Goal: Task Accomplishment & Management: Complete application form

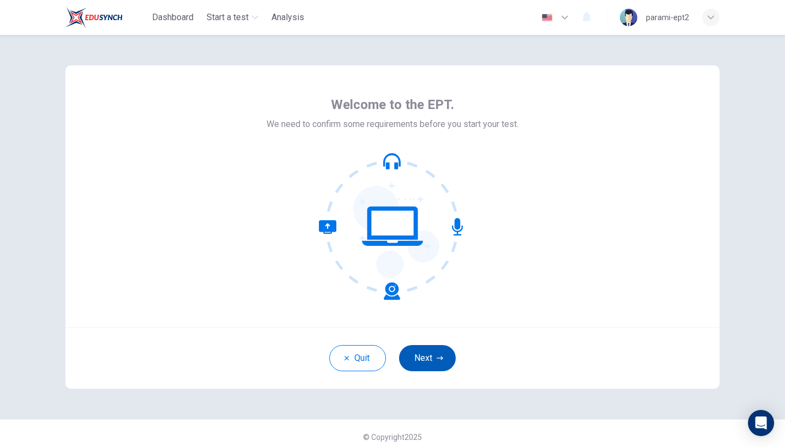
click at [428, 356] on button "Next" at bounding box center [427, 358] width 57 height 26
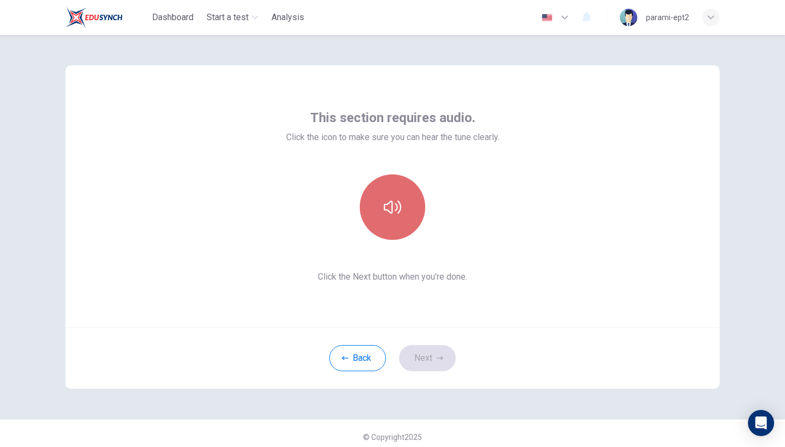
click at [395, 207] on icon "button" at bounding box center [392, 206] width 17 height 17
click at [415, 224] on button "button" at bounding box center [392, 206] width 65 height 65
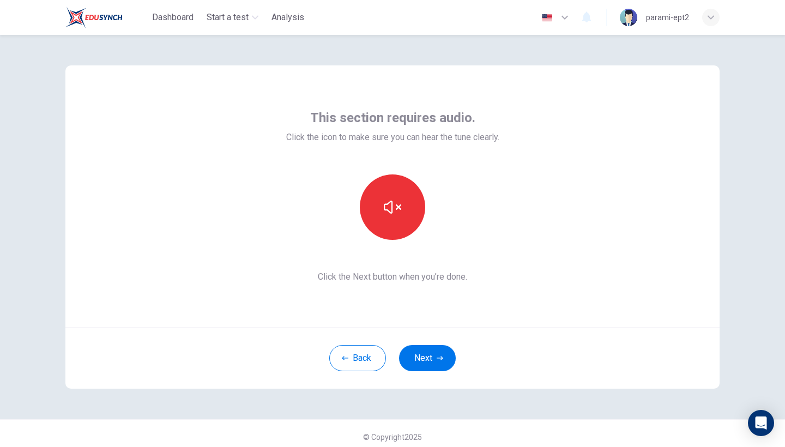
click at [502, 250] on div "This section requires audio. Click the icon to make sure you can hear the tune …" at bounding box center [392, 196] width 654 height 262
click at [397, 212] on icon "button" at bounding box center [392, 206] width 17 height 17
click at [399, 211] on icon "button" at bounding box center [392, 207] width 17 height 13
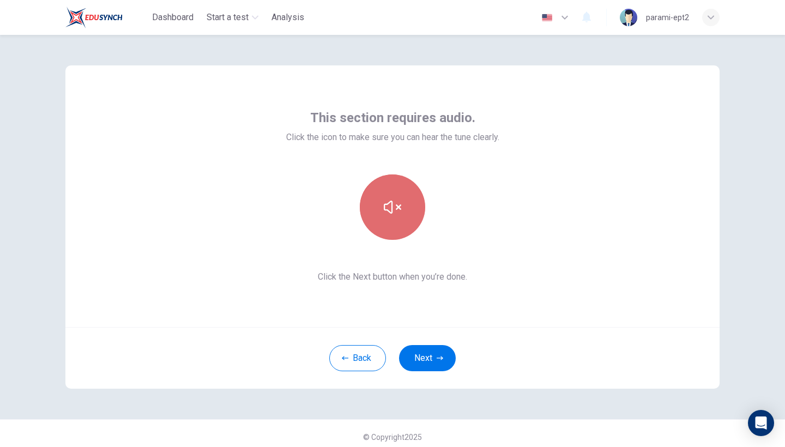
click at [399, 211] on icon "button" at bounding box center [392, 206] width 17 height 17
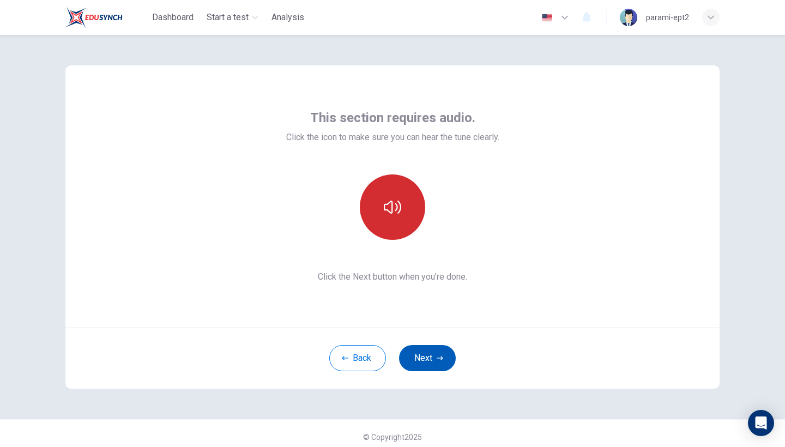
click at [429, 358] on button "Next" at bounding box center [427, 358] width 57 height 26
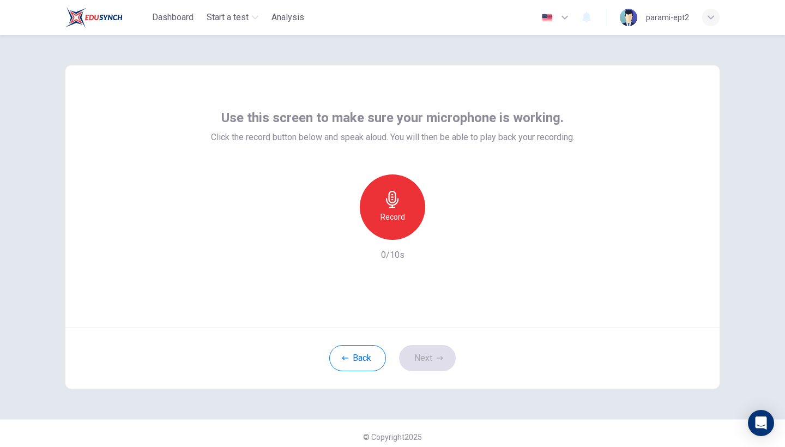
click at [378, 212] on div "Record" at bounding box center [392, 206] width 65 height 65
click at [412, 202] on div "Stop" at bounding box center [392, 206] width 65 height 65
click at [433, 359] on button "Next" at bounding box center [427, 358] width 57 height 26
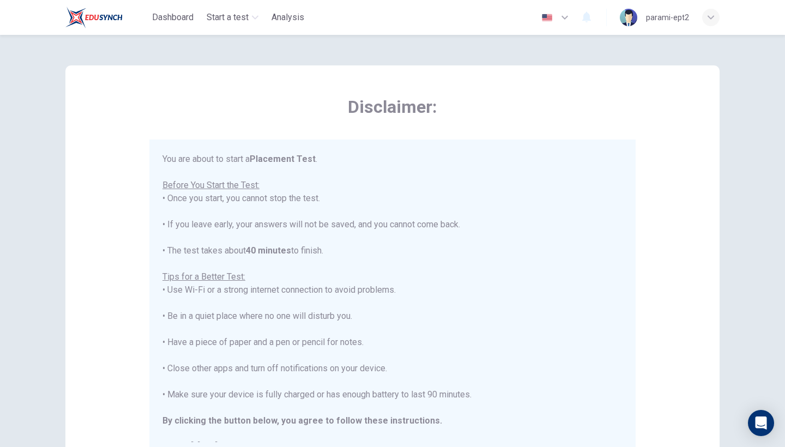
click at [492, 209] on div "You are about to start a Placement Test . Before You Start the Test: • Once you…" at bounding box center [392, 303] width 460 height 301
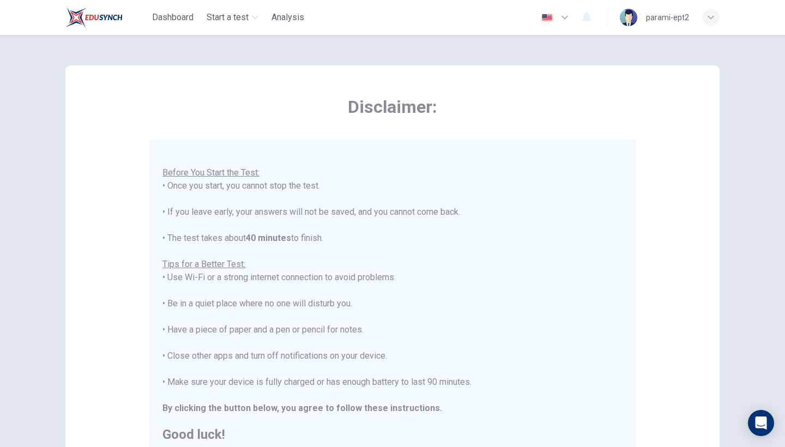
scroll to position [11, 0]
click at [679, 223] on div "Disclaimer: You are about to start a Placement Test . Before You Start the Test…" at bounding box center [392, 272] width 654 height 414
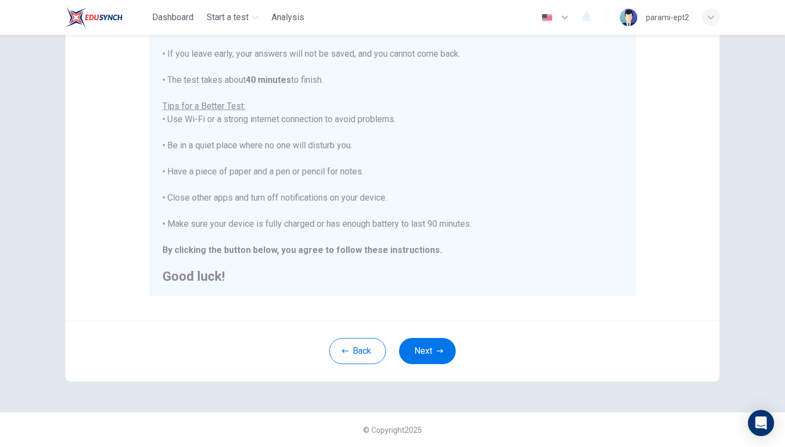
scroll to position [159, 0]
click at [446, 357] on button "Next" at bounding box center [427, 351] width 57 height 26
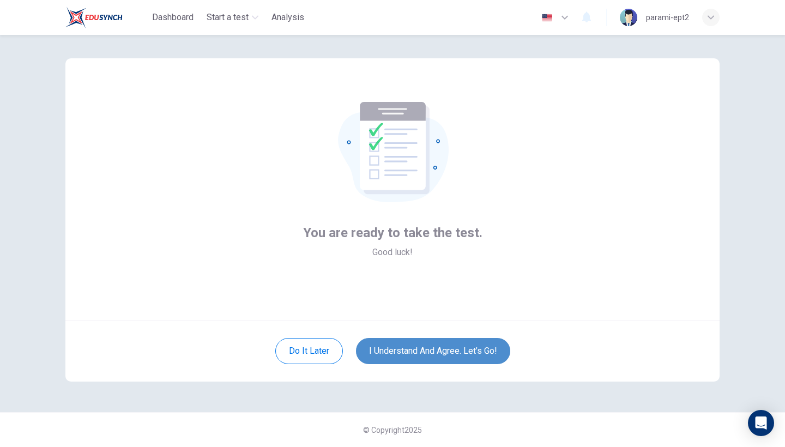
click at [446, 351] on button "I understand and agree. Let’s go!" at bounding box center [433, 351] width 154 height 26
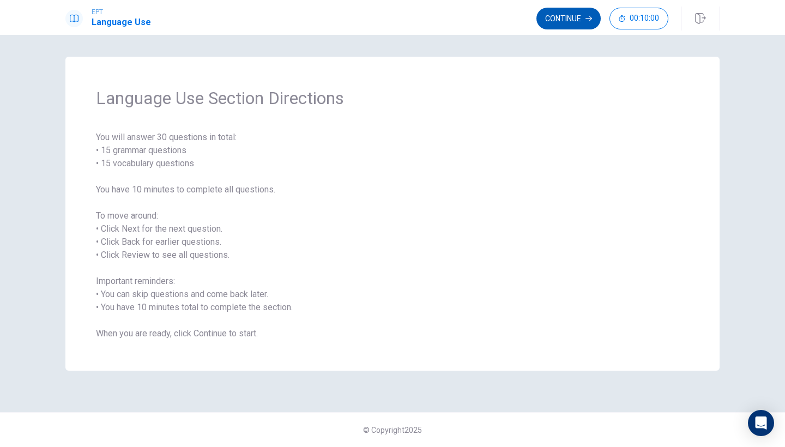
click at [568, 15] on button "Continue" at bounding box center [569, 19] width 64 height 22
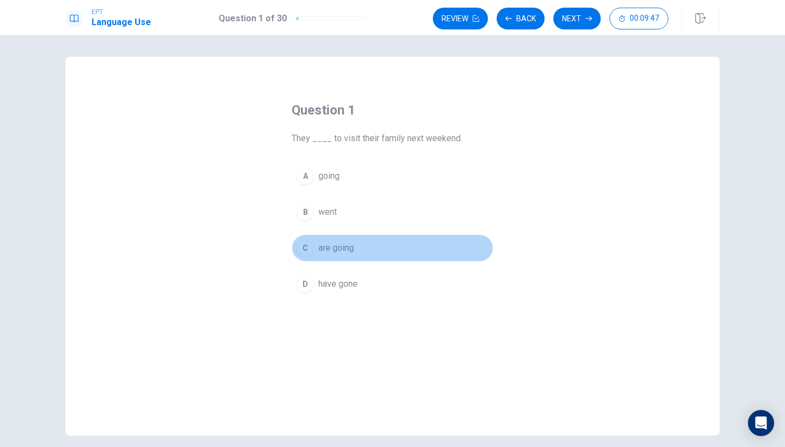
click at [335, 250] on span "are going" at bounding box center [335, 248] width 35 height 13
click at [459, 254] on button "C are going" at bounding box center [393, 247] width 202 height 27
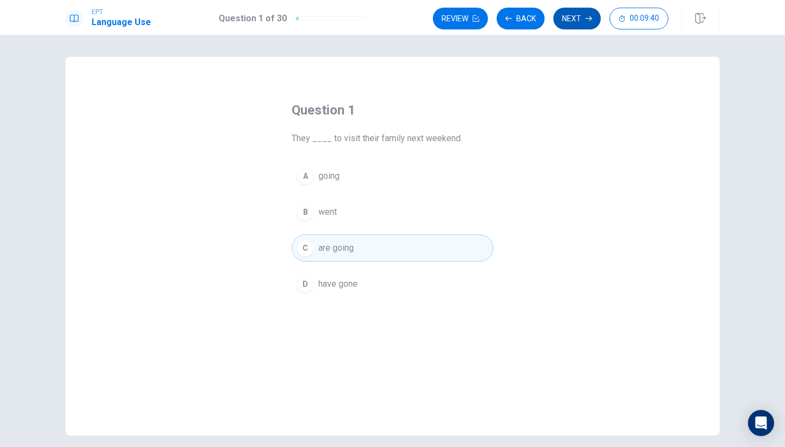
click at [584, 14] on button "Next" at bounding box center [576, 19] width 47 height 22
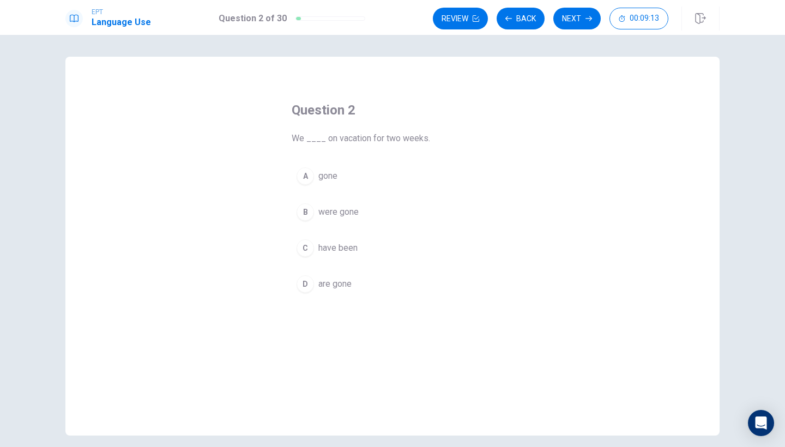
click at [350, 251] on span "have been" at bounding box center [337, 248] width 39 height 13
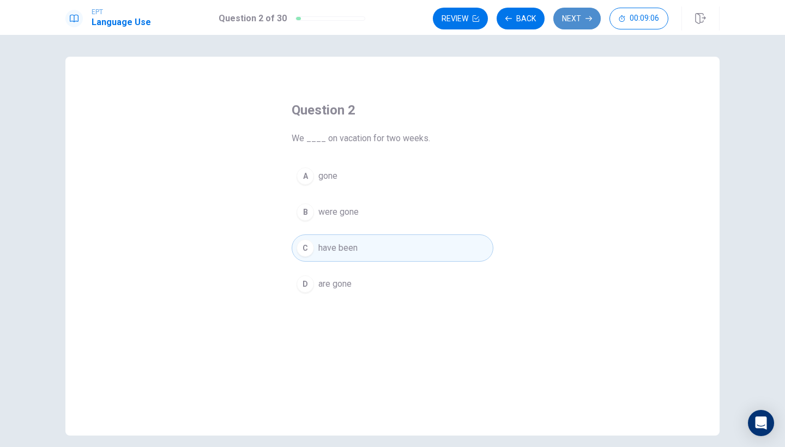
click at [572, 25] on button "Next" at bounding box center [576, 19] width 47 height 22
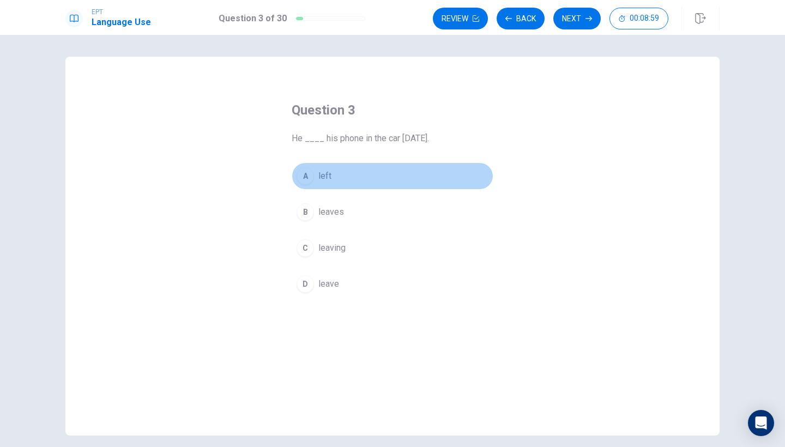
click at [323, 173] on span "left" at bounding box center [324, 176] width 13 height 13
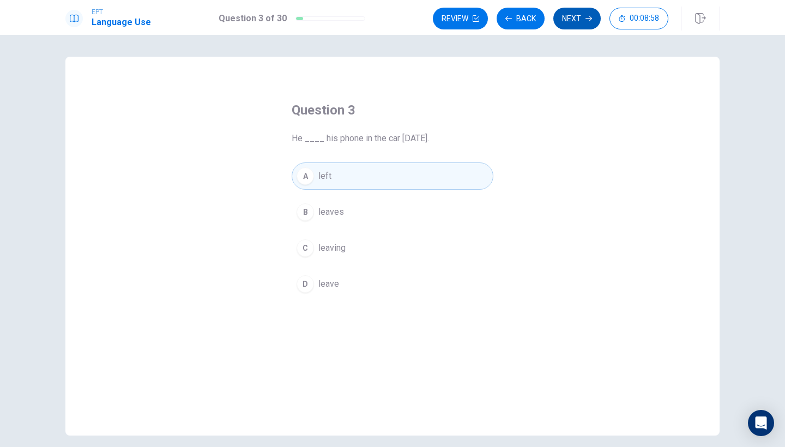
click at [582, 20] on button "Next" at bounding box center [576, 19] width 47 height 22
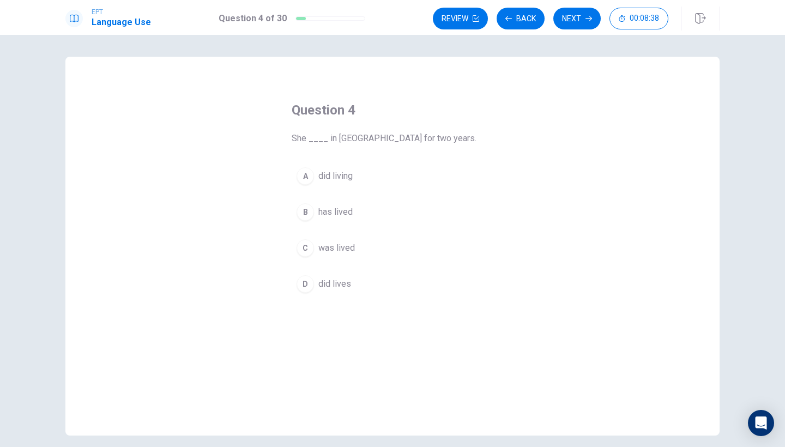
click at [351, 213] on span "has lived" at bounding box center [335, 212] width 34 height 13
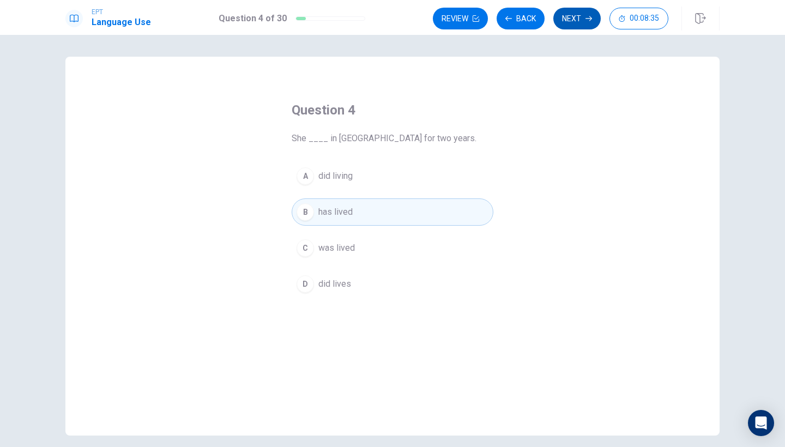
click at [586, 21] on icon "button" at bounding box center [589, 18] width 7 height 7
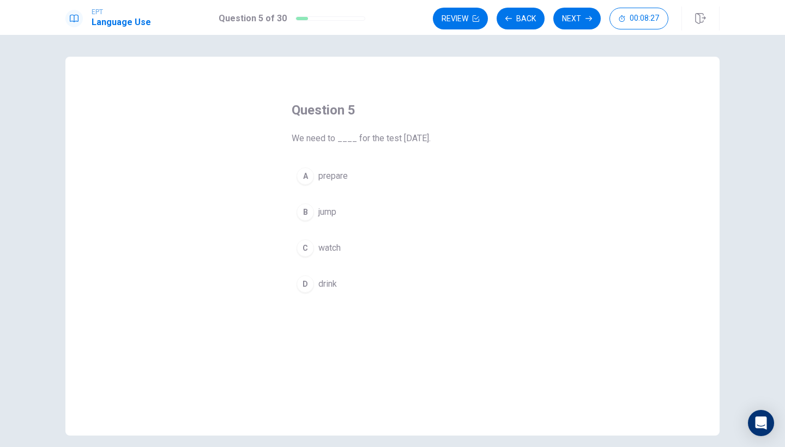
click at [333, 179] on span "prepare" at bounding box center [332, 176] width 29 height 13
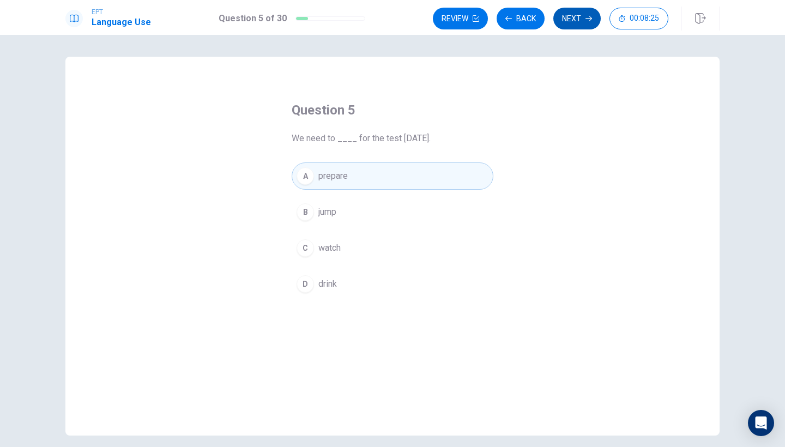
click at [579, 20] on button "Next" at bounding box center [576, 19] width 47 height 22
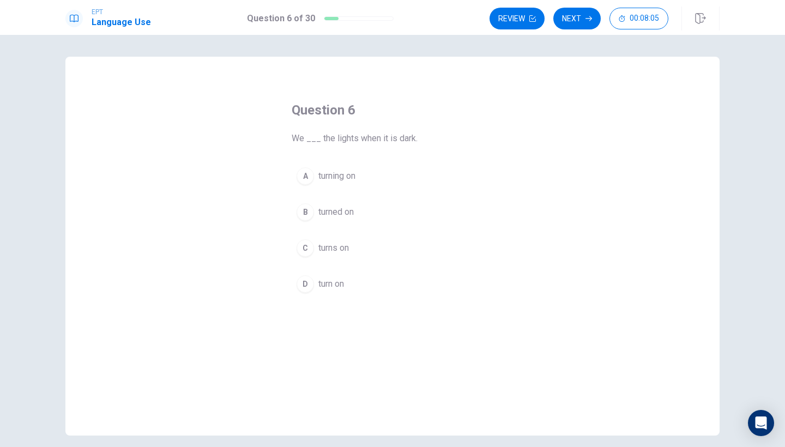
click at [324, 287] on span "turn on" at bounding box center [331, 284] width 26 height 13
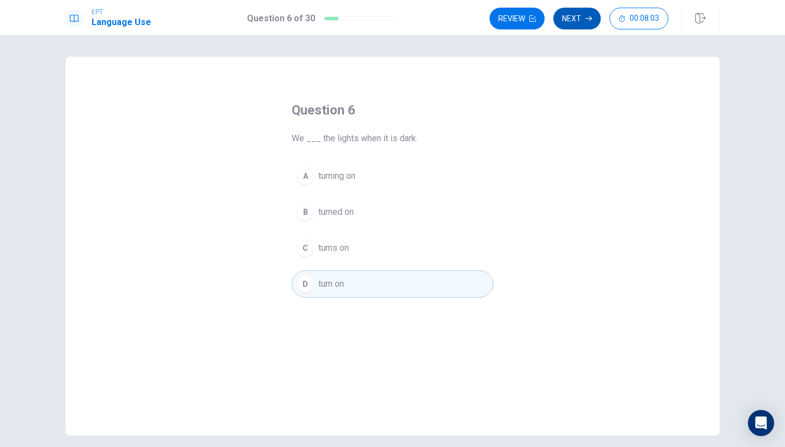
click at [581, 17] on button "Next" at bounding box center [576, 19] width 47 height 22
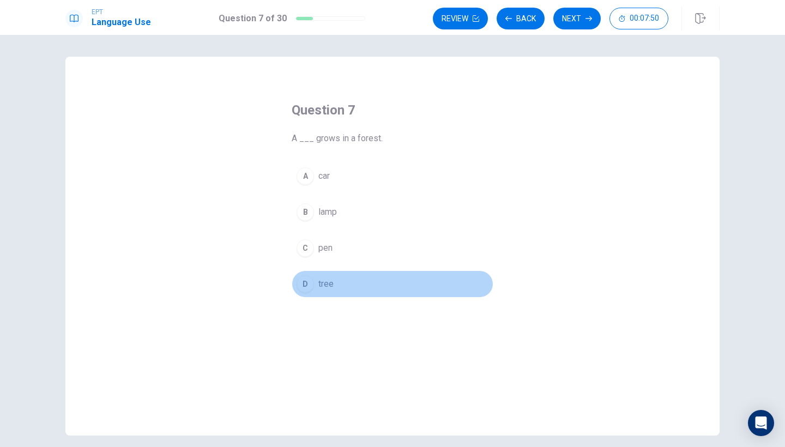
click at [329, 289] on span "tree" at bounding box center [325, 284] width 15 height 13
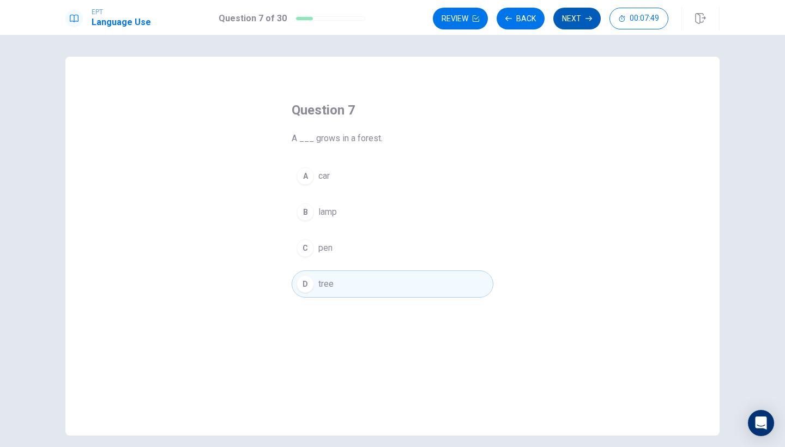
click at [581, 21] on button "Next" at bounding box center [576, 19] width 47 height 22
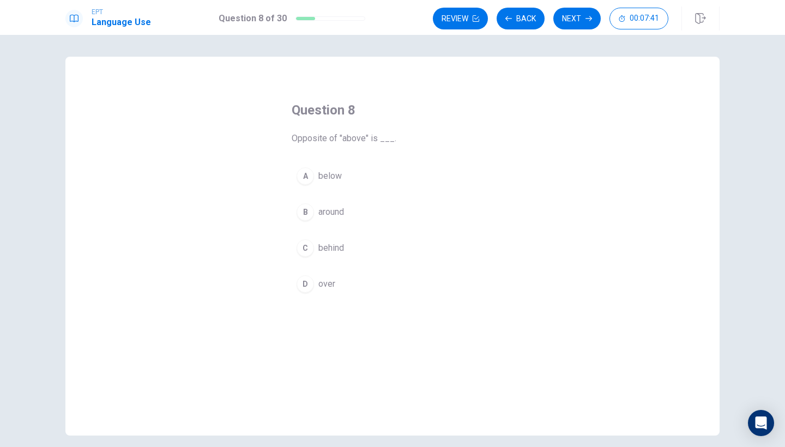
click at [334, 175] on span "below" at bounding box center [329, 176] width 23 height 13
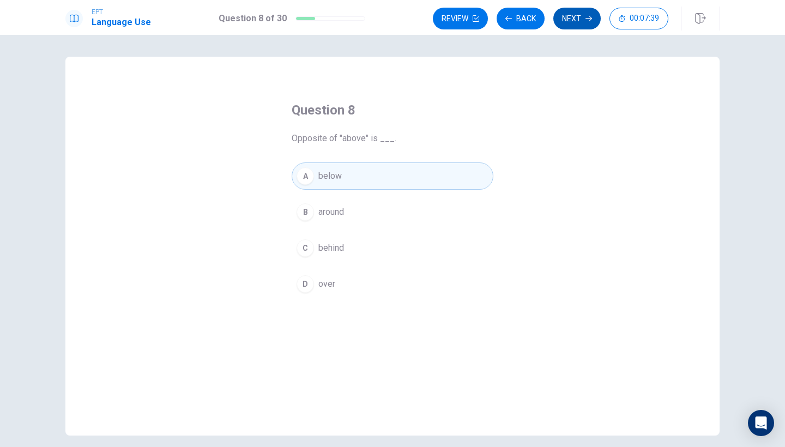
click at [570, 16] on button "Next" at bounding box center [576, 19] width 47 height 22
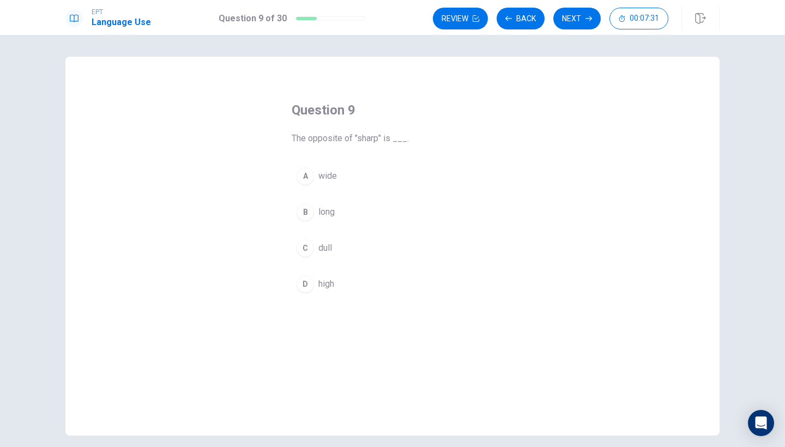
click at [330, 243] on span "dull" at bounding box center [325, 248] width 14 height 13
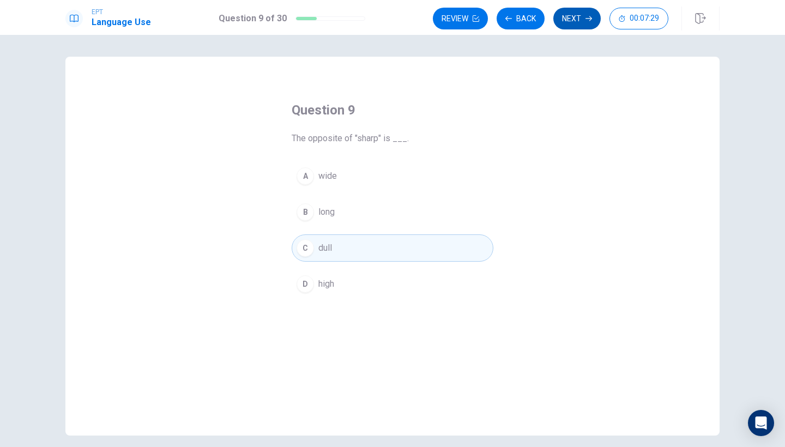
click at [577, 15] on button "Next" at bounding box center [576, 19] width 47 height 22
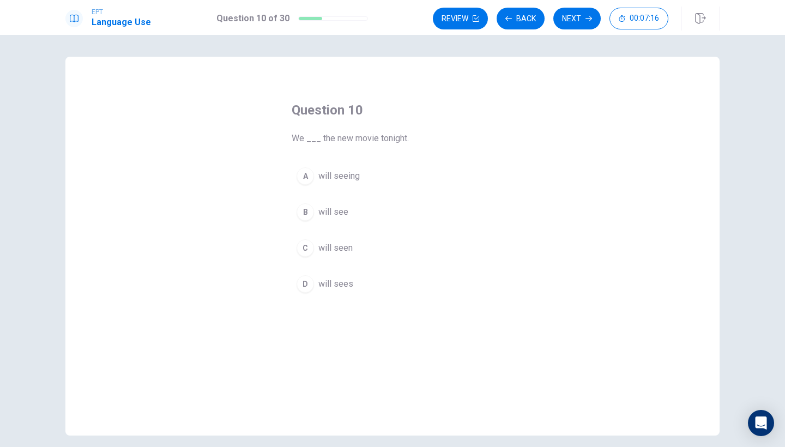
click at [337, 215] on span "will see" at bounding box center [333, 212] width 30 height 13
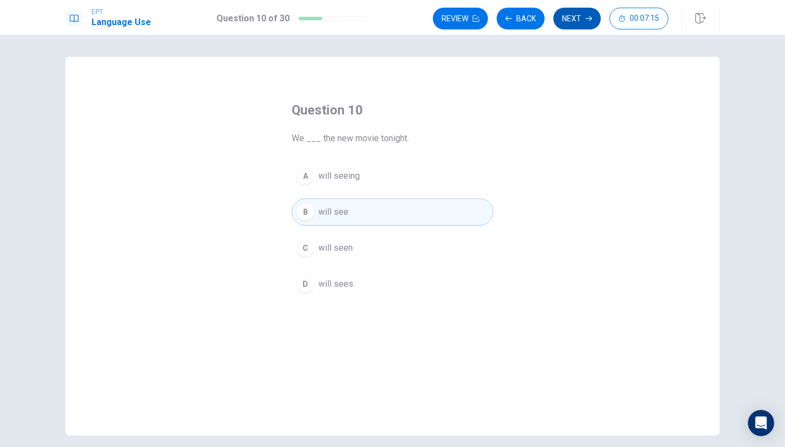
click at [582, 18] on button "Next" at bounding box center [576, 19] width 47 height 22
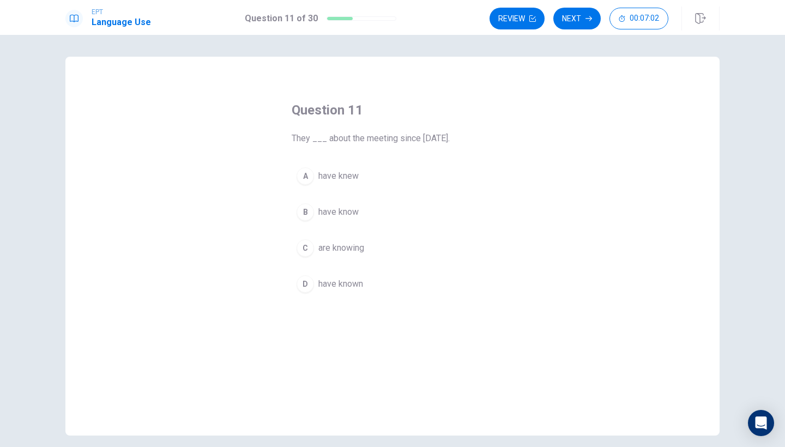
click at [356, 280] on span "have known" at bounding box center [340, 284] width 45 height 13
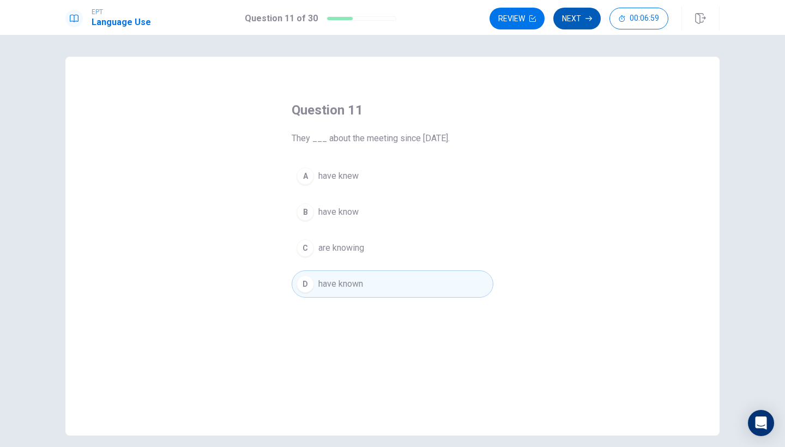
click at [580, 18] on button "Next" at bounding box center [576, 19] width 47 height 22
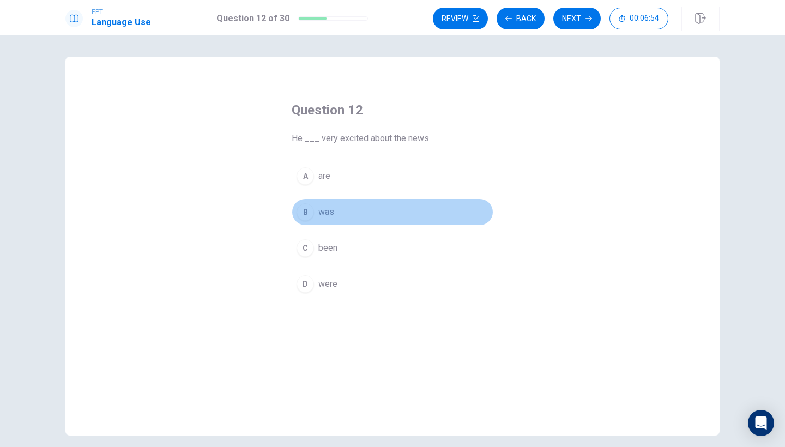
click at [324, 208] on span "was" at bounding box center [326, 212] width 16 height 13
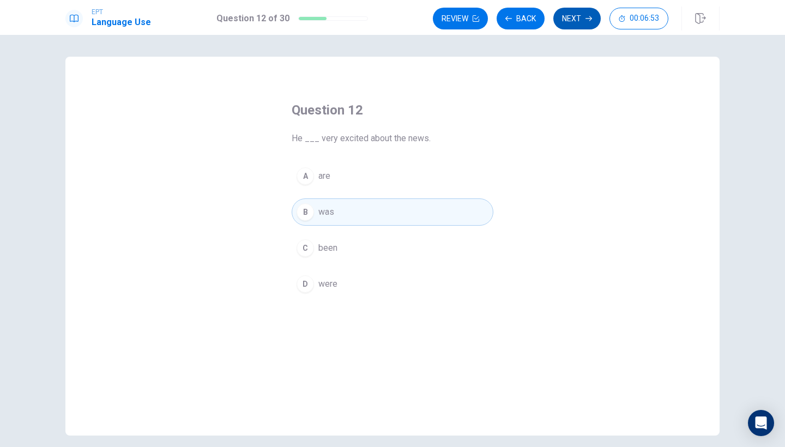
click at [575, 22] on button "Next" at bounding box center [576, 19] width 47 height 22
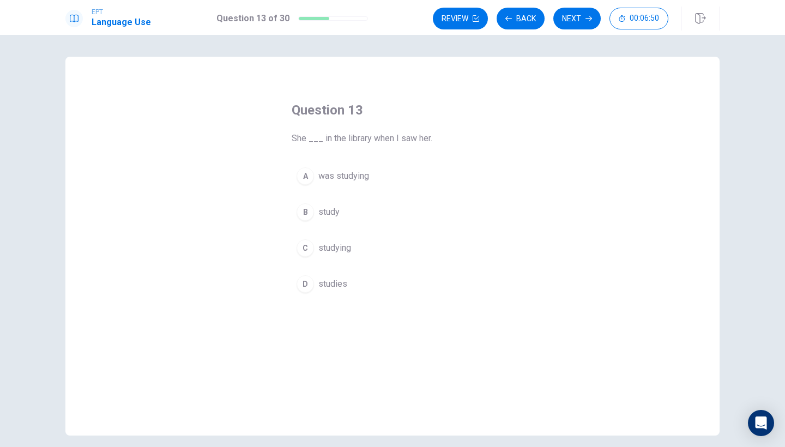
click at [350, 171] on span "was studying" at bounding box center [343, 176] width 51 height 13
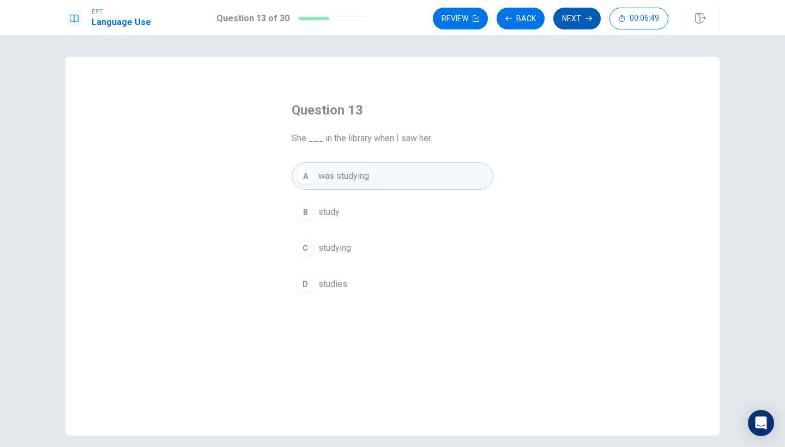
click at [577, 14] on button "Next" at bounding box center [576, 19] width 47 height 22
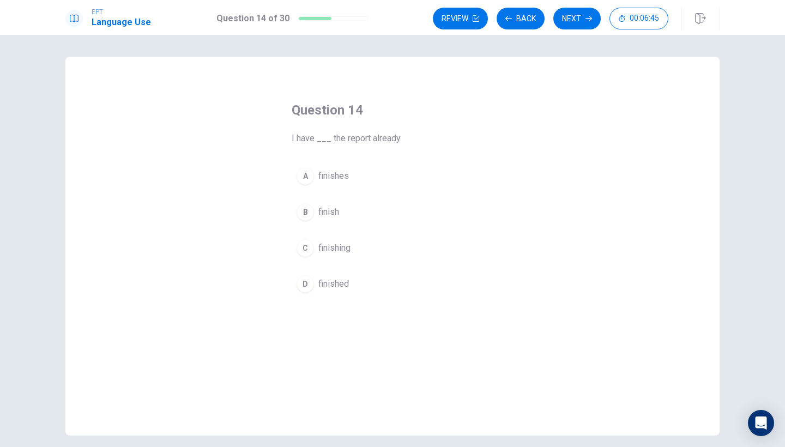
click at [339, 280] on span "finished" at bounding box center [333, 284] width 31 height 13
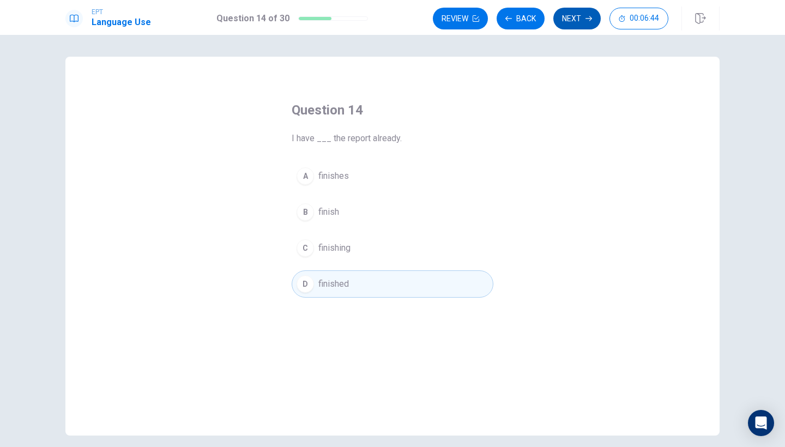
click at [577, 22] on button "Next" at bounding box center [576, 19] width 47 height 22
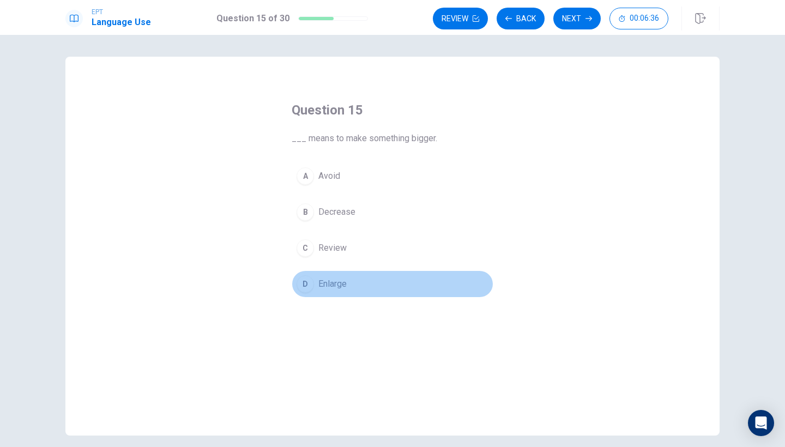
click at [333, 284] on span "Enlarge" at bounding box center [332, 284] width 28 height 13
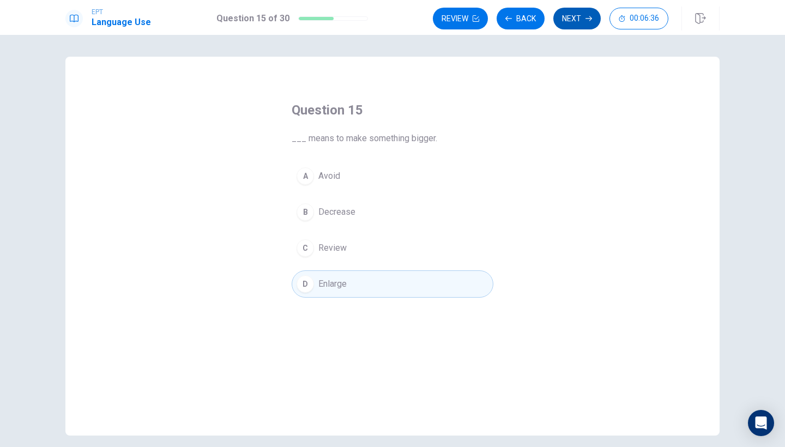
click at [583, 18] on button "Next" at bounding box center [576, 19] width 47 height 22
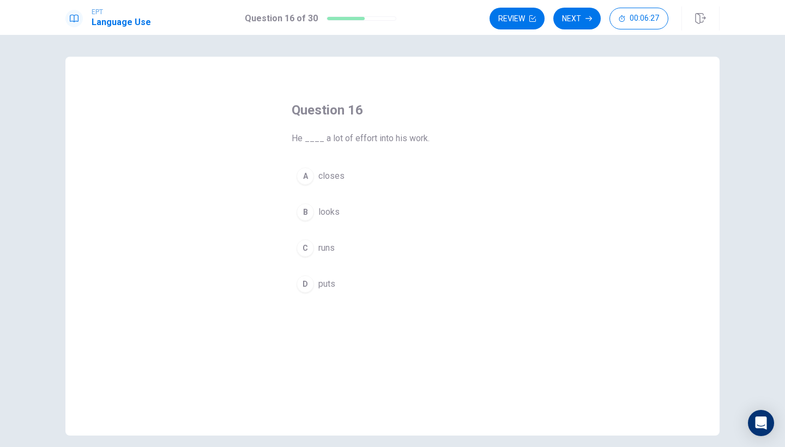
click at [320, 281] on span "puts" at bounding box center [326, 284] width 17 height 13
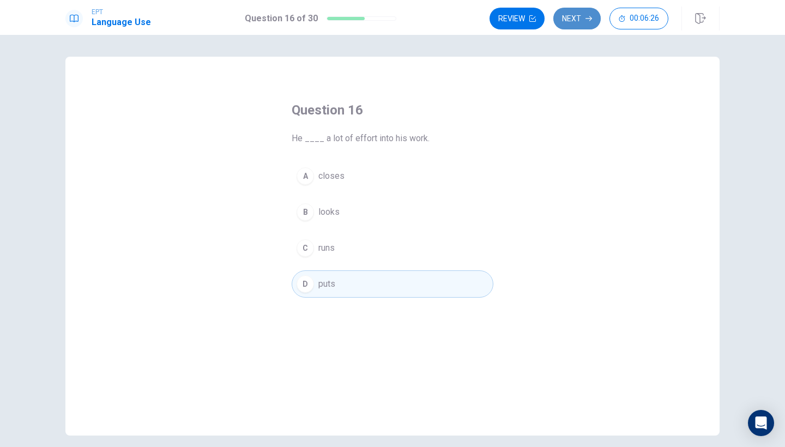
click at [575, 14] on button "Next" at bounding box center [576, 19] width 47 height 22
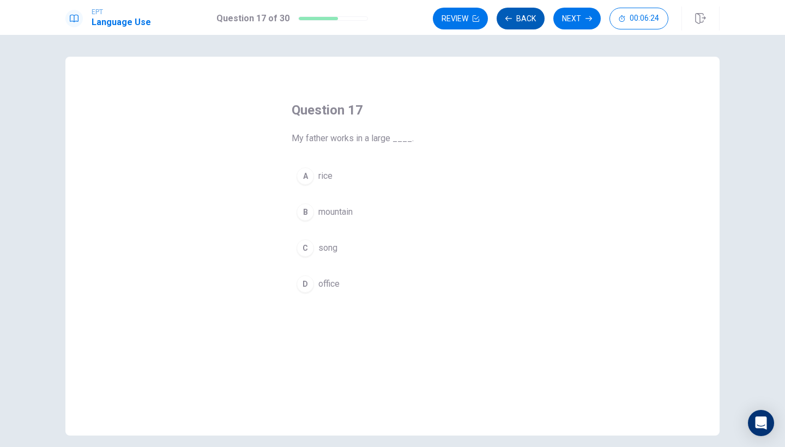
click at [521, 20] on button "Back" at bounding box center [521, 19] width 48 height 22
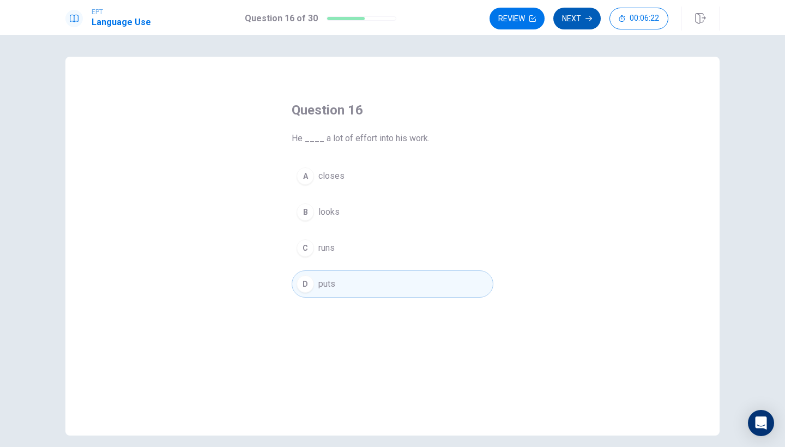
click at [586, 19] on icon "button" at bounding box center [589, 18] width 7 height 5
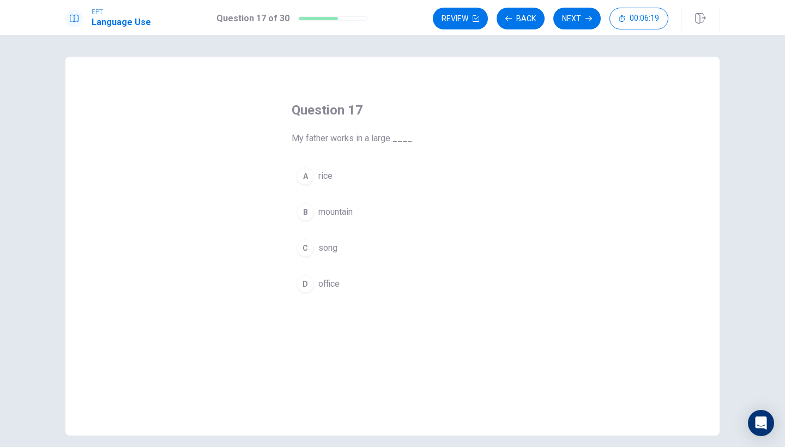
click at [331, 288] on span "office" at bounding box center [328, 284] width 21 height 13
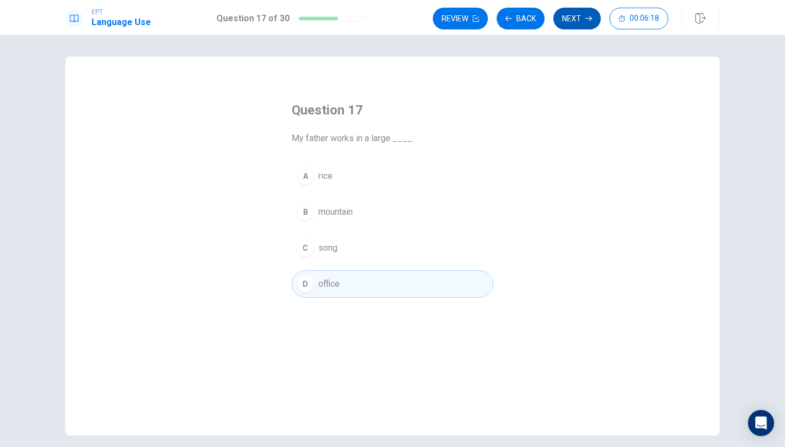
click at [588, 19] on icon "button" at bounding box center [589, 18] width 7 height 5
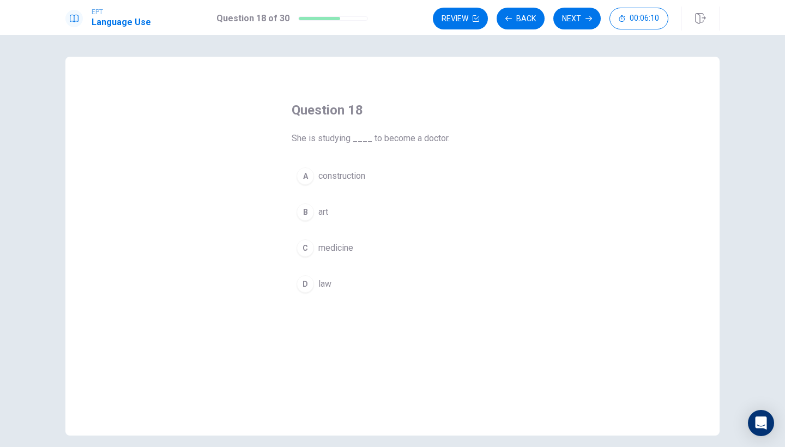
click at [345, 239] on button "C medicine" at bounding box center [393, 247] width 202 height 27
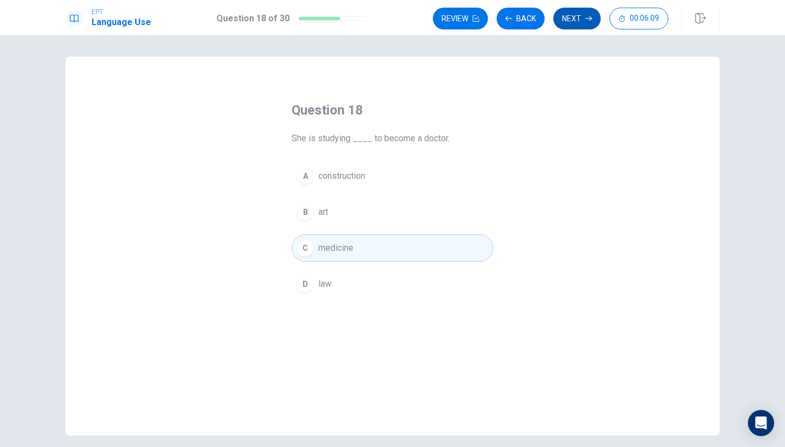
click at [583, 16] on button "Next" at bounding box center [576, 19] width 47 height 22
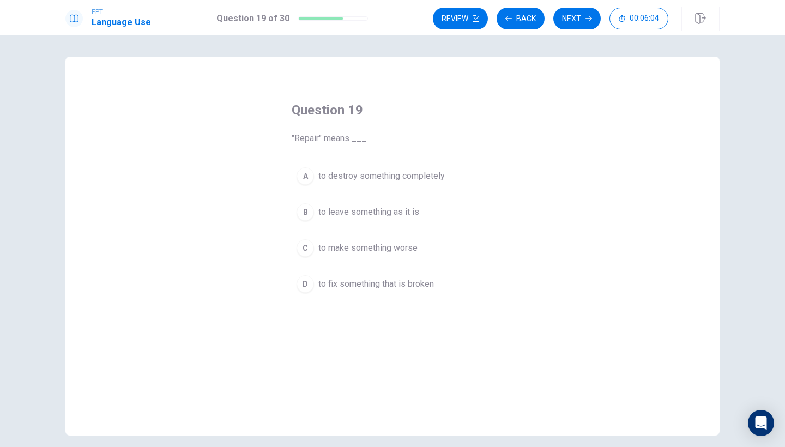
click at [420, 287] on span "to fix something that is broken" at bounding box center [376, 284] width 116 height 13
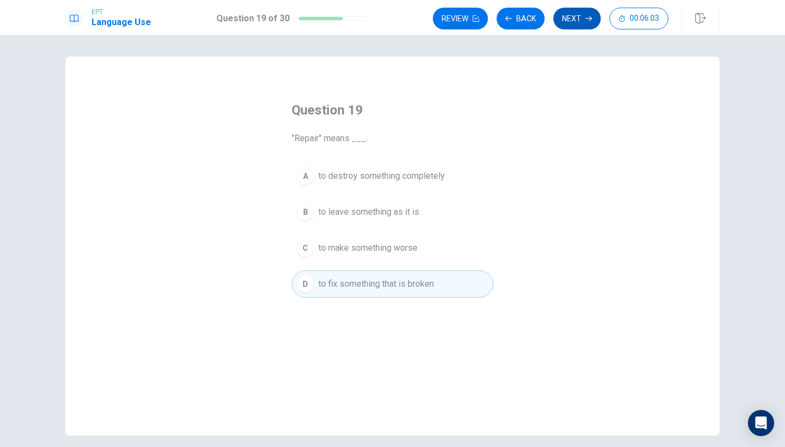
click at [584, 14] on button "Next" at bounding box center [576, 19] width 47 height 22
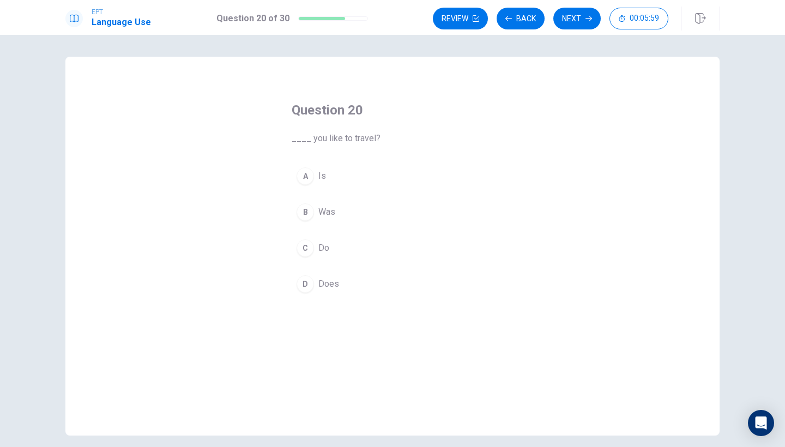
click at [333, 247] on button "C Do" at bounding box center [393, 247] width 202 height 27
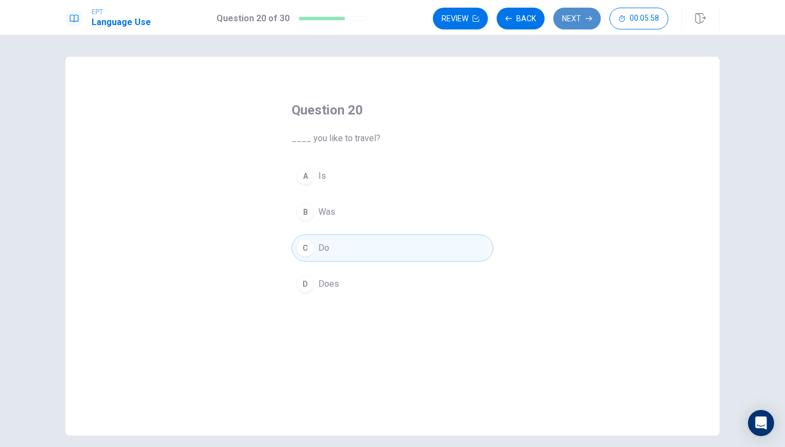
click at [573, 18] on button "Next" at bounding box center [576, 19] width 47 height 22
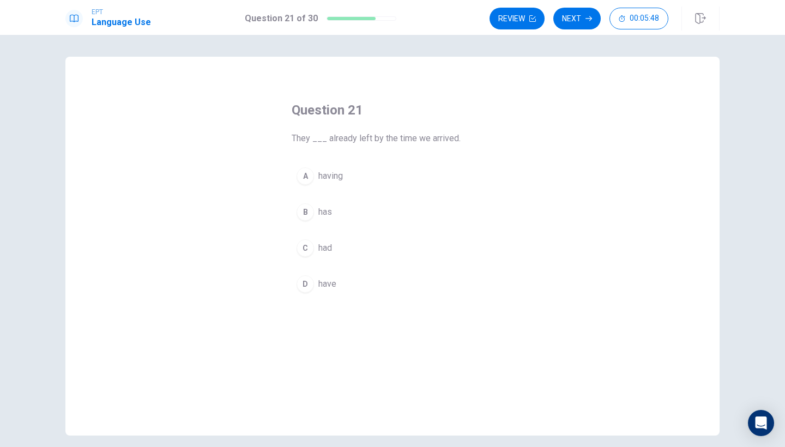
click at [326, 240] on button "C had" at bounding box center [393, 247] width 202 height 27
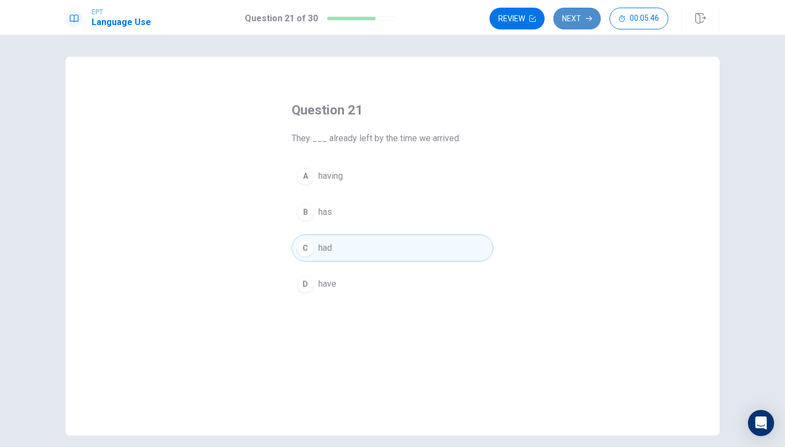
click at [575, 20] on button "Next" at bounding box center [576, 19] width 47 height 22
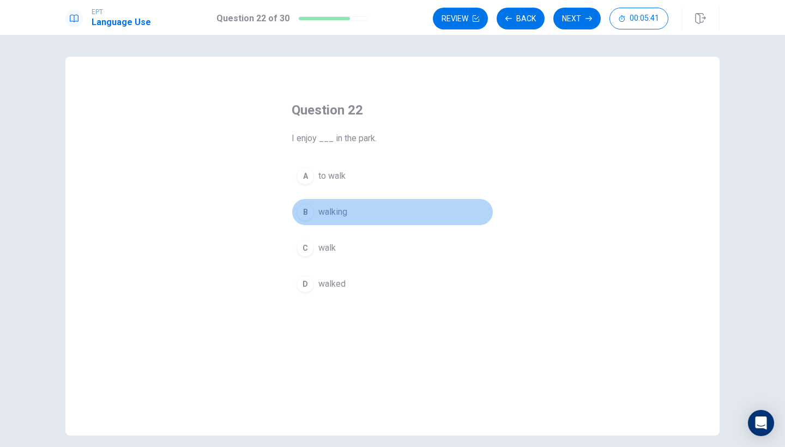
click at [342, 214] on span "walking" at bounding box center [332, 212] width 29 height 13
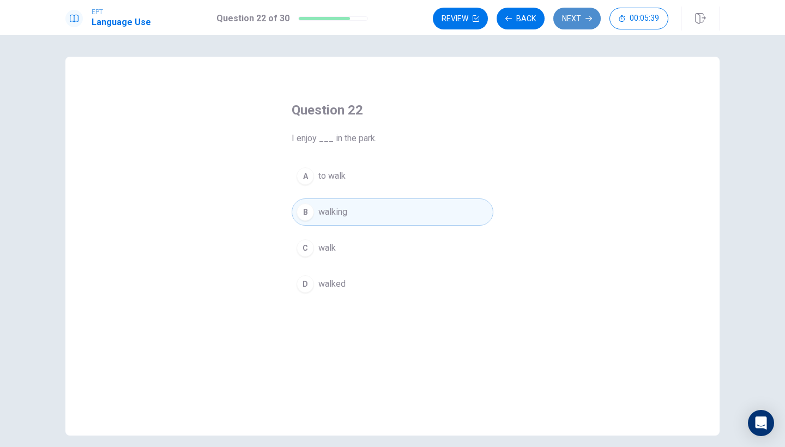
click at [573, 20] on button "Next" at bounding box center [576, 19] width 47 height 22
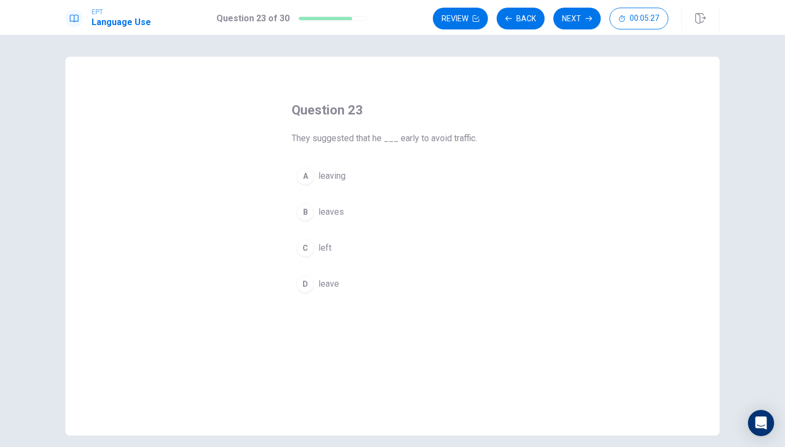
click at [347, 210] on button "B leaves" at bounding box center [393, 211] width 202 height 27
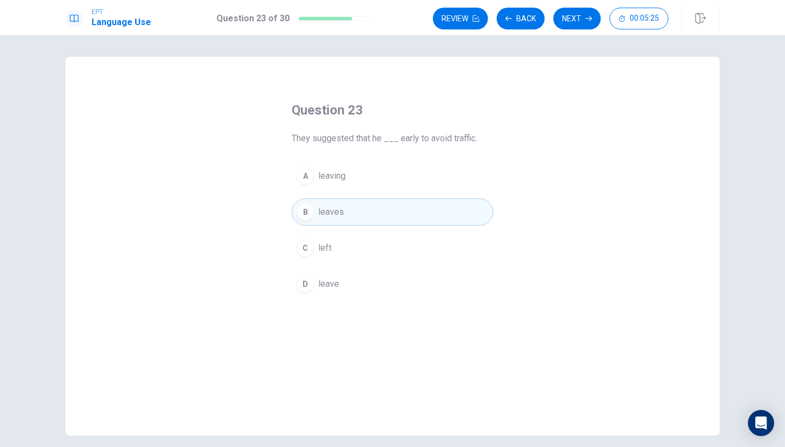
click at [351, 238] on button "C left" at bounding box center [393, 247] width 202 height 27
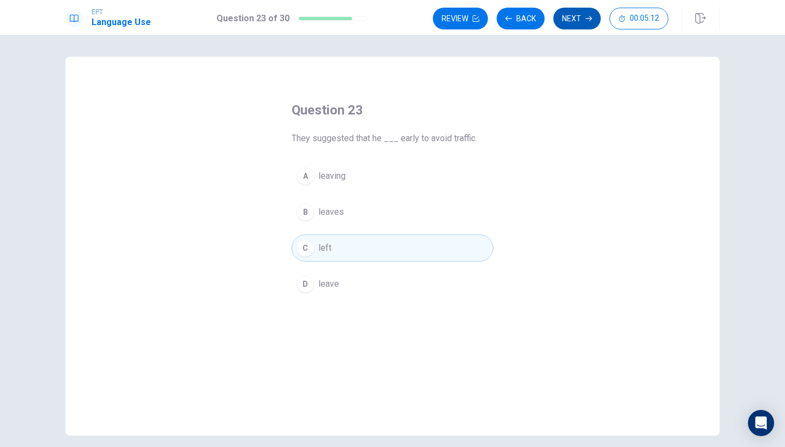
click at [586, 19] on icon "button" at bounding box center [589, 18] width 7 height 5
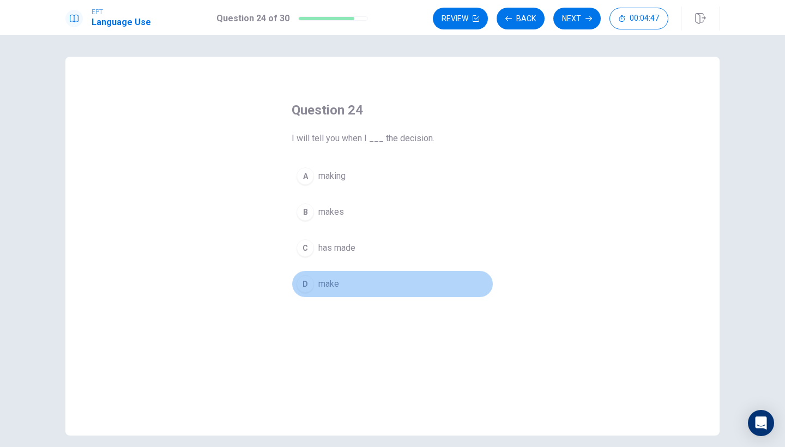
click at [329, 272] on button "D make" at bounding box center [393, 283] width 202 height 27
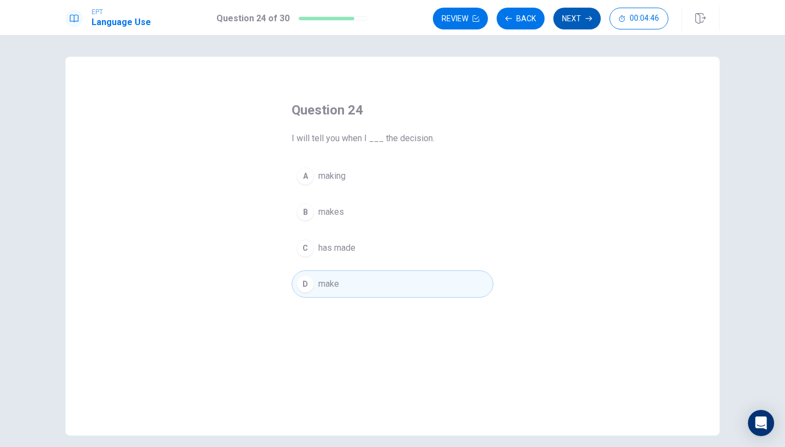
click at [574, 23] on button "Next" at bounding box center [576, 19] width 47 height 22
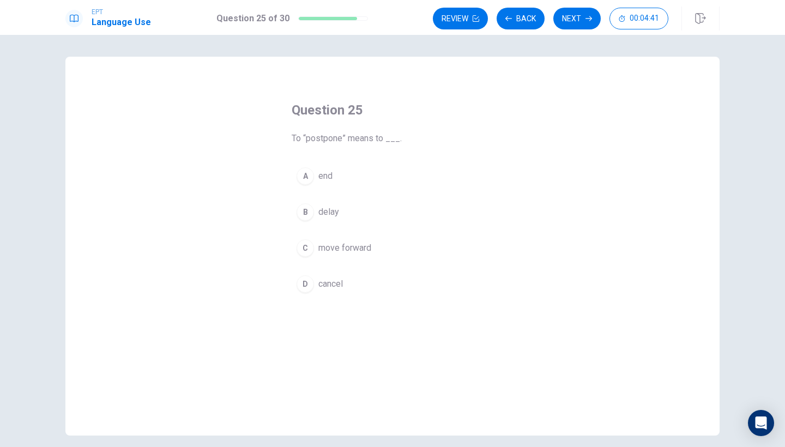
click at [328, 209] on span "delay" at bounding box center [328, 212] width 21 height 13
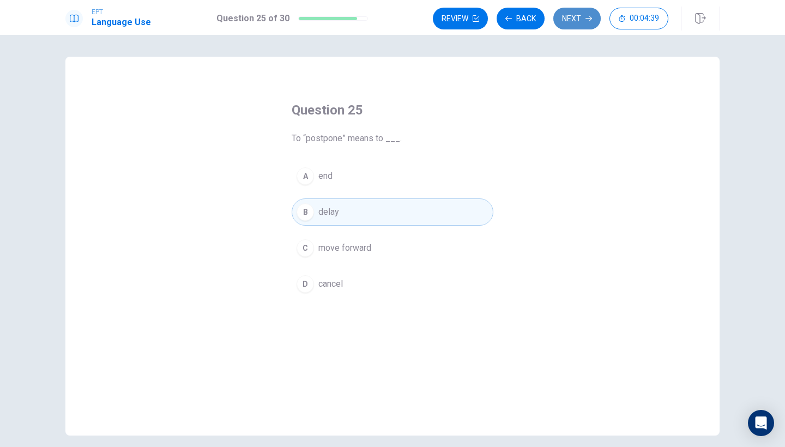
click at [583, 13] on button "Next" at bounding box center [576, 19] width 47 height 22
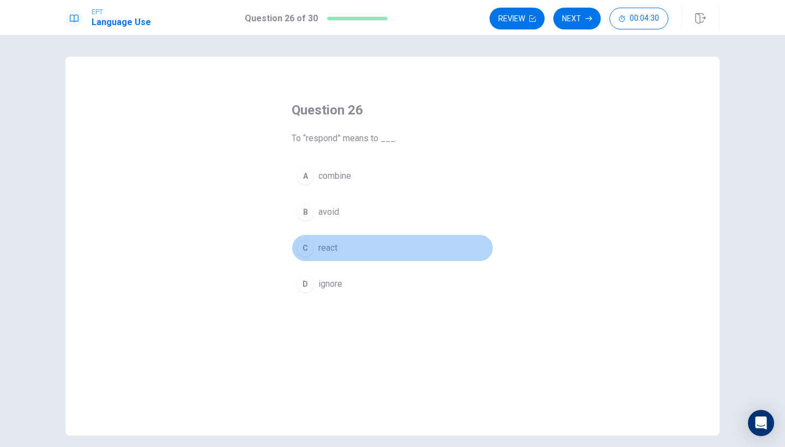
click at [328, 246] on span "react" at bounding box center [327, 248] width 19 height 13
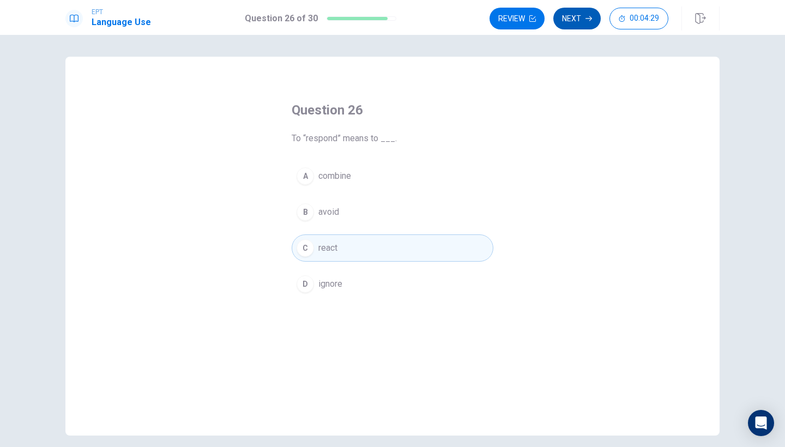
click at [573, 17] on button "Next" at bounding box center [576, 19] width 47 height 22
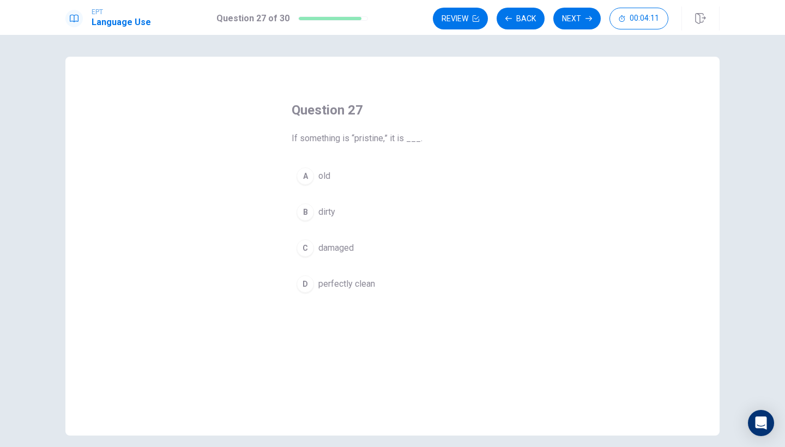
click at [370, 288] on span "perfectly clean" at bounding box center [346, 284] width 57 height 13
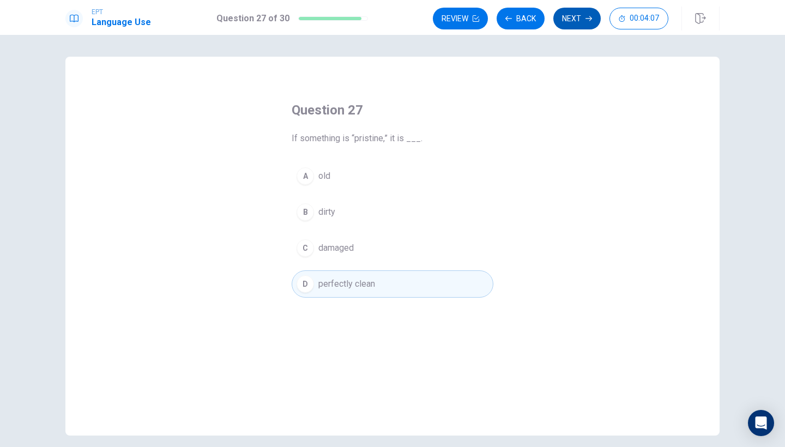
click at [576, 16] on button "Next" at bounding box center [576, 19] width 47 height 22
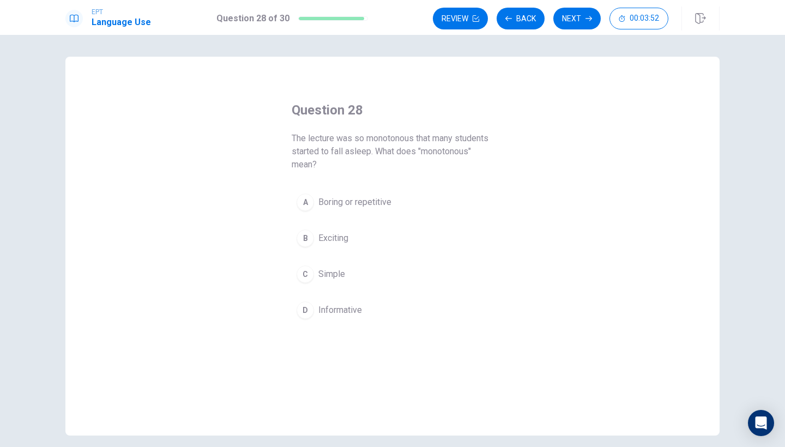
click at [359, 198] on span "Boring or repetitive" at bounding box center [354, 202] width 73 height 13
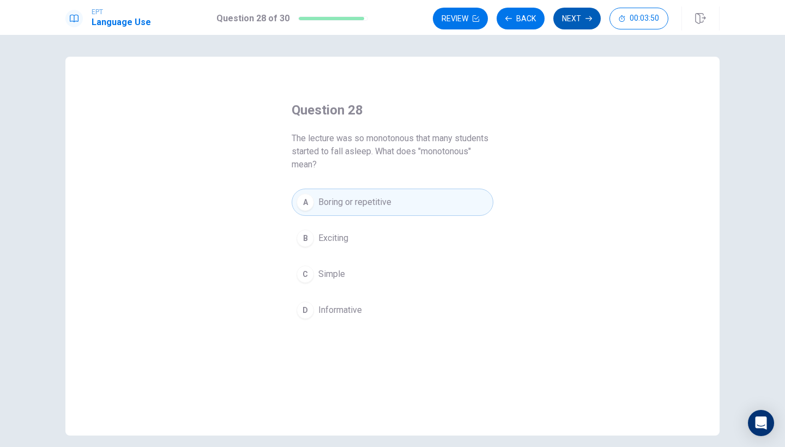
click at [577, 20] on button "Next" at bounding box center [576, 19] width 47 height 22
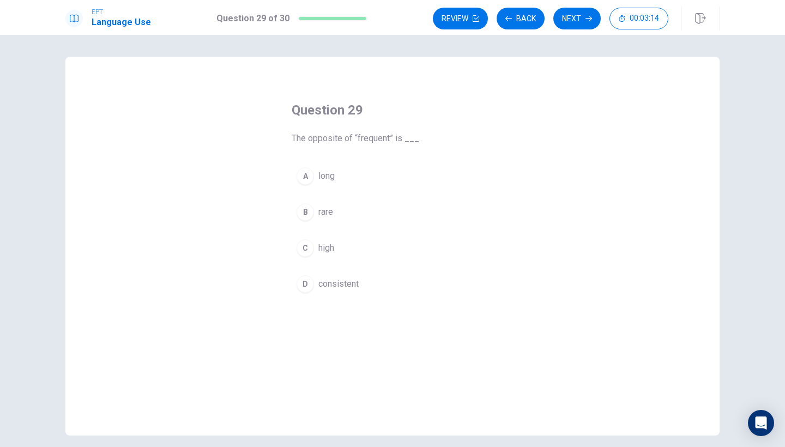
click at [334, 173] on span "long" at bounding box center [326, 176] width 16 height 13
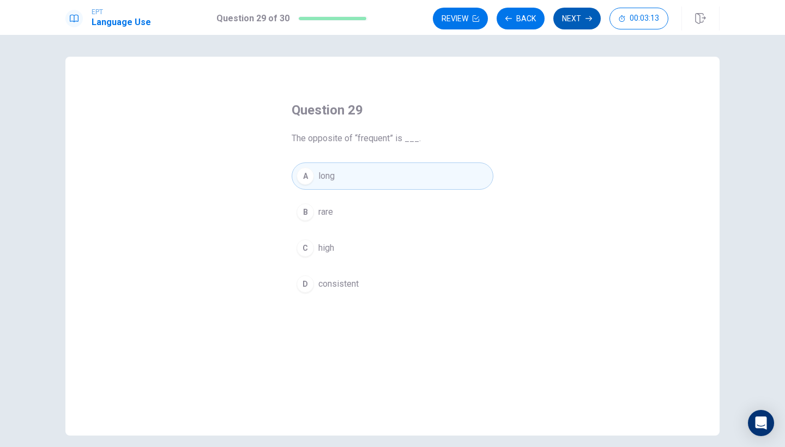
click at [572, 21] on button "Next" at bounding box center [576, 19] width 47 height 22
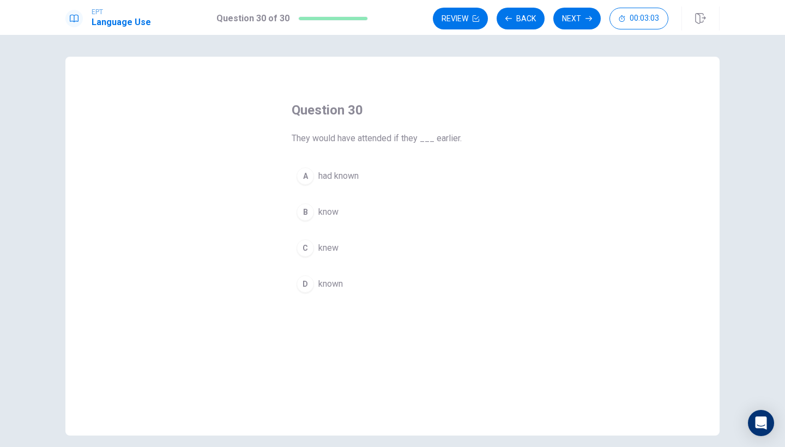
click at [359, 177] on span "had known" at bounding box center [338, 176] width 40 height 13
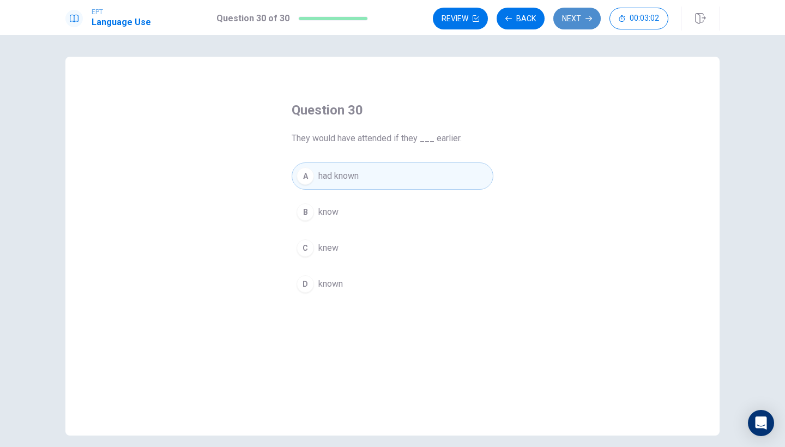
click at [575, 15] on button "Next" at bounding box center [576, 19] width 47 height 22
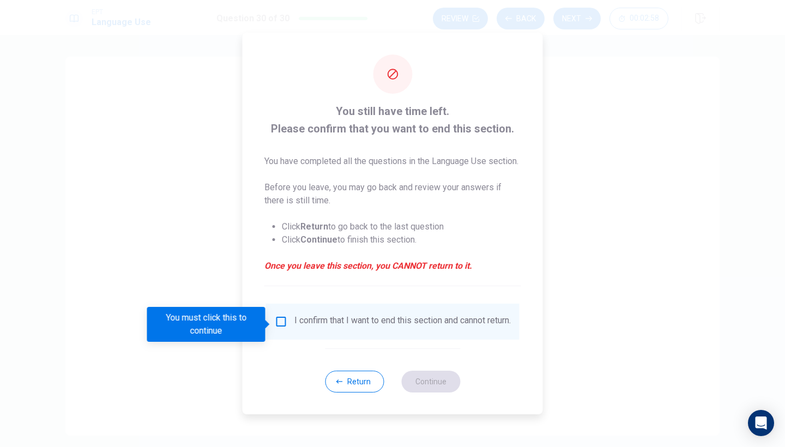
click at [284, 322] on input "You must click this to continue" at bounding box center [281, 321] width 13 height 13
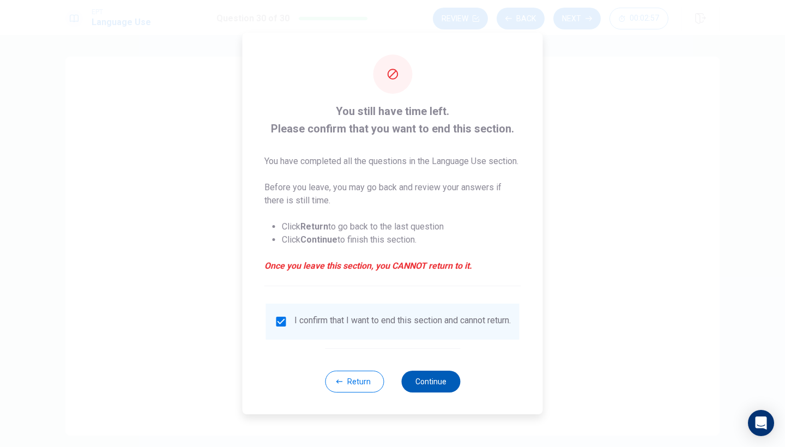
click at [439, 391] on button "Continue" at bounding box center [430, 382] width 59 height 22
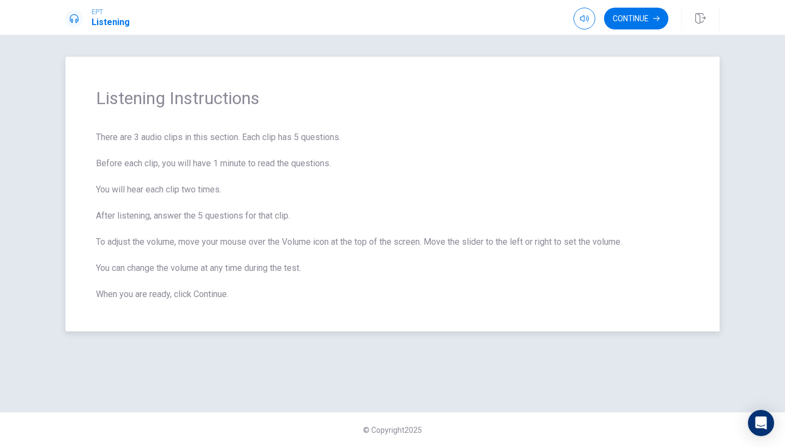
click at [364, 323] on div "Listening Instructions There are 3 audio clips in this section. Each clip has 5…" at bounding box center [392, 194] width 654 height 275
click at [637, 12] on button "Continue" at bounding box center [636, 19] width 64 height 22
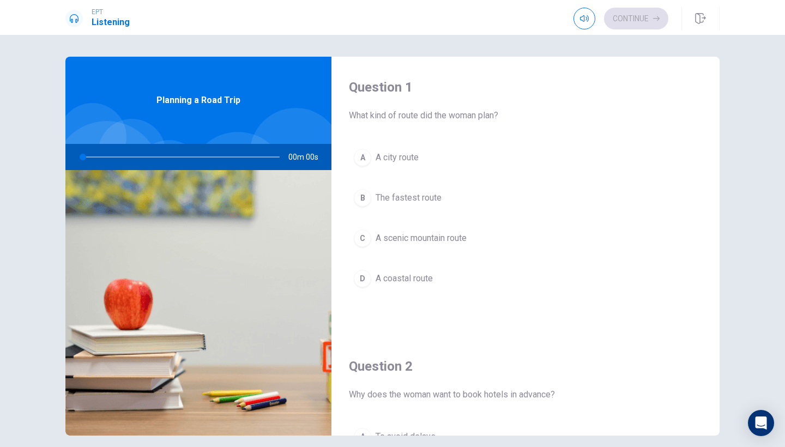
click at [552, 164] on button "A A city route" at bounding box center [525, 157] width 353 height 27
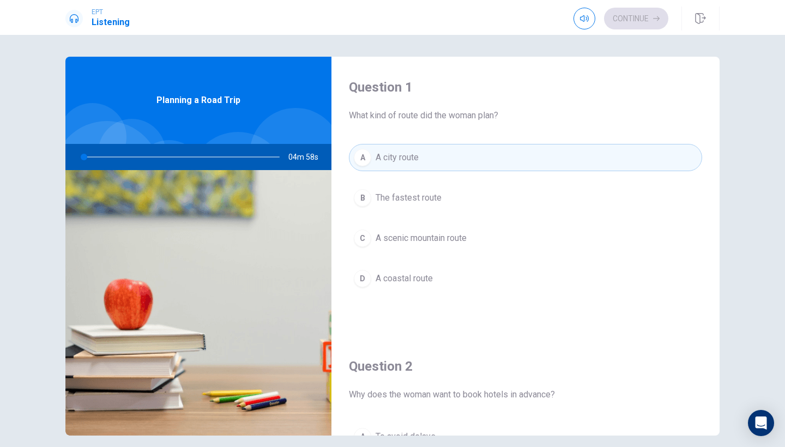
click at [691, 222] on div "A A city route B The fastest route C A scenic mountain route D A coastal route" at bounding box center [525, 229] width 353 height 170
click at [653, 324] on div "Question 1 What kind of route did the woman plan? A A city route B The fastest …" at bounding box center [526, 196] width 388 height 279
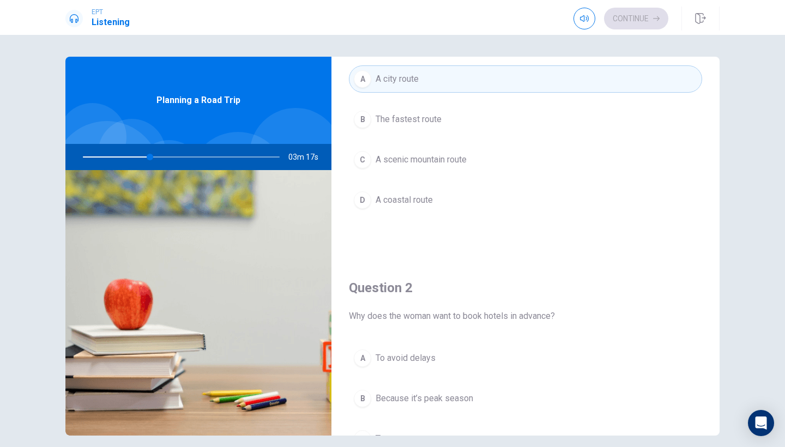
scroll to position [82, 0]
click at [516, 161] on button "C A scenic mountain route" at bounding box center [525, 155] width 353 height 27
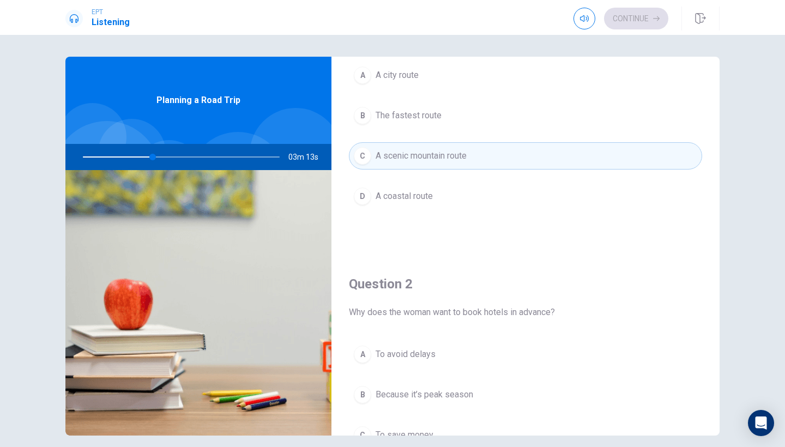
click at [632, 256] on div "Question 2 Why does the woman want to book hotels in advance? A To avoid delays…" at bounding box center [526, 393] width 388 height 279
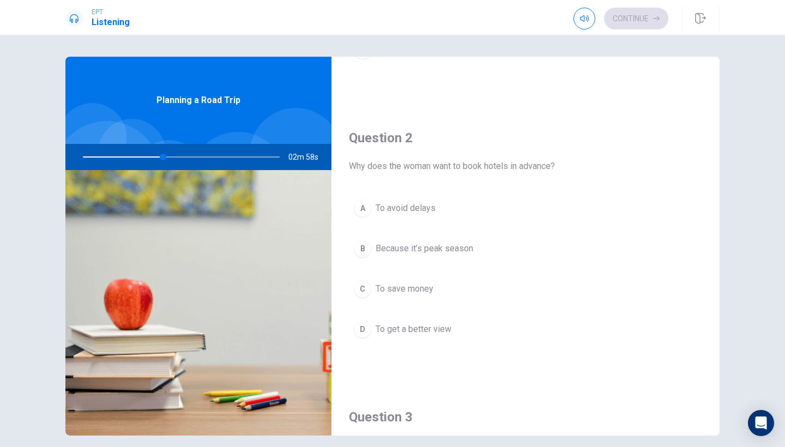
scroll to position [235, 0]
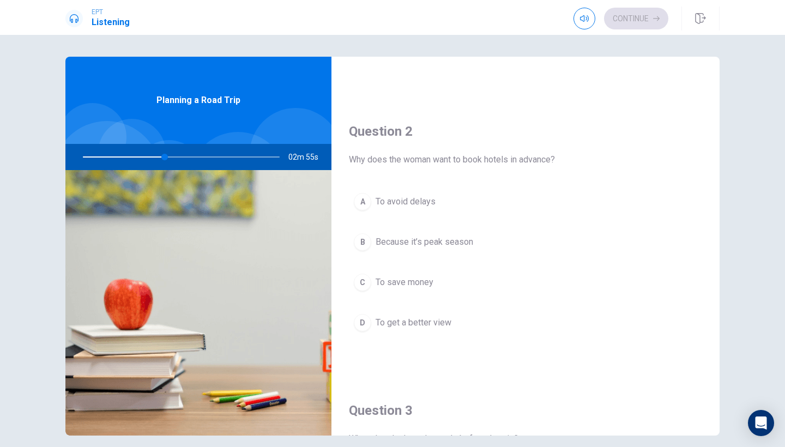
click at [432, 238] on span "Because it’s peak season" at bounding box center [425, 242] width 98 height 13
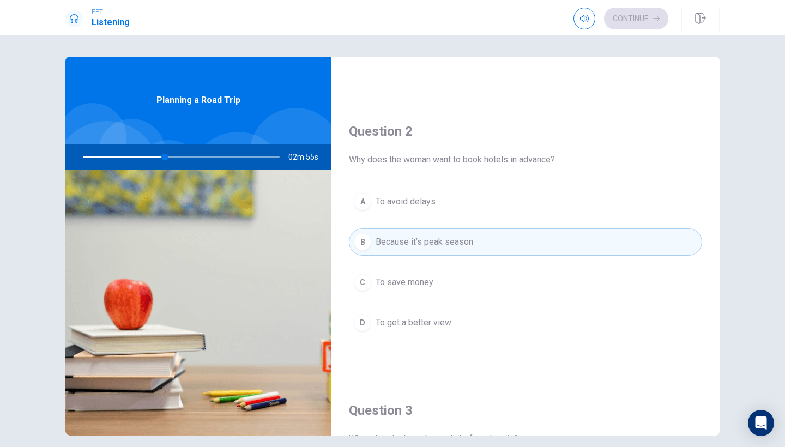
click at [600, 339] on div "A To avoid delays B Because it’s peak season C To save money D To get a better …" at bounding box center [525, 273] width 353 height 170
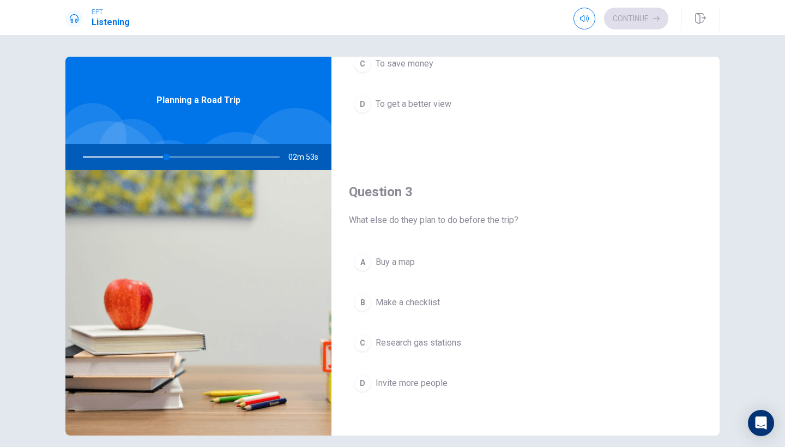
scroll to position [455, 0]
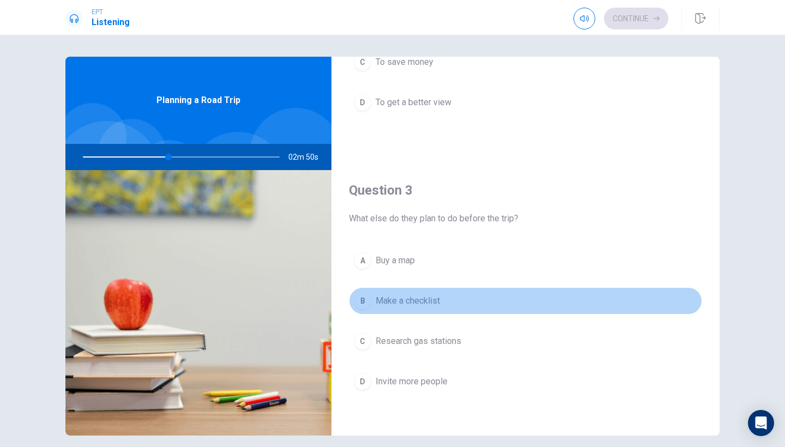
click at [478, 300] on button "B Make a checklist" at bounding box center [525, 300] width 353 height 27
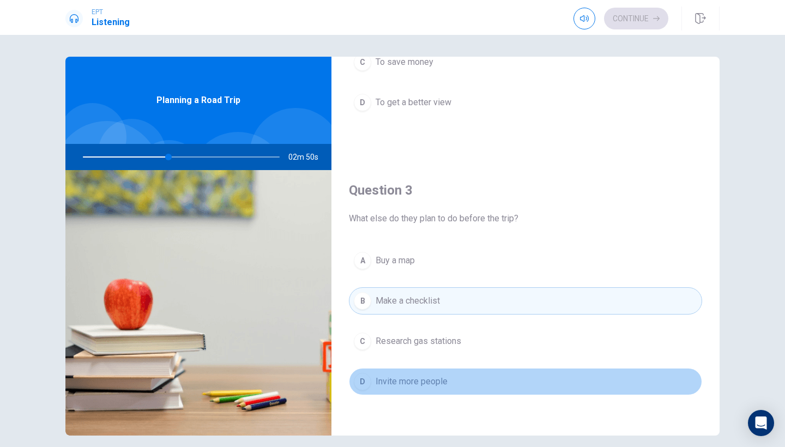
click at [558, 371] on button "D Invite more people" at bounding box center [525, 381] width 353 height 27
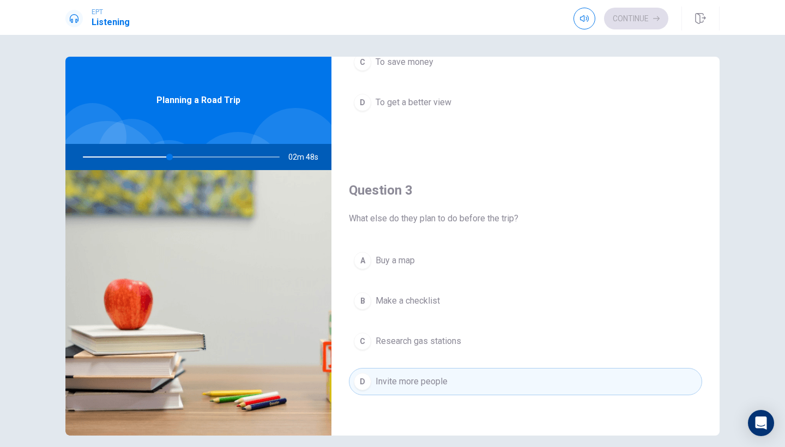
click at [516, 310] on button "B Make a checklist" at bounding box center [525, 300] width 353 height 27
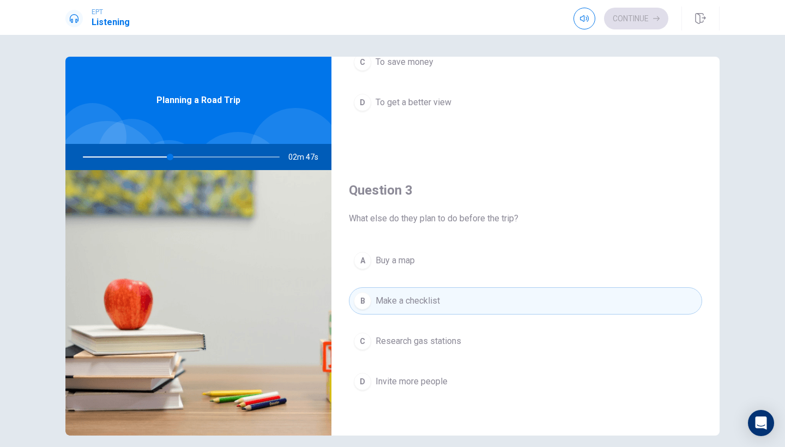
click at [758, 260] on div "Question 1 What kind of route did the woman plan? A A city route B The fastest …" at bounding box center [392, 241] width 785 height 412
click at [676, 150] on div "Question 2 Why does the woman want to book hotels in advance? A To avoid delays…" at bounding box center [526, 20] width 388 height 279
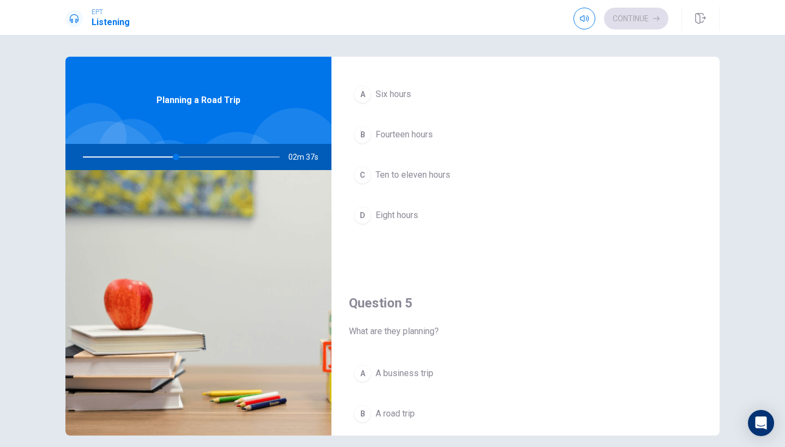
scroll to position [902, 0]
click at [445, 165] on button "C Ten to eleven hours" at bounding box center [525, 173] width 353 height 27
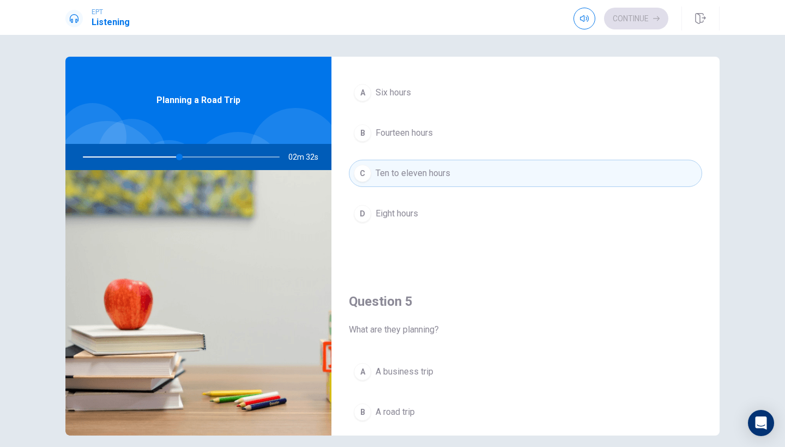
type input "49"
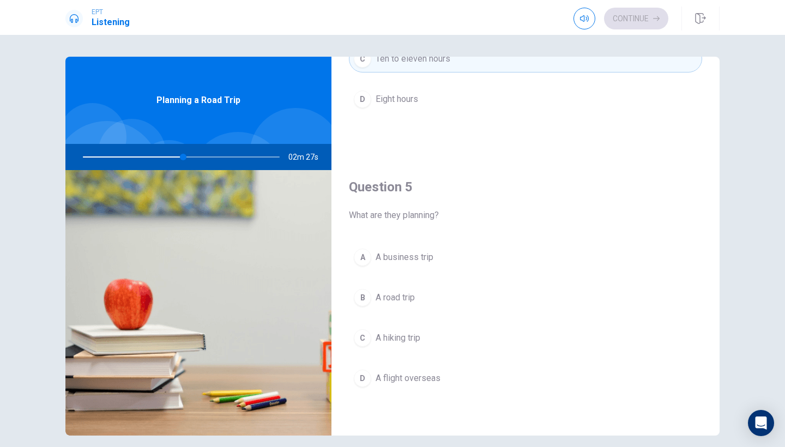
scroll to position [1017, 0]
click at [681, 233] on div "Question 5 What are they planning? A A business trip B A road trip C A hiking t…" at bounding box center [526, 295] width 388 height 279
click at [427, 348] on button "C A hiking trip" at bounding box center [525, 337] width 353 height 27
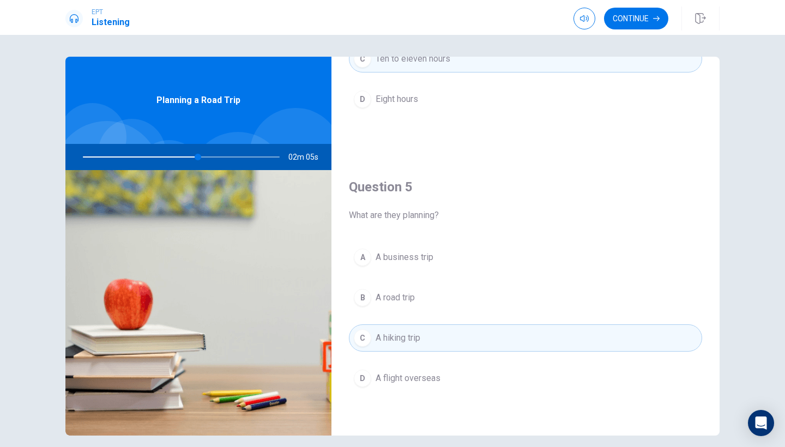
click at [474, 301] on button "B A road trip" at bounding box center [525, 297] width 353 height 27
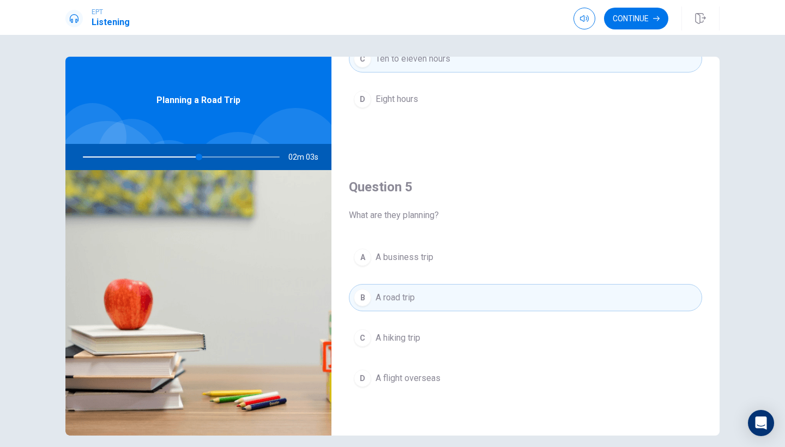
click at [683, 215] on span "What are they planning?" at bounding box center [525, 215] width 353 height 13
click at [635, 16] on button "Continue" at bounding box center [636, 19] width 64 height 22
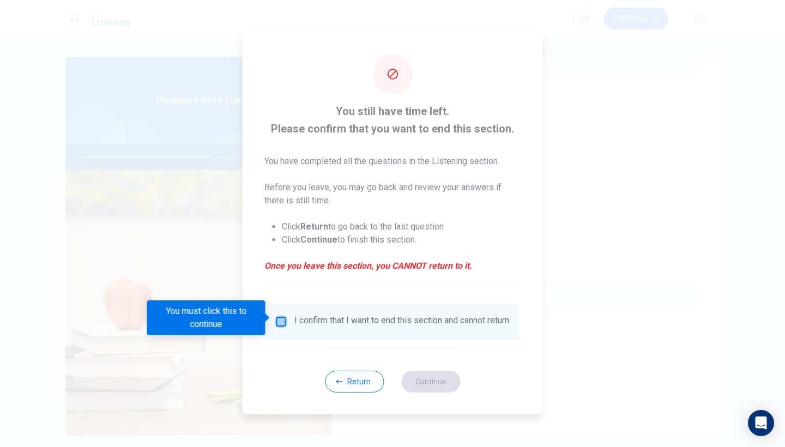
click at [282, 319] on input "You must click this to continue" at bounding box center [281, 321] width 13 height 13
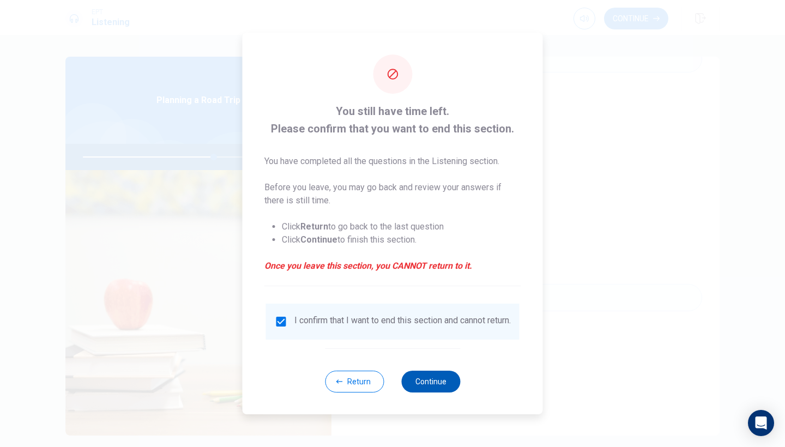
click at [430, 389] on button "Continue" at bounding box center [430, 382] width 59 height 22
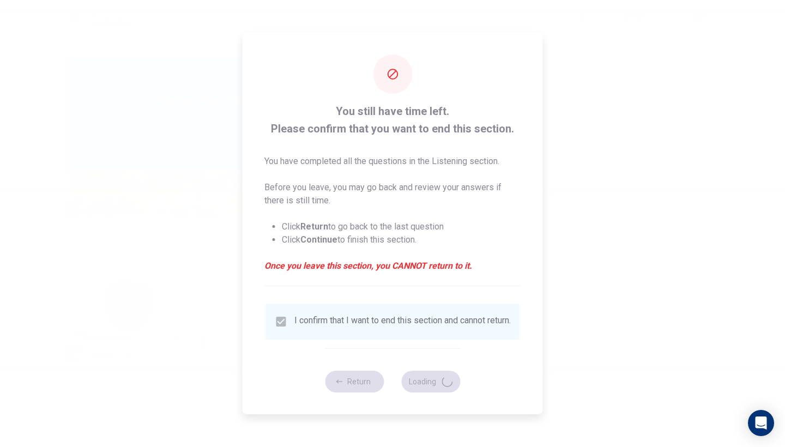
type input "67"
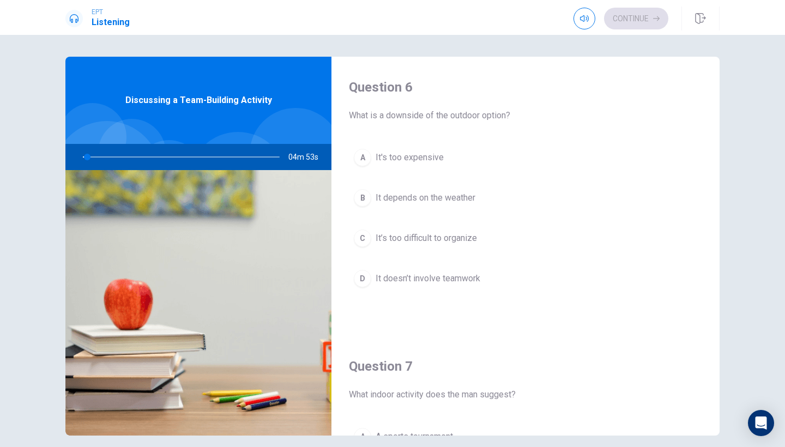
click at [543, 165] on button "A It's too expensive" at bounding box center [525, 157] width 353 height 27
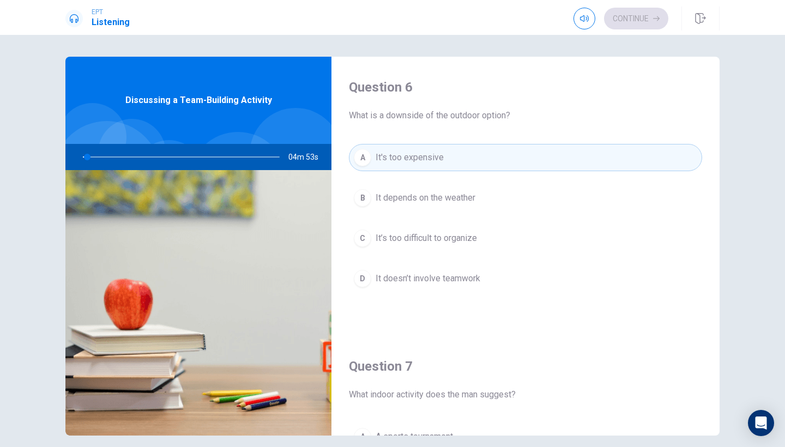
type input "3"
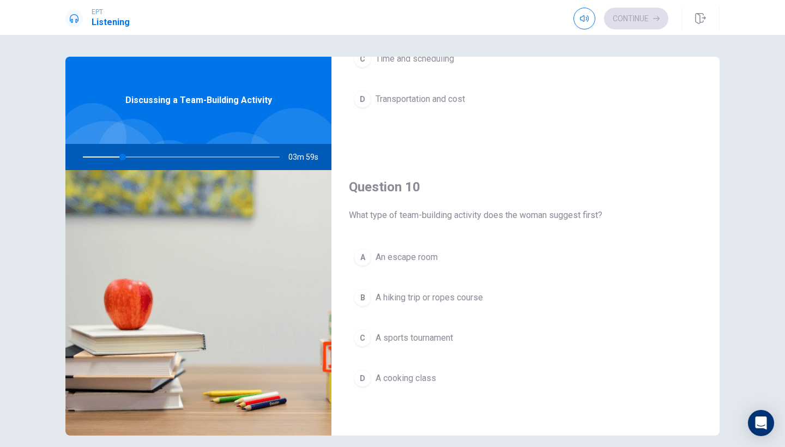
click at [637, 115] on div "A Weather and safety B Group size C Time and scheduling D Transportation and co…" at bounding box center [525, 50] width 353 height 170
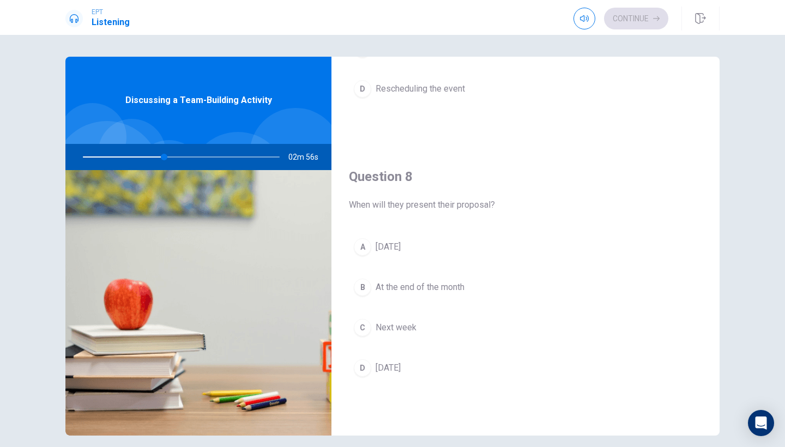
scroll to position [472, 0]
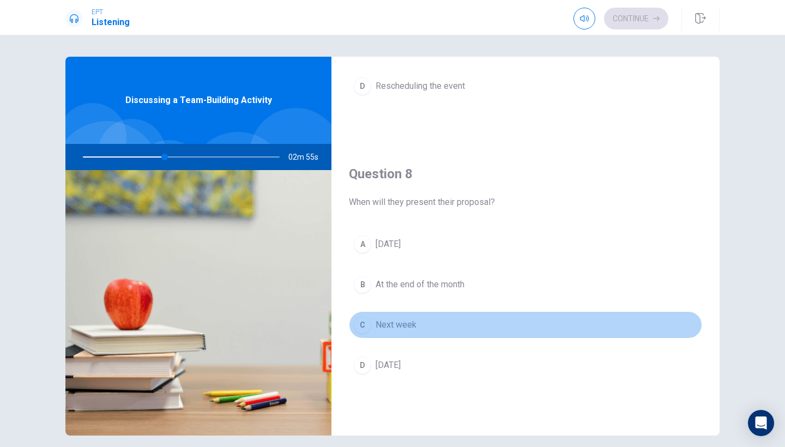
click at [384, 321] on span "Next week" at bounding box center [396, 324] width 41 height 13
type input "42"
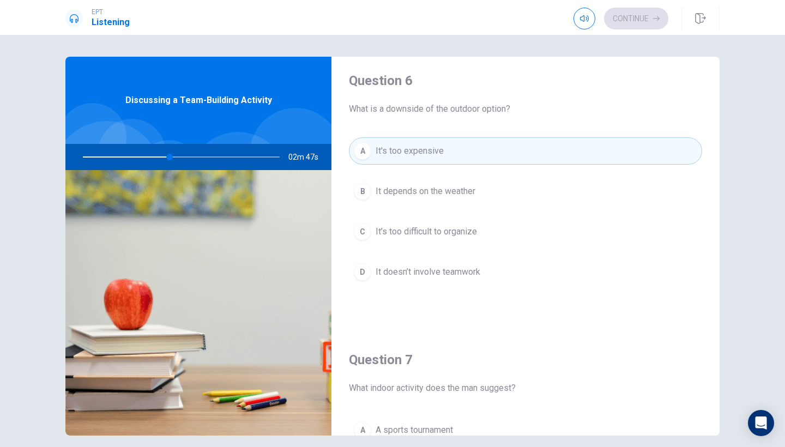
scroll to position [-1, 0]
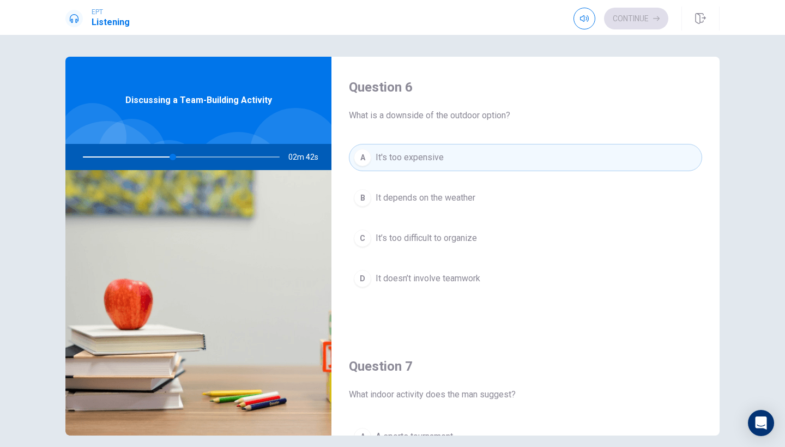
click at [463, 200] on span "It depends on the weather" at bounding box center [426, 197] width 100 height 13
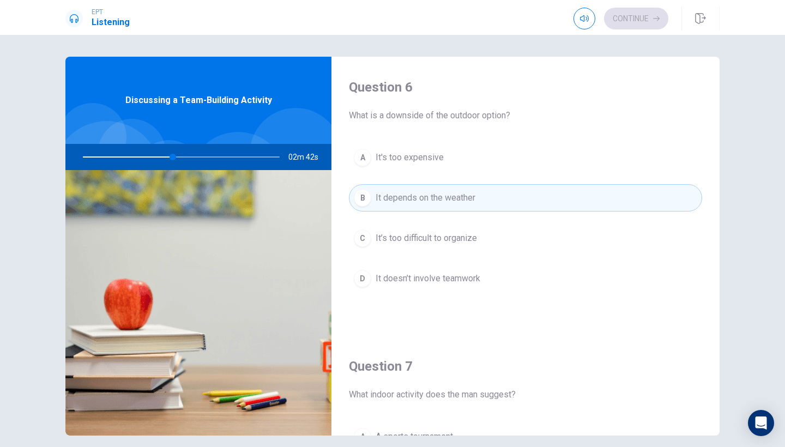
scroll to position [0, 0]
type input "46"
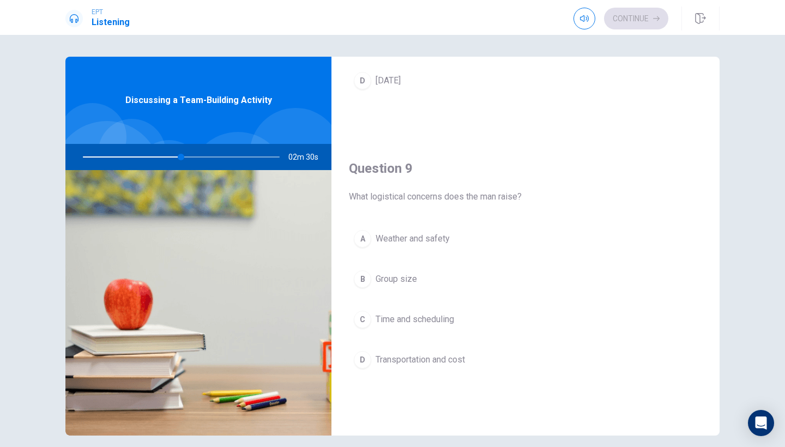
scroll to position [758, 0]
click at [676, 296] on div "A Weather and safety B Group size C Time and scheduling D Transportation and co…" at bounding box center [525, 309] width 353 height 170
click at [441, 347] on button "D Transportation and cost" at bounding box center [525, 358] width 353 height 27
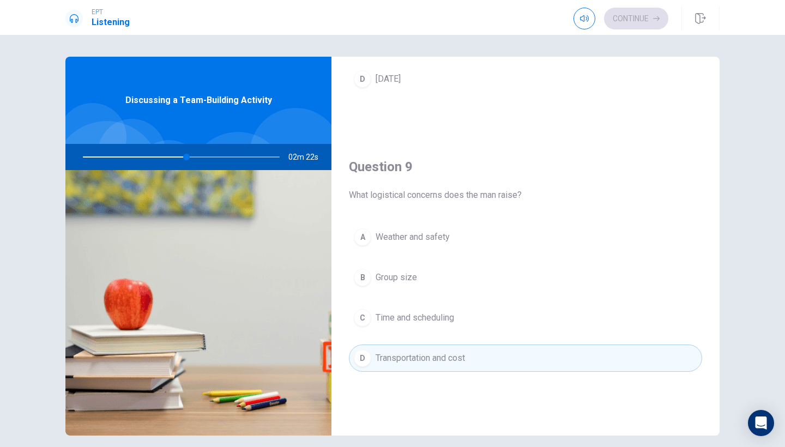
click at [655, 154] on div "Question 9 What logistical concerns does the man raise? A Weather and safety B …" at bounding box center [526, 275] width 388 height 279
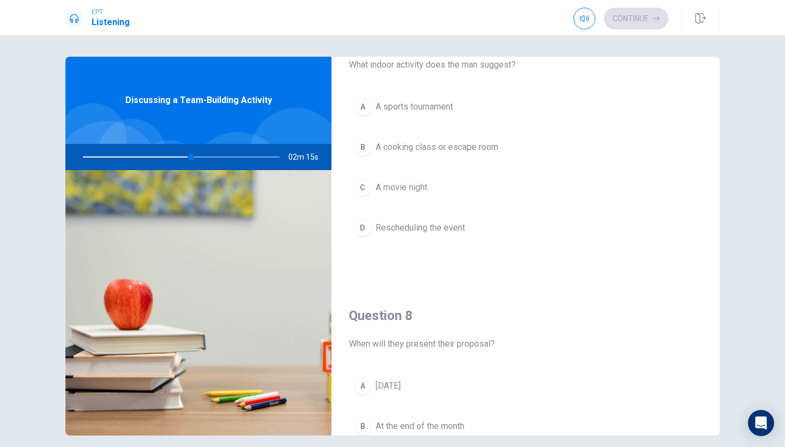
scroll to position [321, 0]
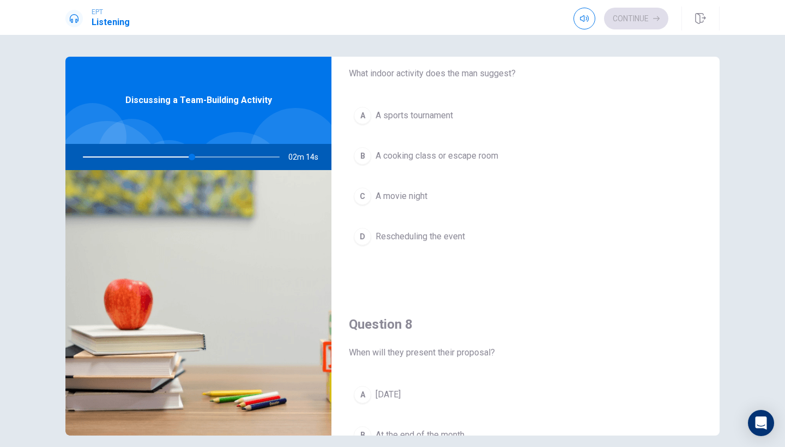
click at [655, 152] on button "B A cooking class or escape room" at bounding box center [525, 155] width 353 height 27
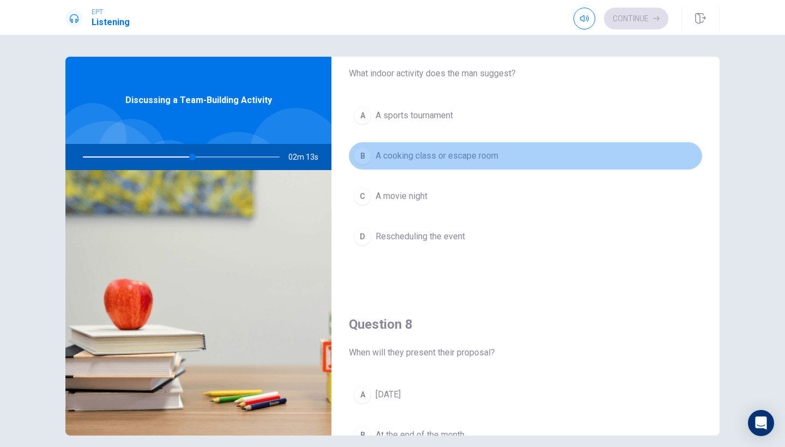
click at [501, 160] on button "B A cooking class or escape room" at bounding box center [525, 155] width 353 height 27
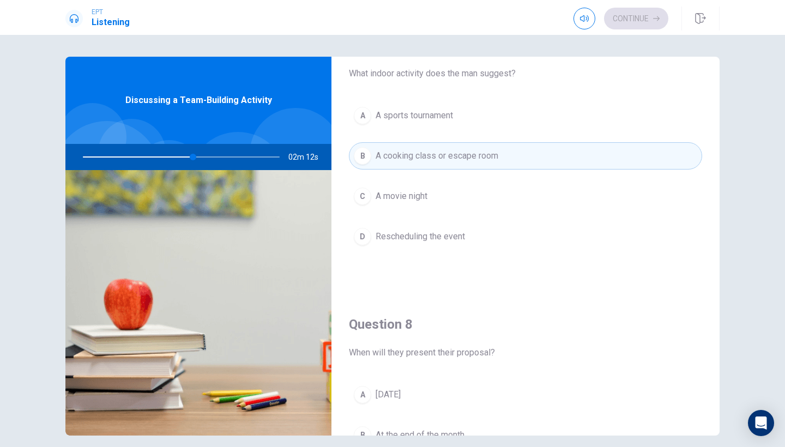
click at [692, 286] on div "Question 7 What indoor activity does the man suggest? A A sports tournament B A…" at bounding box center [526, 154] width 388 height 279
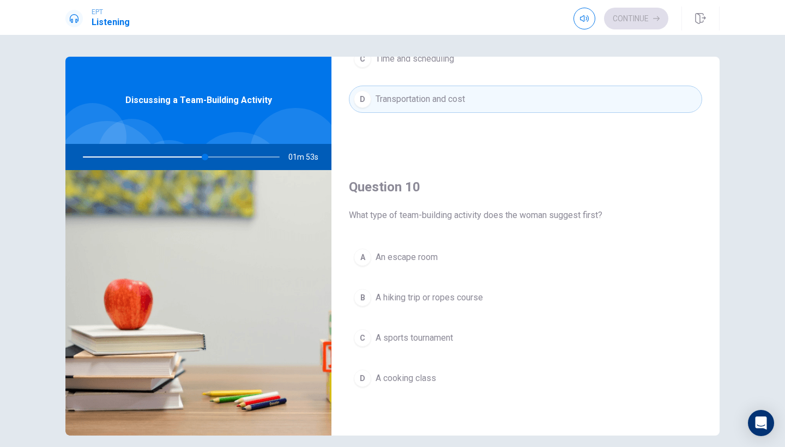
scroll to position [1017, 0]
click at [451, 381] on button "D A cooking class" at bounding box center [525, 378] width 353 height 27
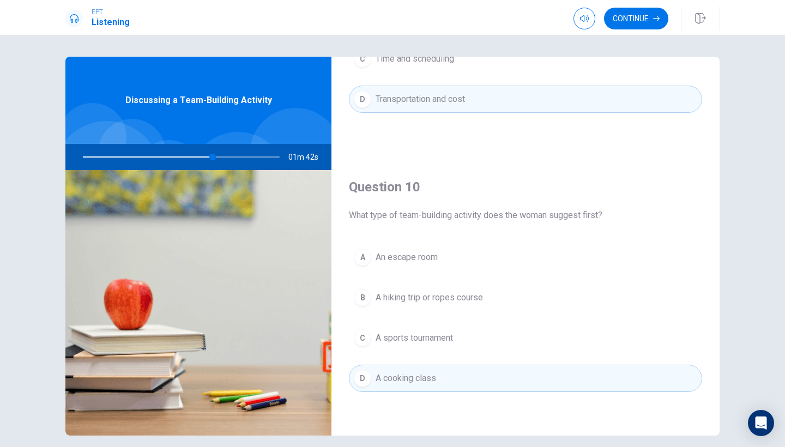
click at [670, 140] on div "Question 9 What logistical concerns does the man raise? A Weather and safety B …" at bounding box center [526, 16] width 388 height 279
click at [686, 182] on h4 "Question 10" at bounding box center [525, 186] width 353 height 17
click at [641, 11] on button "Continue" at bounding box center [636, 19] width 64 height 22
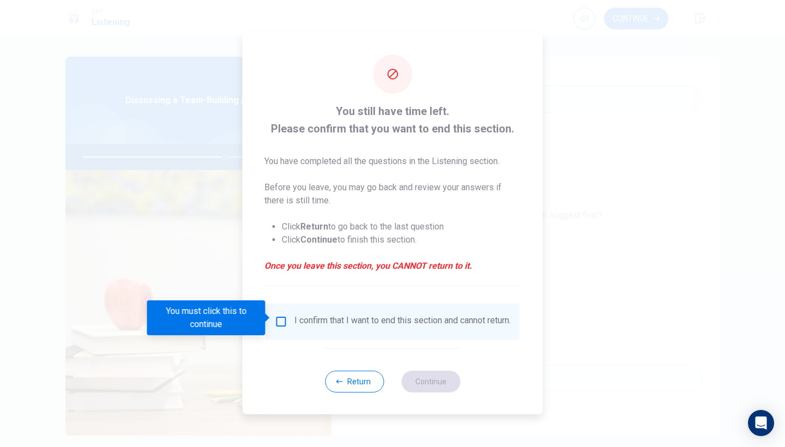
click at [629, 194] on div at bounding box center [392, 223] width 785 height 447
click at [280, 317] on input "You must click this to continue" at bounding box center [281, 321] width 13 height 13
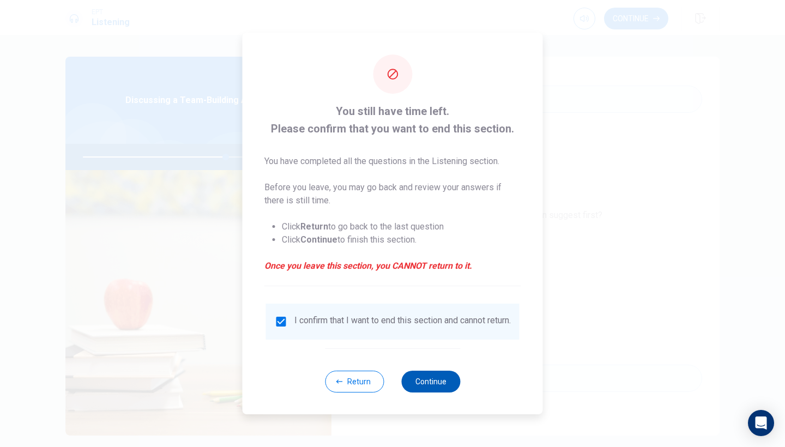
click at [431, 390] on button "Continue" at bounding box center [430, 382] width 59 height 22
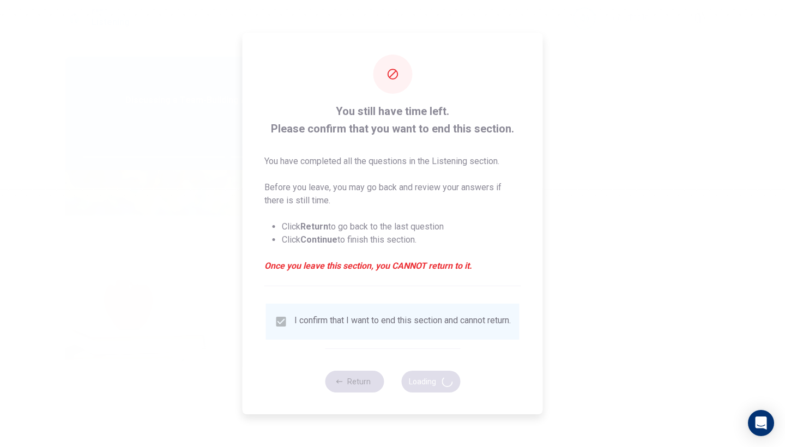
type input "74"
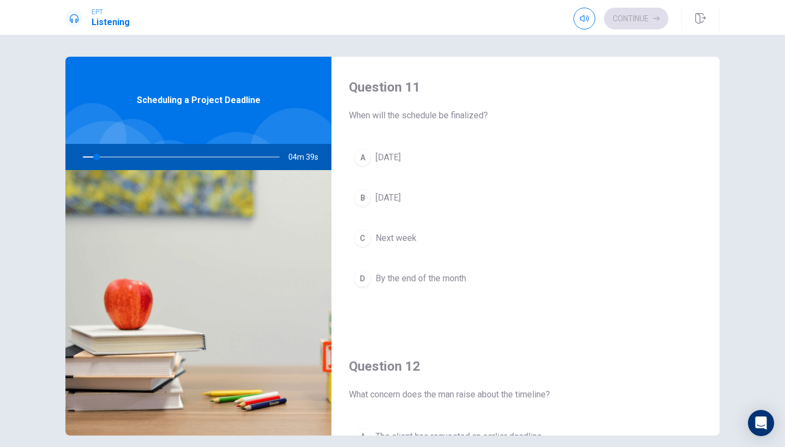
click at [638, 216] on div "A [DATE] B [DATE] C Next week D By the end of the month" at bounding box center [525, 229] width 353 height 170
click at [661, 133] on div "Question 11 When will the schedule be finalized? A [DATE] B [DATE] C Next week …" at bounding box center [526, 196] width 388 height 279
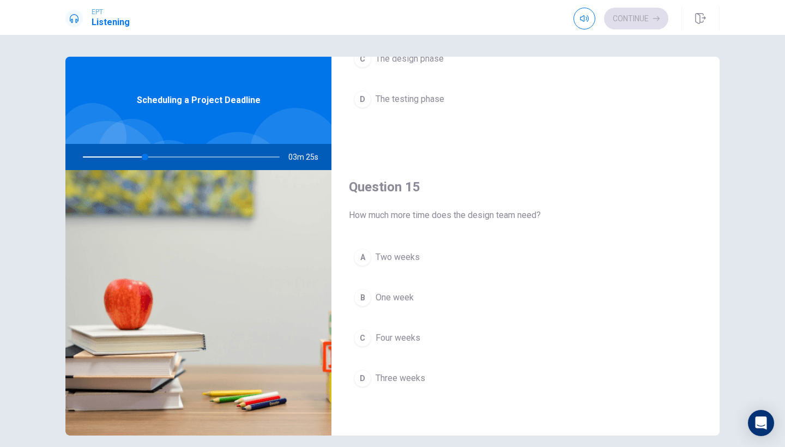
scroll to position [1017, 0]
click at [401, 259] on span "Two weeks" at bounding box center [398, 257] width 44 height 13
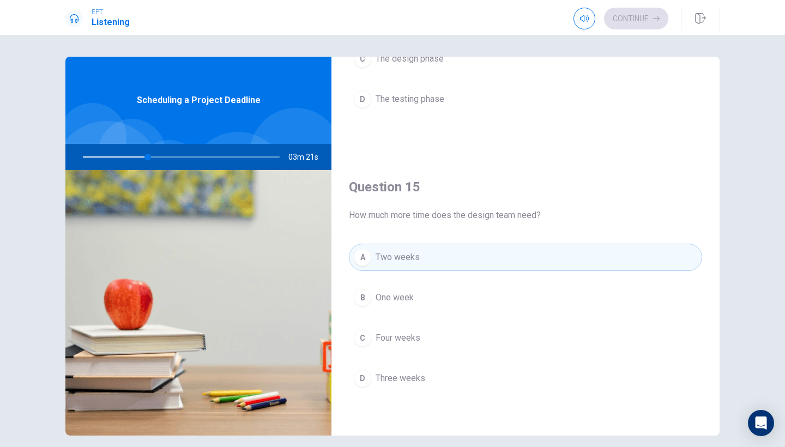
type input "33"
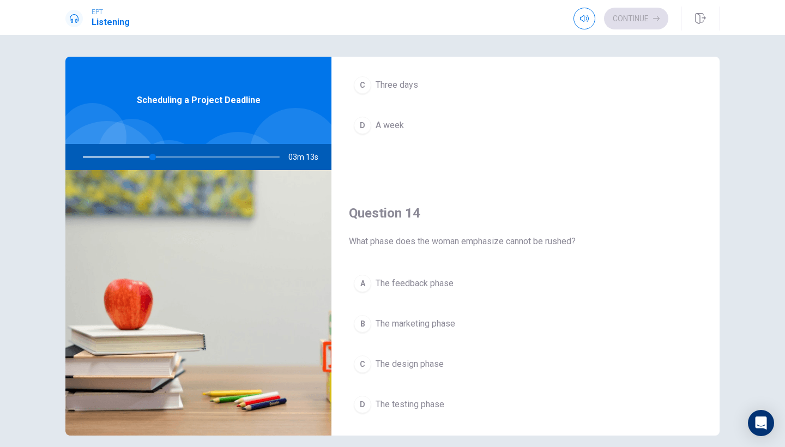
scroll to position [713, 0]
click at [420, 369] on span "The design phase" at bounding box center [410, 363] width 68 height 13
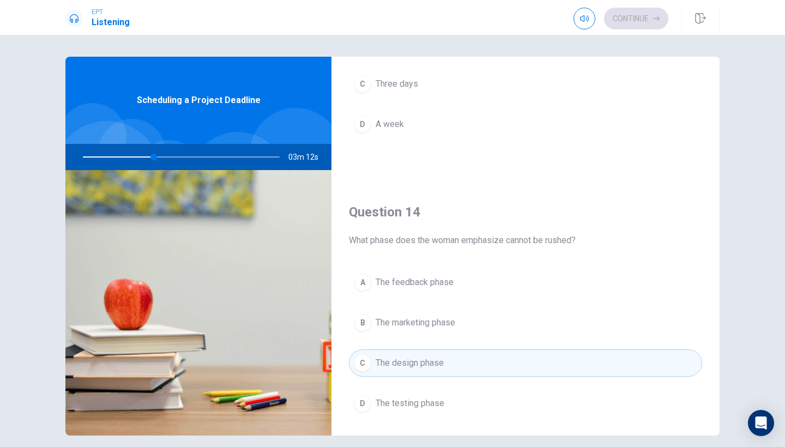
type input "36"
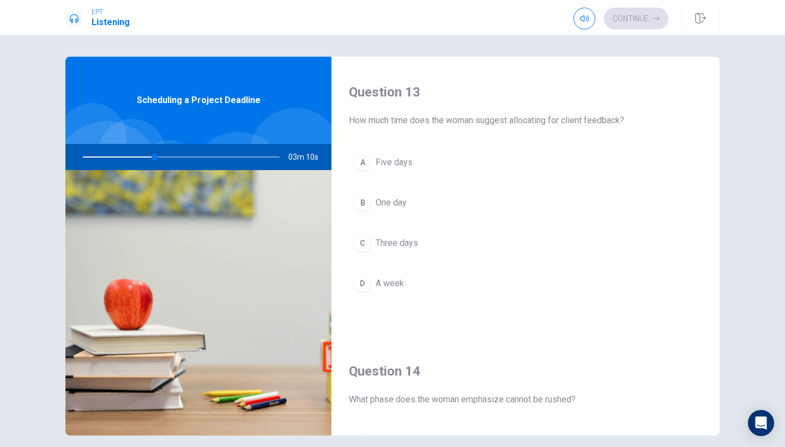
scroll to position [537, 0]
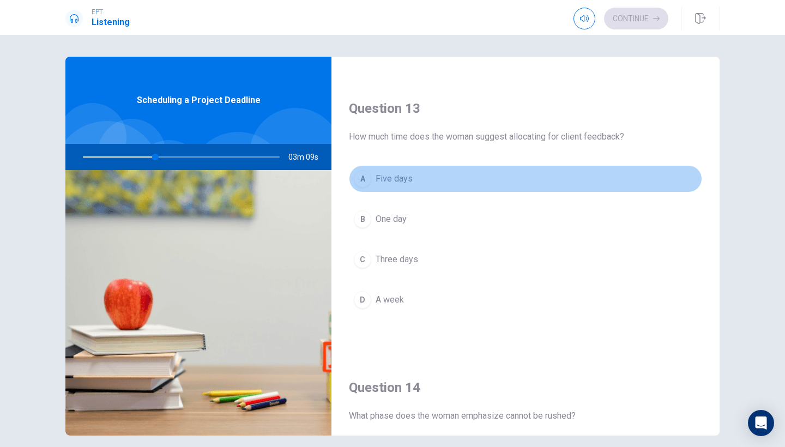
click at [614, 185] on button "A Five days" at bounding box center [525, 178] width 353 height 27
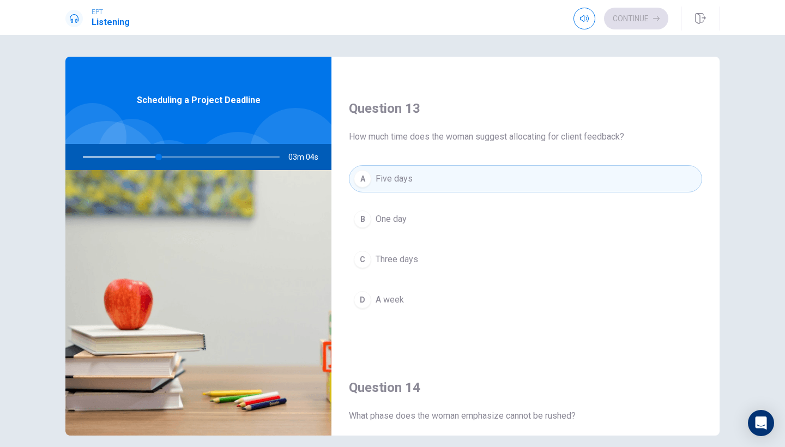
click at [496, 260] on button "C Three days" at bounding box center [525, 259] width 353 height 27
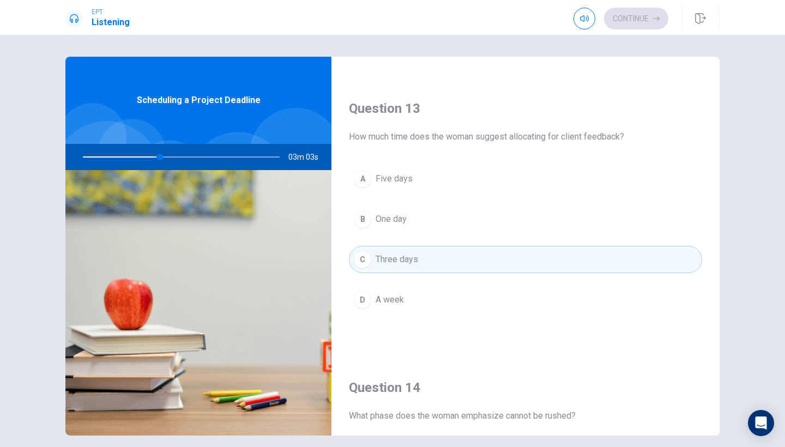
click at [698, 131] on span "How much time does the woman suggest allocating for client feedback?" at bounding box center [525, 136] width 353 height 13
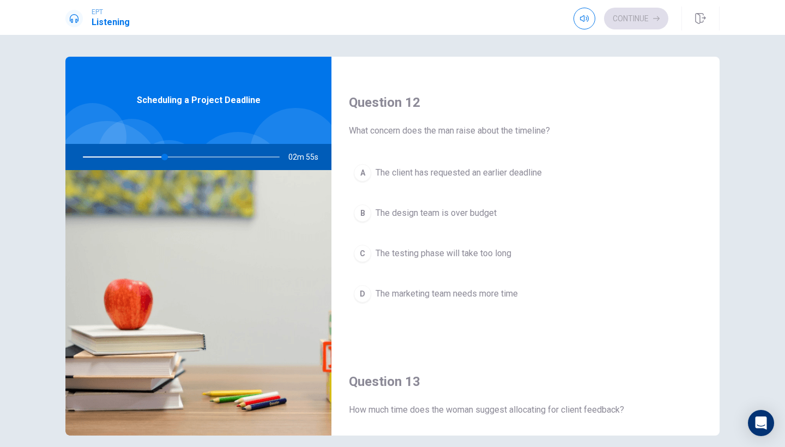
scroll to position [260, 0]
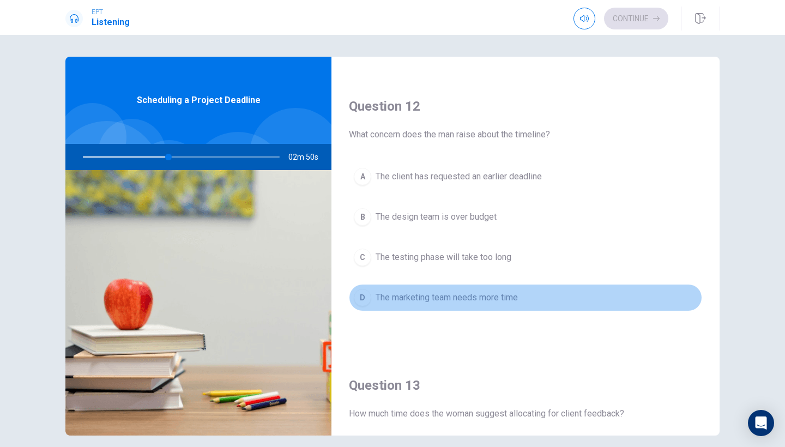
click at [499, 297] on span "The marketing team needs more time" at bounding box center [447, 297] width 142 height 13
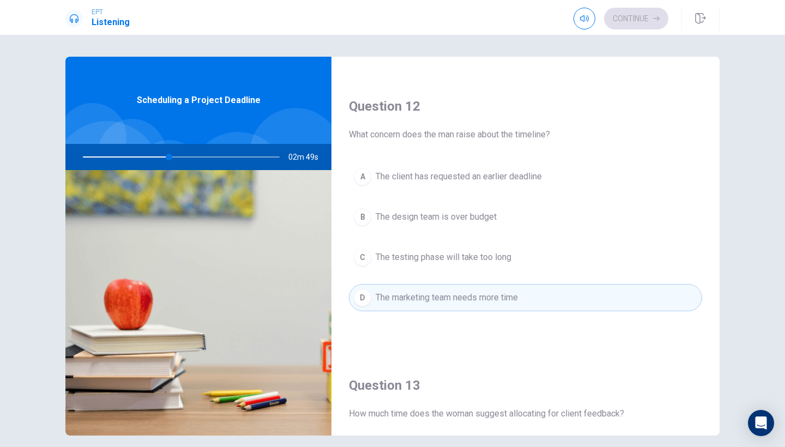
click at [691, 179] on button "A The client has requested an earlier deadline" at bounding box center [525, 176] width 353 height 27
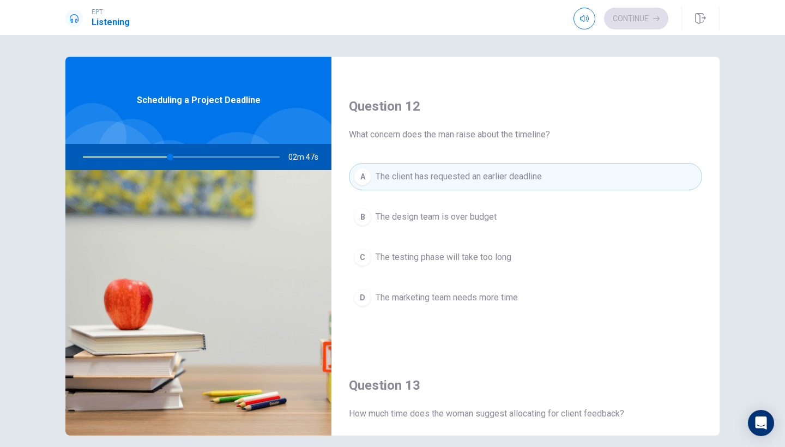
click at [497, 301] on span "The marketing team needs more time" at bounding box center [447, 297] width 142 height 13
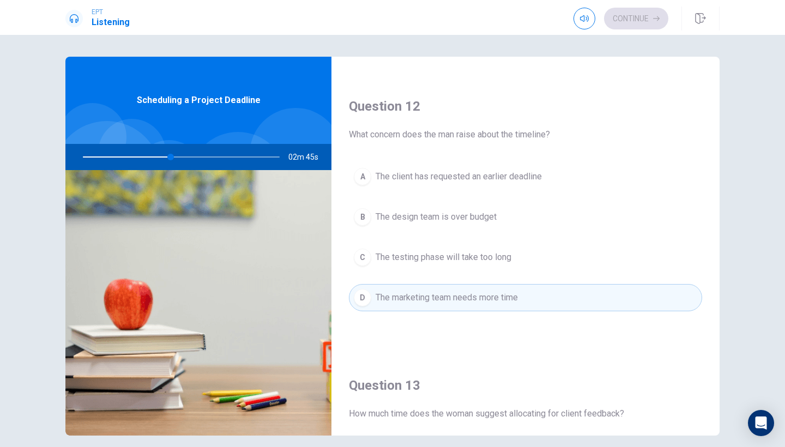
click at [735, 195] on div "Question 11 When will the schedule be finalized? A [DATE] B [DATE] C Next week …" at bounding box center [392, 246] width 689 height 379
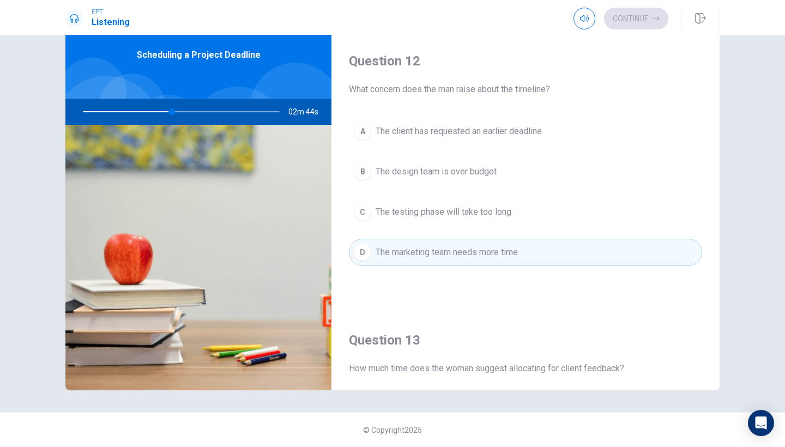
scroll to position [45, 0]
click at [713, 331] on div "Question 13 How much time does the woman suggest allocating for client feedback…" at bounding box center [526, 449] width 388 height 279
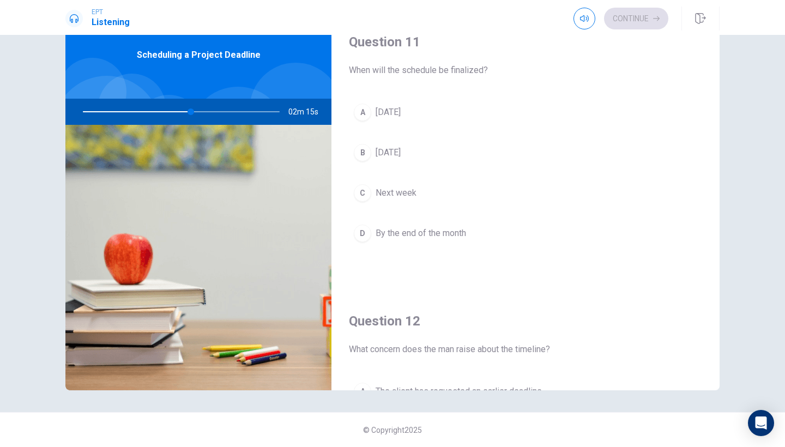
scroll to position [0, 0]
click at [434, 144] on button "B [DATE]" at bounding box center [525, 152] width 353 height 27
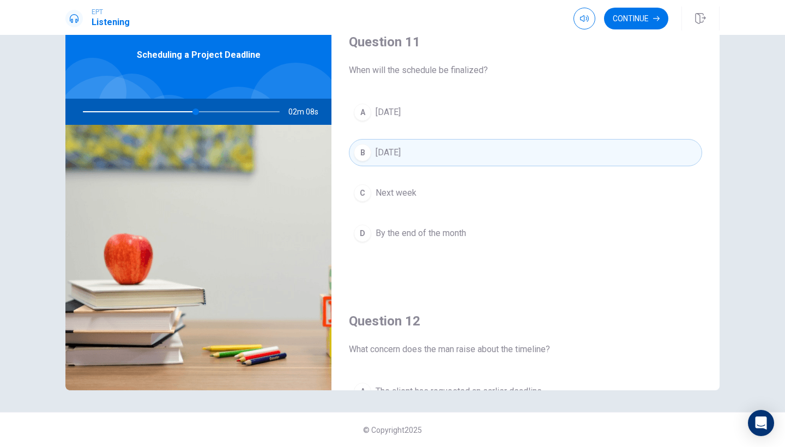
click at [662, 235] on button "D By the end of the month" at bounding box center [525, 233] width 353 height 27
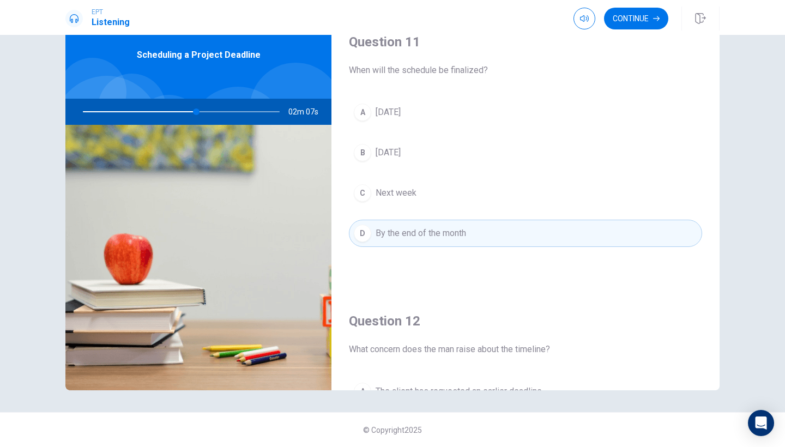
click at [546, 150] on button "B [DATE]" at bounding box center [525, 152] width 353 height 27
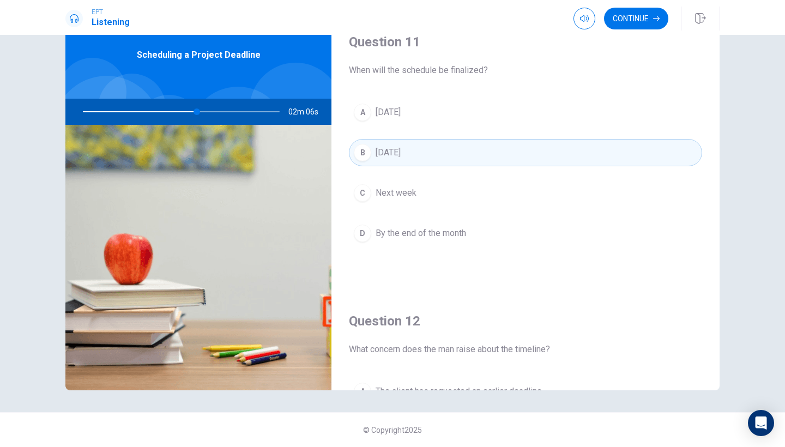
click at [710, 125] on div "Question 11 When will the schedule be finalized? A [DATE] B [DATE] C Next week …" at bounding box center [526, 150] width 388 height 279
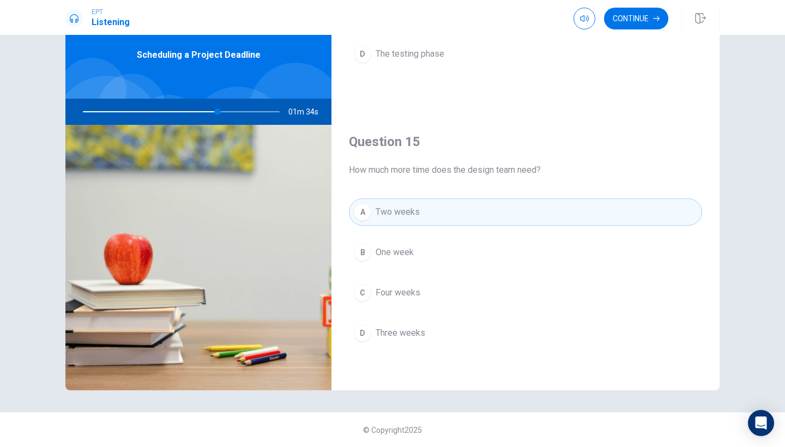
scroll to position [1017, 0]
click at [638, 17] on button "Continue" at bounding box center [636, 19] width 64 height 22
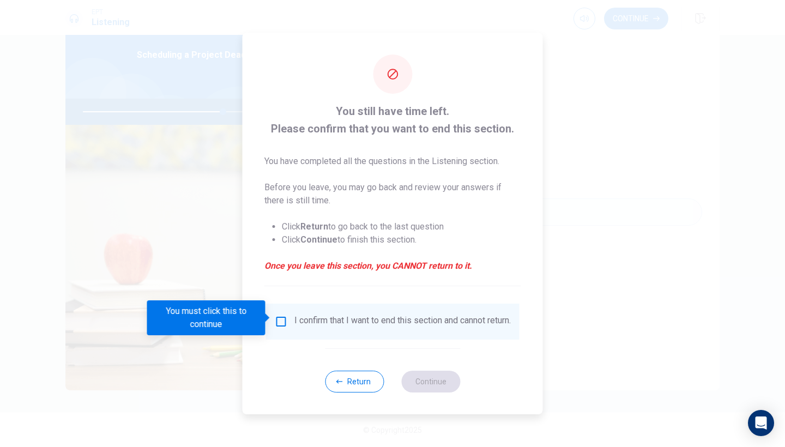
click at [278, 317] on input "You must click this to continue" at bounding box center [281, 321] width 13 height 13
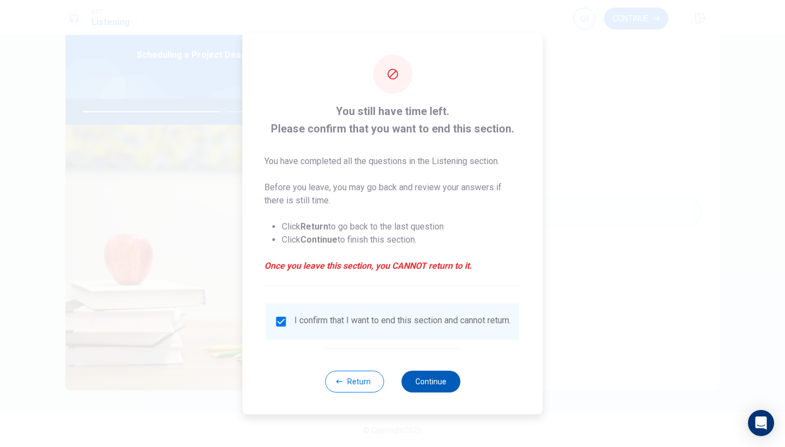
click at [430, 384] on button "Continue" at bounding box center [430, 382] width 59 height 22
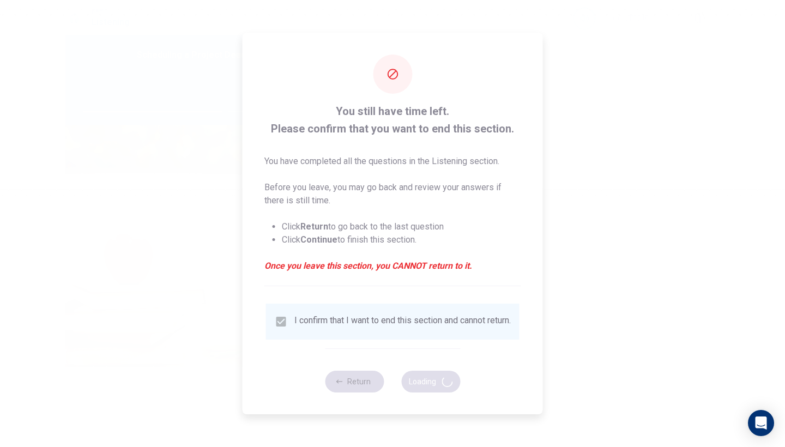
type input "73"
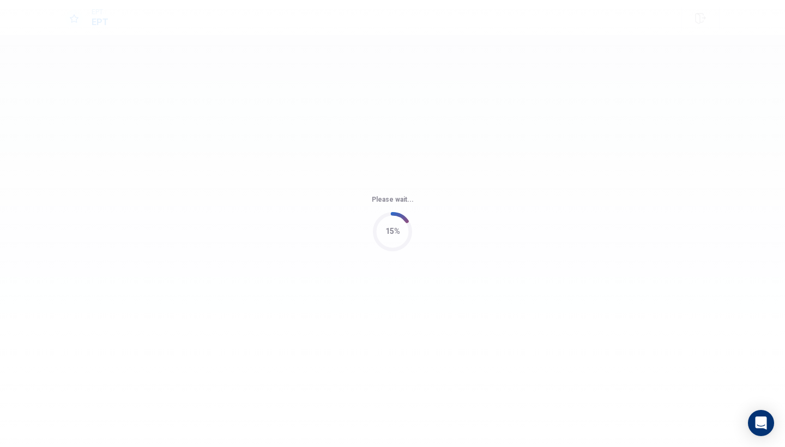
scroll to position [0, 0]
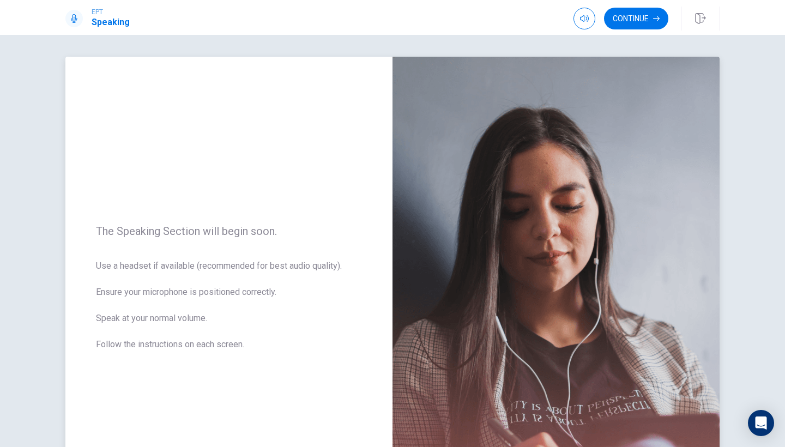
click at [267, 352] on span "Use a headset if available (recommended for best audio quality). Ensure your mi…" at bounding box center [229, 312] width 266 height 105
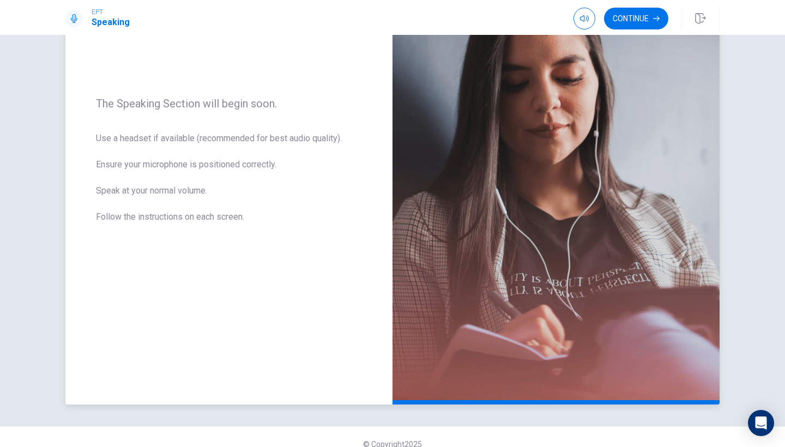
scroll to position [132, 0]
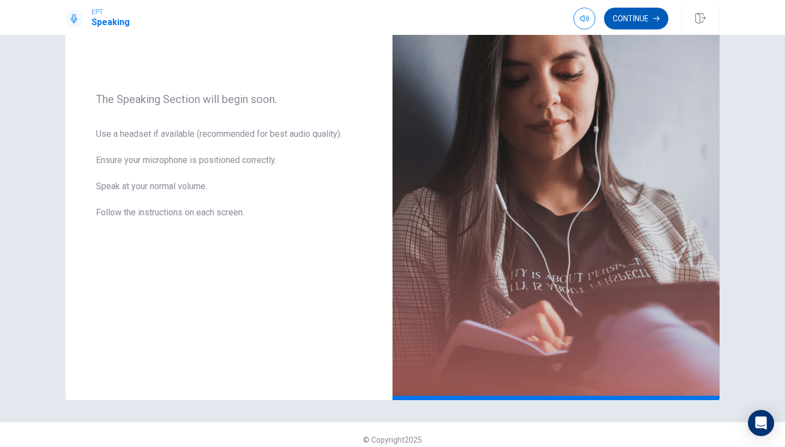
click at [634, 25] on button "Continue" at bounding box center [636, 19] width 64 height 22
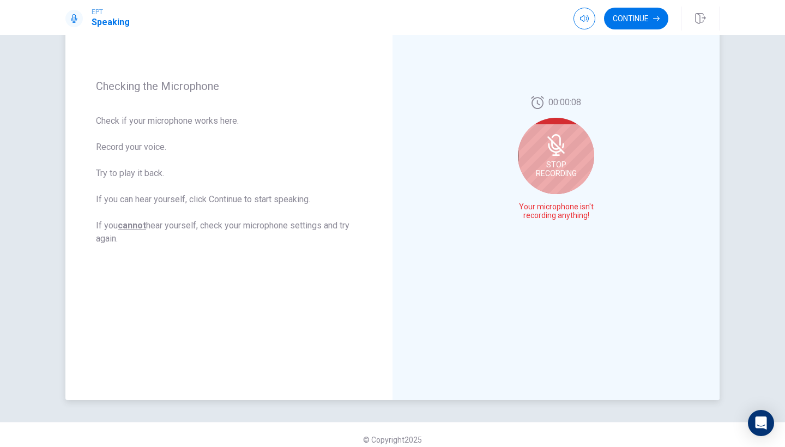
click at [562, 163] on span "Stop Recording" at bounding box center [556, 168] width 41 height 17
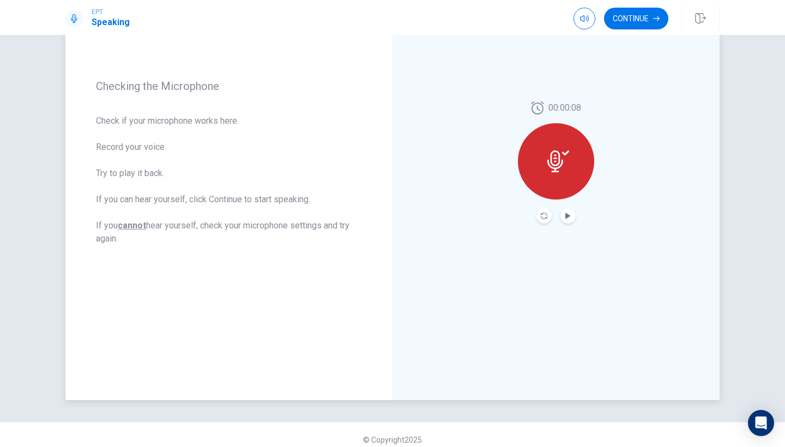
click at [563, 217] on button "Play Audio" at bounding box center [568, 215] width 15 height 15
click at [567, 217] on icon "Play Audio" at bounding box center [567, 216] width 5 height 7
click at [567, 217] on icon "Pause Audio" at bounding box center [567, 216] width 5 height 7
click at [567, 217] on icon "Play Audio" at bounding box center [567, 216] width 5 height 7
click at [546, 152] on div at bounding box center [556, 161] width 76 height 76
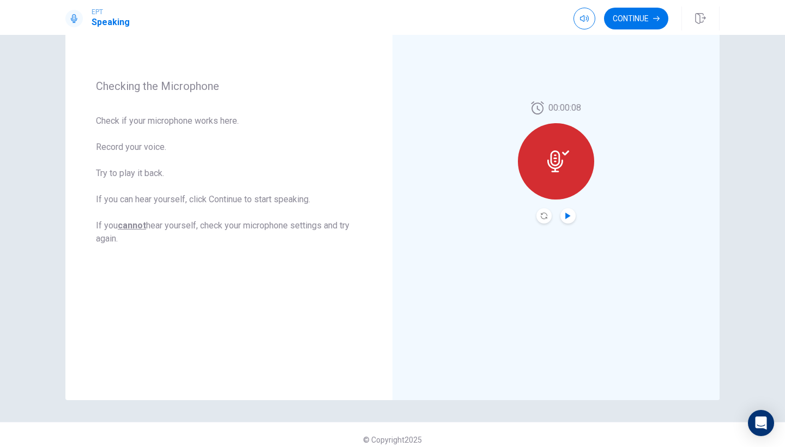
click at [569, 213] on icon "Play Audio" at bounding box center [568, 216] width 7 height 7
click at [569, 213] on icon "Pause Audio" at bounding box center [568, 216] width 7 height 7
click at [564, 148] on div at bounding box center [556, 161] width 76 height 76
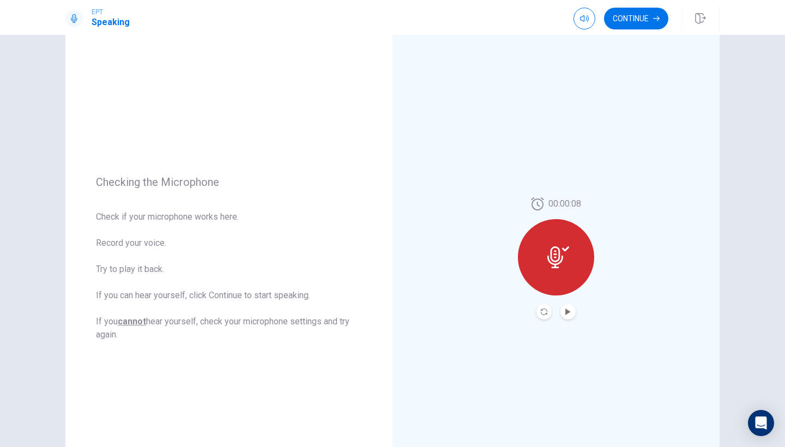
scroll to position [32, 0]
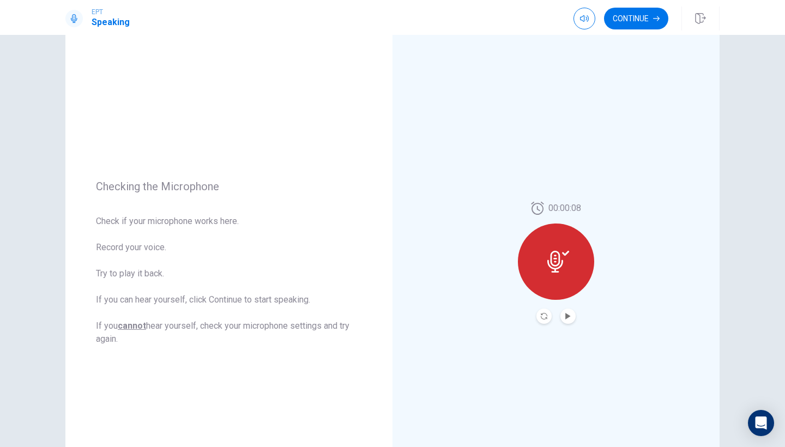
click at [527, 206] on div "00:00:08" at bounding box center [556, 263] width 76 height 122
click at [546, 262] on div at bounding box center [556, 262] width 76 height 76
click at [544, 318] on icon "Record Again" at bounding box center [544, 316] width 7 height 7
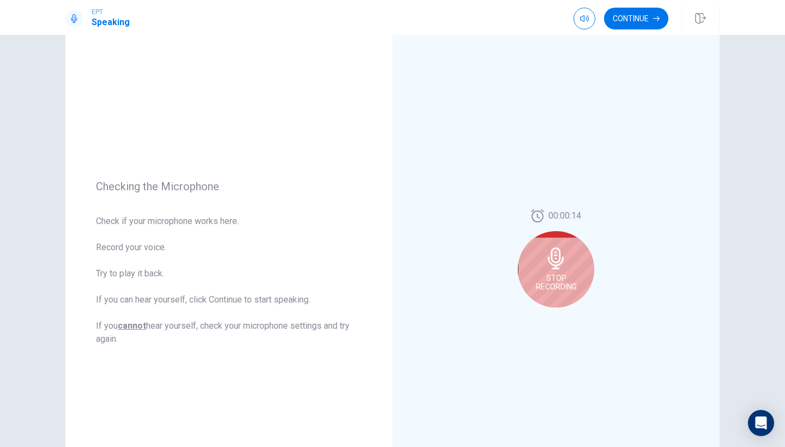
click at [562, 256] on icon at bounding box center [556, 259] width 22 height 22
click at [555, 279] on span "Stop Recording" at bounding box center [556, 282] width 41 height 17
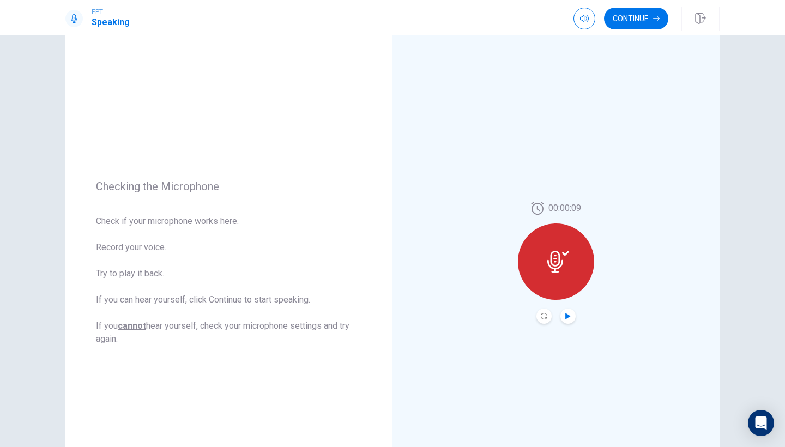
click at [566, 316] on icon "Play Audio" at bounding box center [567, 316] width 5 height 7
click at [622, 19] on button "Continue" at bounding box center [636, 19] width 64 height 22
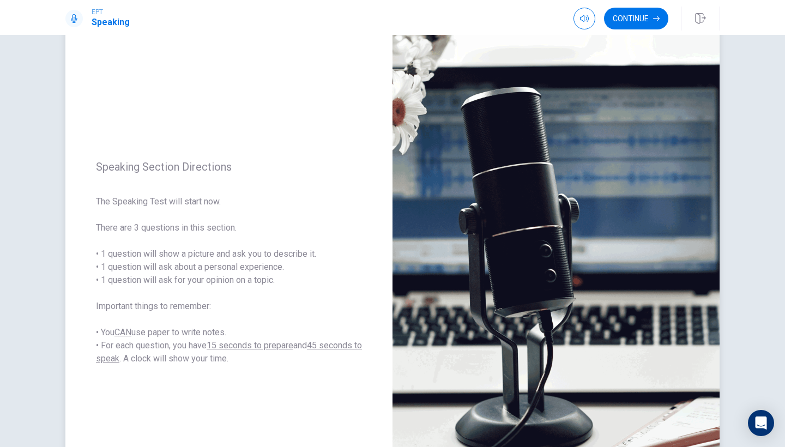
click at [192, 390] on div "Speaking Section Directions The Speaking Test will start now. There are 3 quest…" at bounding box center [228, 262] width 327 height 475
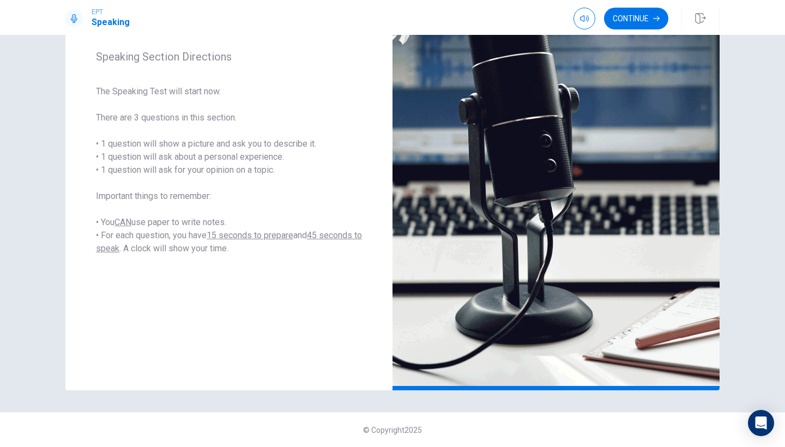
scroll to position [142, 0]
click at [633, 22] on button "Continue" at bounding box center [636, 19] width 64 height 22
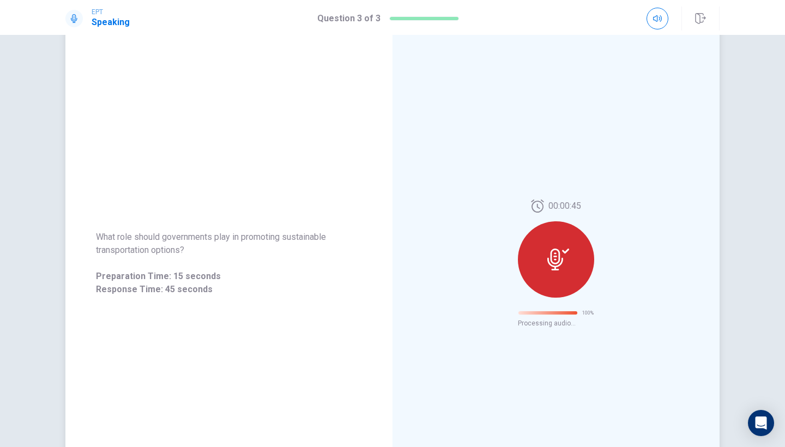
scroll to position [0, 0]
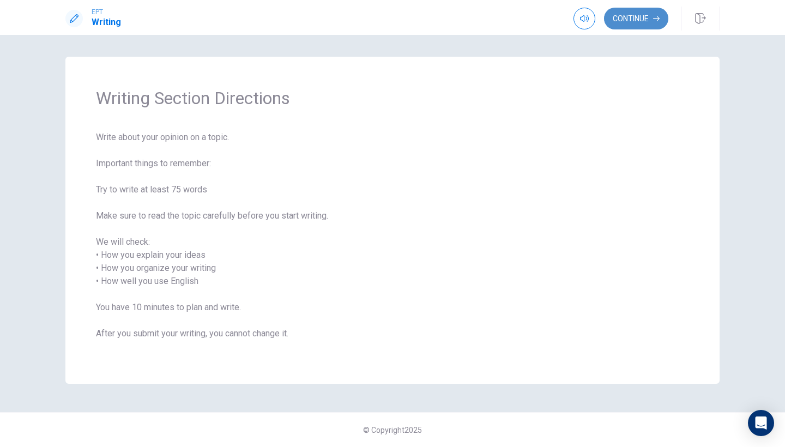
click at [629, 22] on button "Continue" at bounding box center [636, 19] width 64 height 22
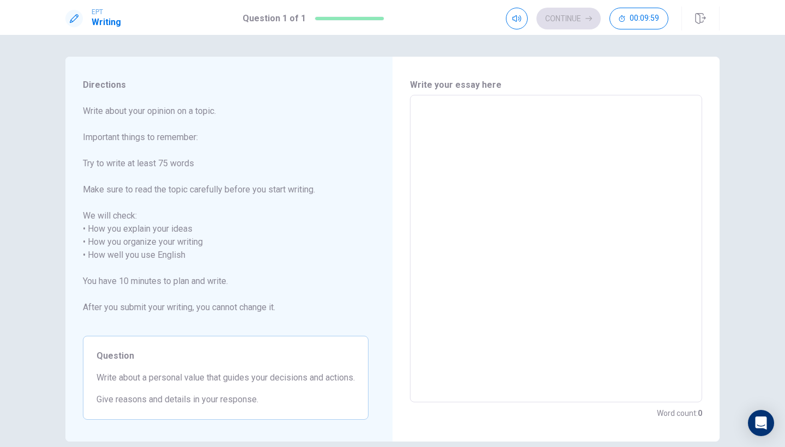
click at [542, 189] on textarea at bounding box center [556, 249] width 277 height 290
type textarea "I"
type textarea "x"
type textarea "M"
type textarea "x"
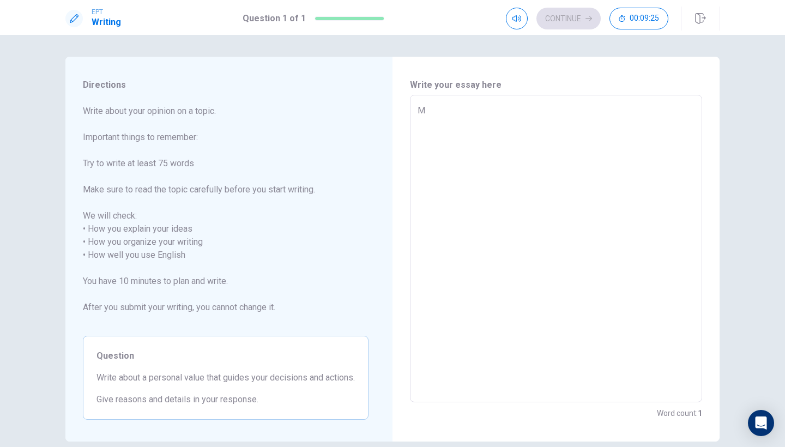
type textarea "Ma"
type textarea "x"
type textarea "Mak"
type textarea "x"
type textarea "[PERSON_NAME]"
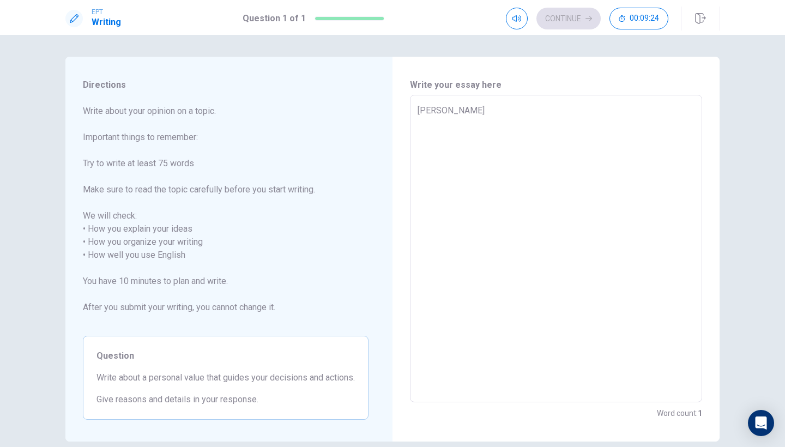
type textarea "x"
type textarea "Makin"
type textarea "x"
type textarea "Making"
type textarea "x"
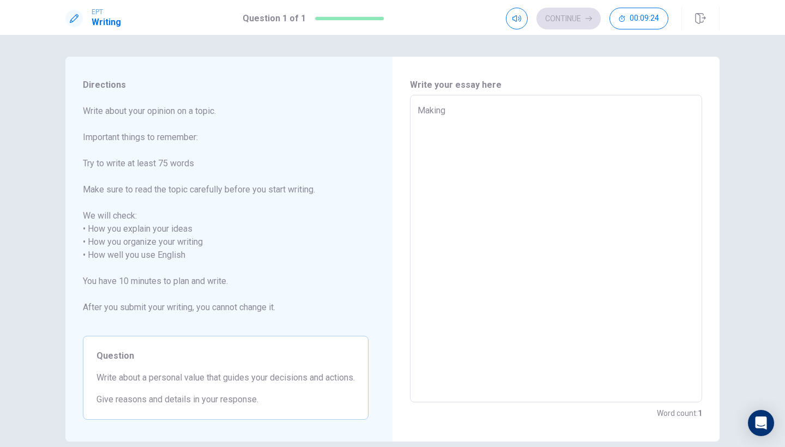
type textarea "Making"
type textarea "x"
type textarea "Making a"
type textarea "x"
type textarea "Making a"
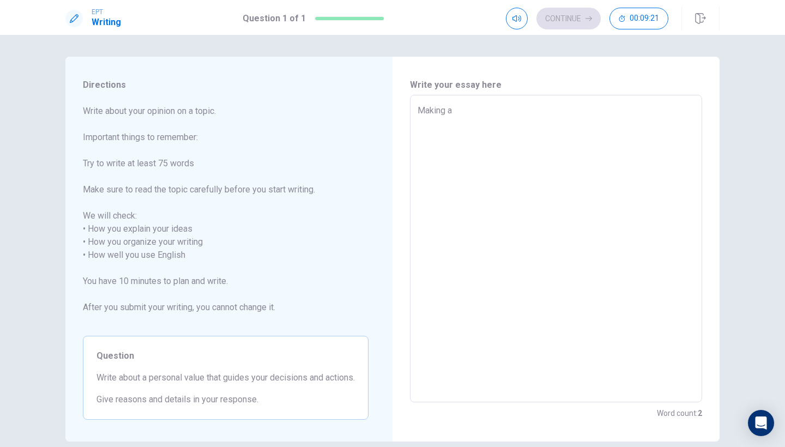
type textarea "x"
type textarea "Making a"
type textarea "x"
type textarea "Making"
type textarea "x"
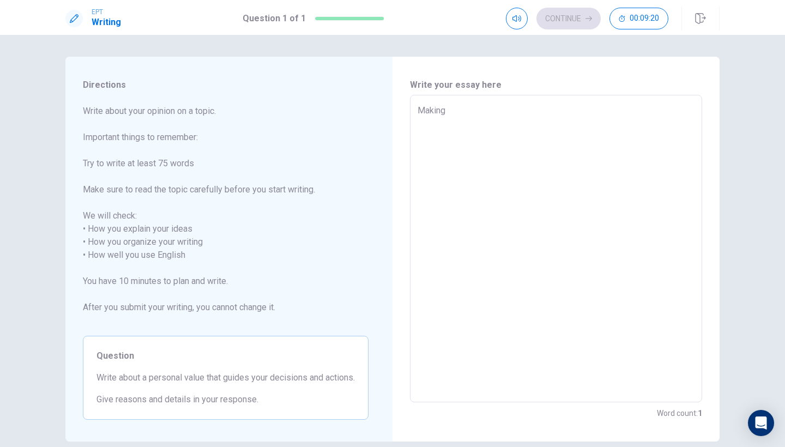
type textarea "Making"
type textarea "x"
type textarea "Makin"
type textarea "x"
type textarea "[PERSON_NAME]"
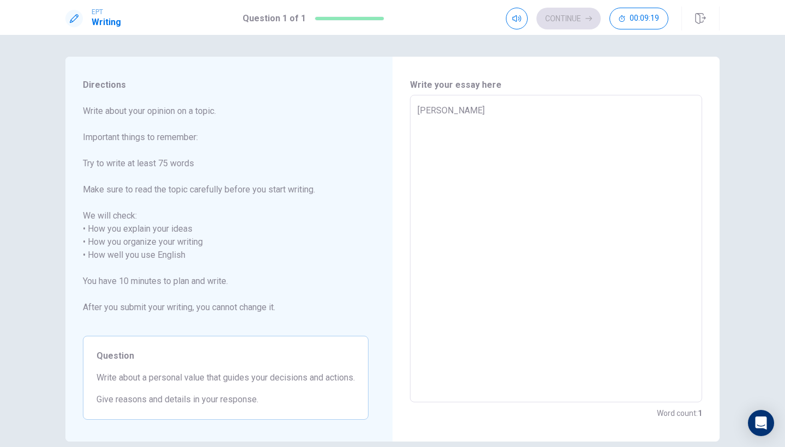
type textarea "x"
type textarea "Mak"
type textarea "x"
type textarea "Ma"
type textarea "x"
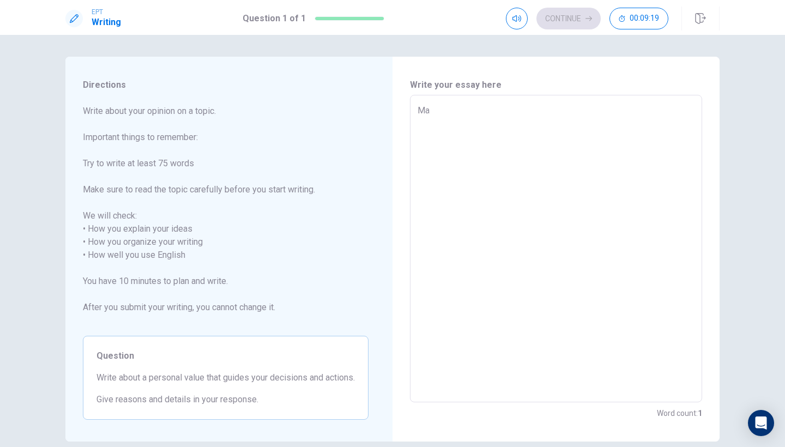
type textarea "M"
type textarea "x"
type textarea "W"
type textarea "x"
type textarea "We"
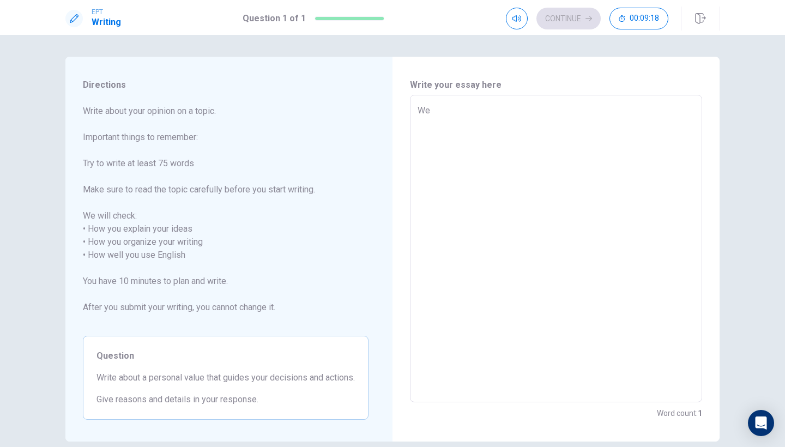
type textarea "x"
type textarea "We"
type textarea "x"
type textarea "We a"
type textarea "x"
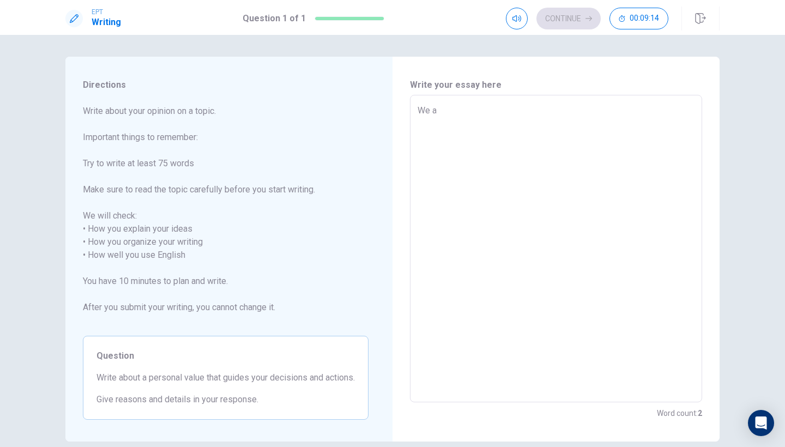
type textarea "We"
type textarea "x"
type textarea "We"
type textarea "x"
type textarea "W"
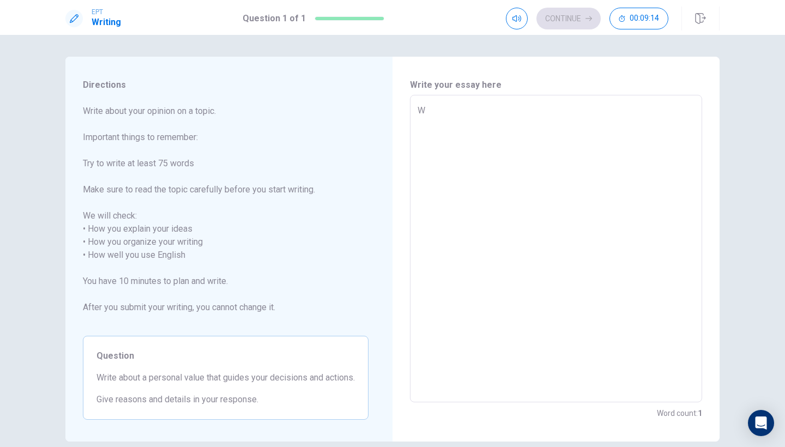
type textarea "x"
type textarea "u"
type textarea "x"
type textarea "O"
type textarea "x"
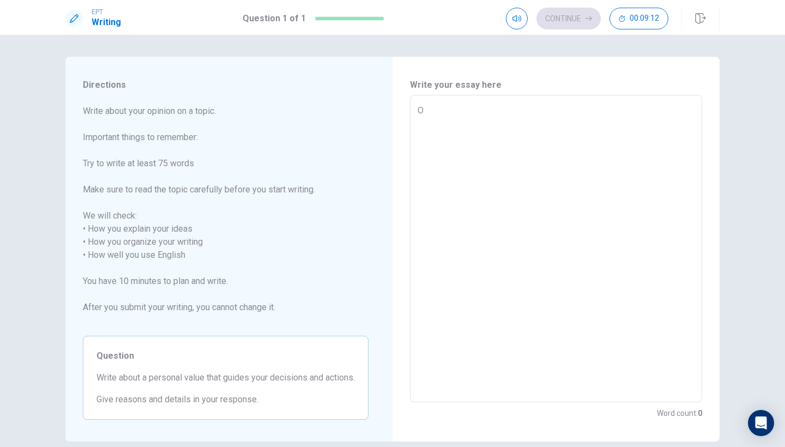
type textarea "Ou"
type textarea "x"
type textarea "O"
type textarea "x"
type textarea "M"
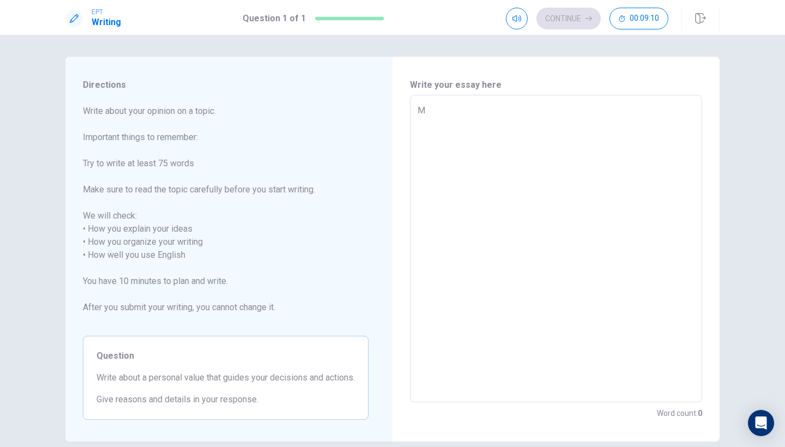
type textarea "x"
type textarea "Mo"
type textarea "x"
type textarea "Mos"
type textarea "x"
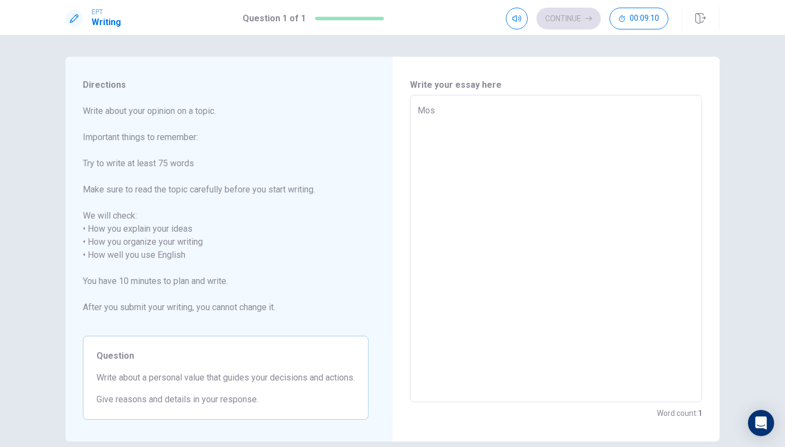
type textarea "Most"
type textarea "x"
type textarea "Most"
type textarea "x"
type textarea "Most"
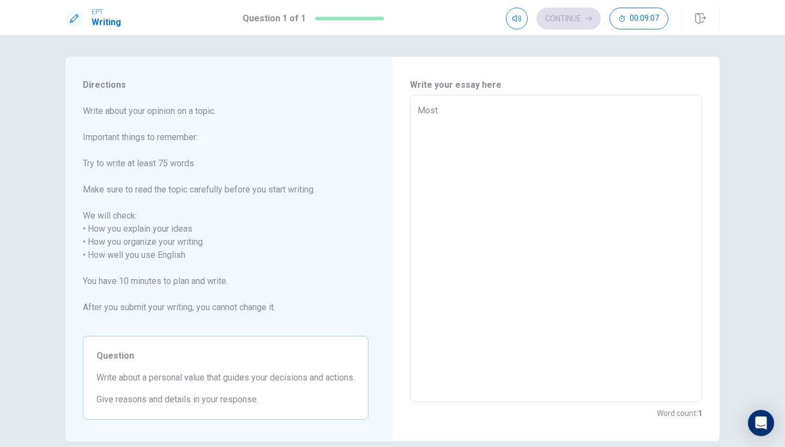
type textarea "x"
type textarea "Mos"
type textarea "x"
type textarea "Mo"
type textarea "x"
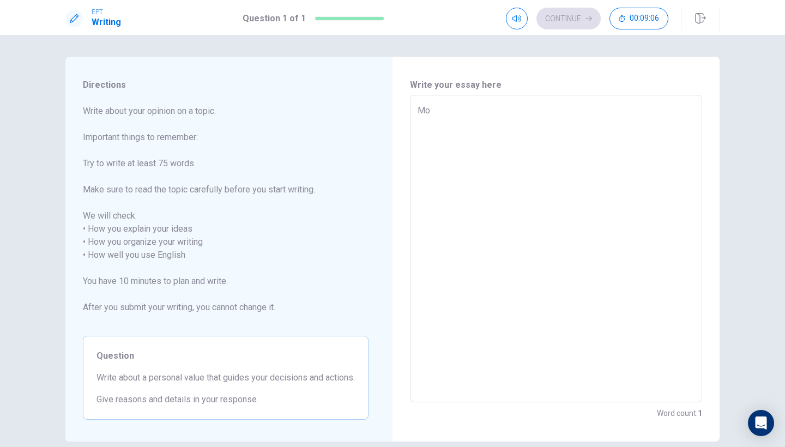
type textarea "M"
type textarea "x"
type textarea "M"
type textarea "x"
type textarea "Ma"
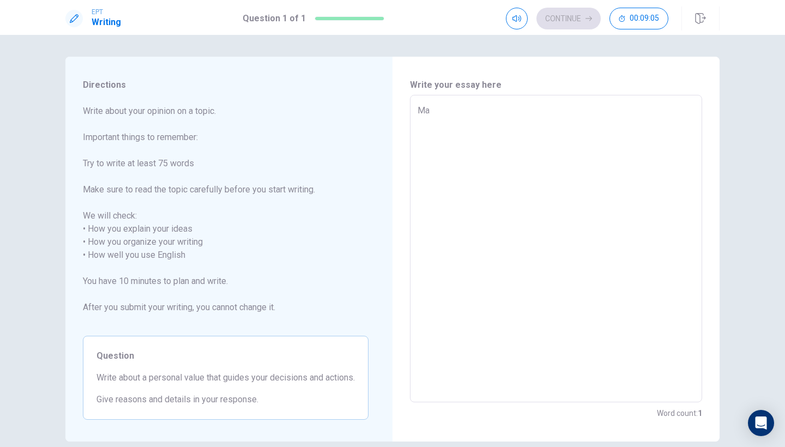
type textarea "x"
type textarea "Mak"
type textarea "x"
type textarea "[PERSON_NAME]"
type textarea "x"
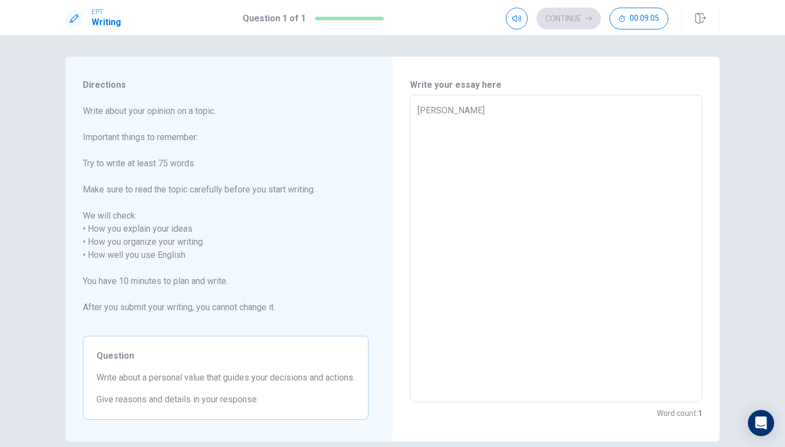
type textarea "Makin"
type textarea "x"
type textarea "Making"
type textarea "x"
type textarea "Making"
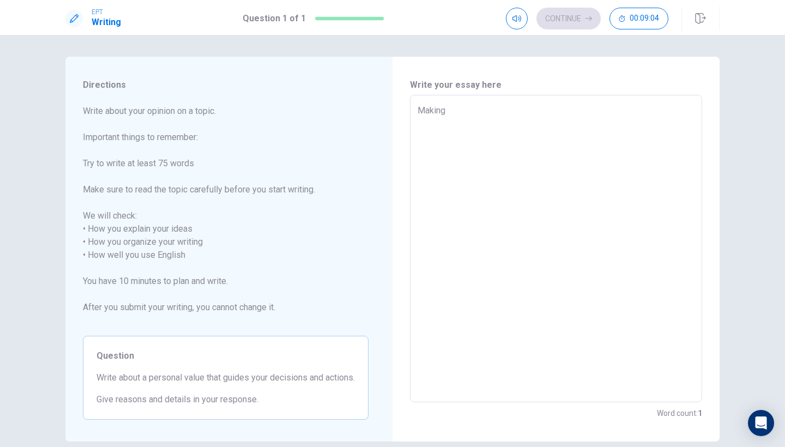
type textarea "x"
type textarea "Making d"
type textarea "x"
type textarea "Making de"
type textarea "x"
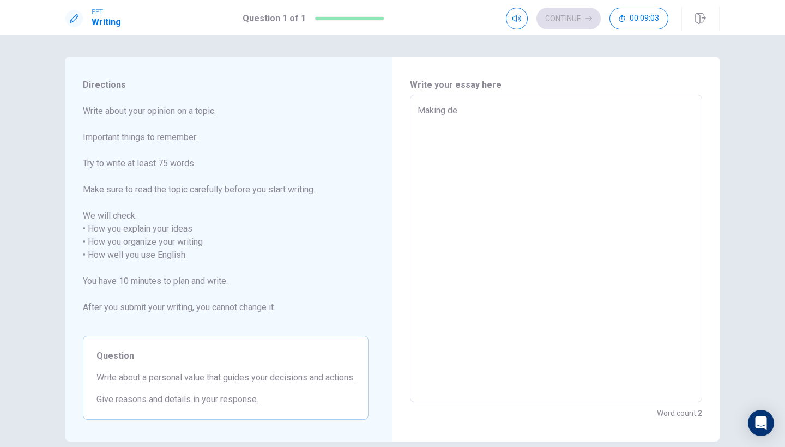
type textarea "Making dec"
type textarea "x"
type textarea "Making deci"
type textarea "x"
type textarea "Making decis"
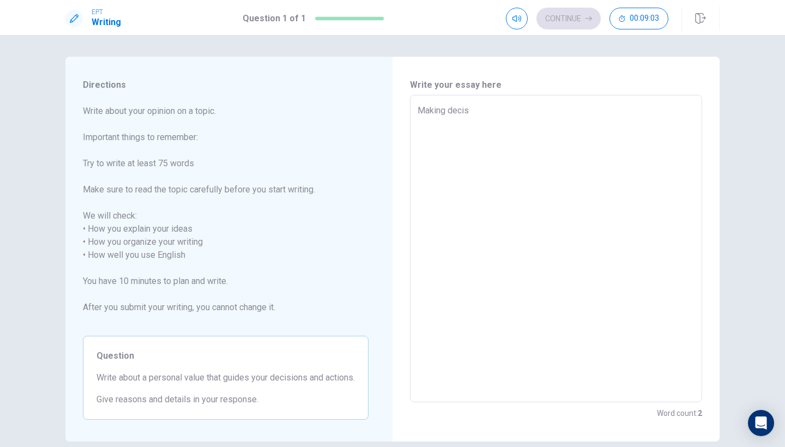
type textarea "x"
type textarea "Making decisi"
type textarea "x"
type textarea "Making decisio"
type textarea "x"
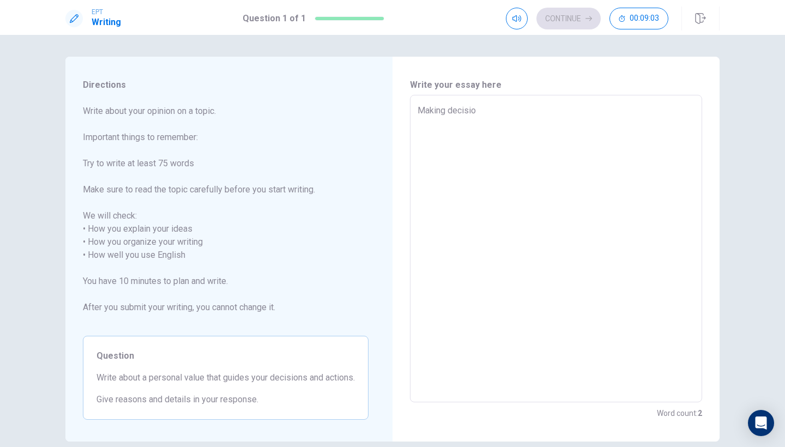
type textarea "Making decision"
type textarea "x"
type textarea "Making decision"
type textarea "x"
type textarea "Making decision i"
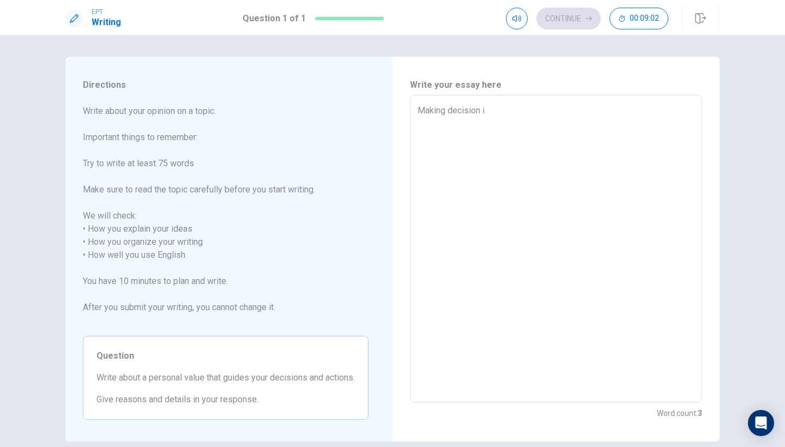
type textarea "x"
type textarea "Making decision is"
type textarea "x"
type textarea "Making decision is"
type textarea "x"
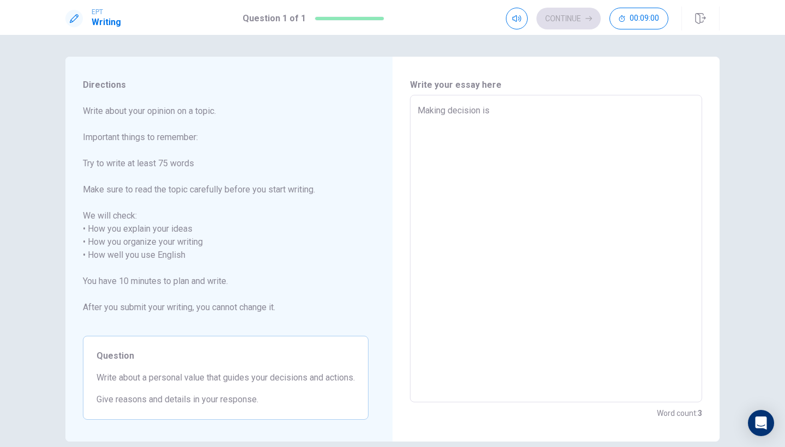
type textarea "Making decision is o"
type textarea "x"
type textarea "Making decision is ou"
type textarea "x"
type textarea "Making decision is our"
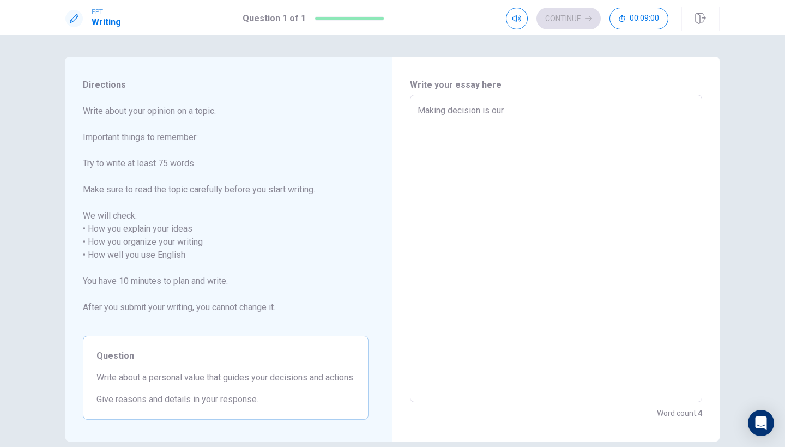
type textarea "x"
type textarea "Making decision is our"
type textarea "x"
type textarea "Making decision is our"
type textarea "x"
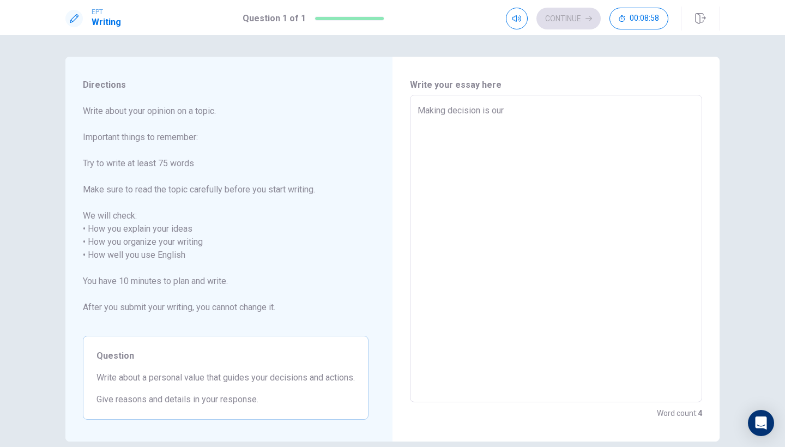
type textarea "Making decision is ou"
type textarea "x"
type textarea "Making decision is o"
type textarea "x"
type textarea "Making decision is"
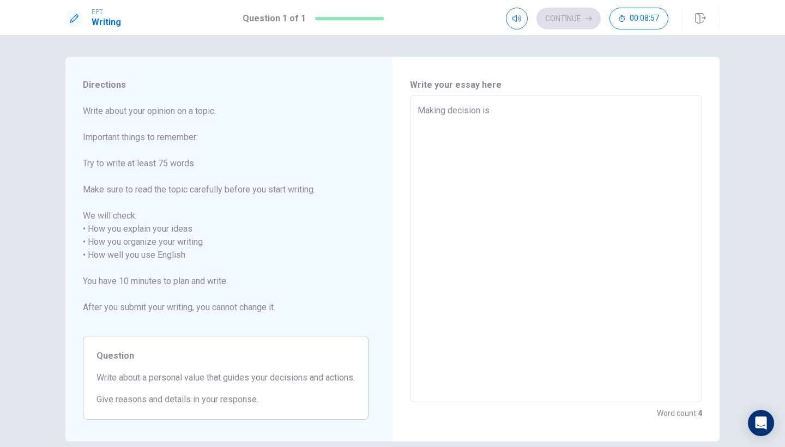
type textarea "x"
type textarea "Making decision is a"
type textarea "x"
type textarea "Making decision is a"
type textarea "x"
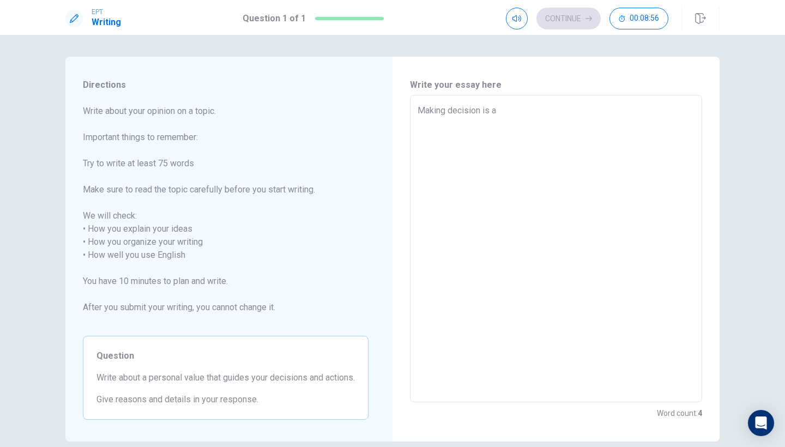
type textarea "Making decision is a d"
type textarea "x"
type textarea "Making decision is a da"
type textarea "x"
type textarea "Making decision is a dai"
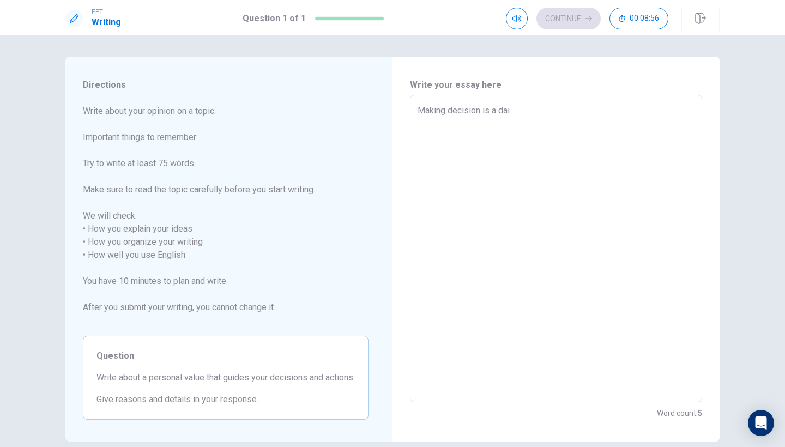
type textarea "x"
type textarea "Making decision is a dail"
type textarea "x"
type textarea "Making decision is a daily"
type textarea "x"
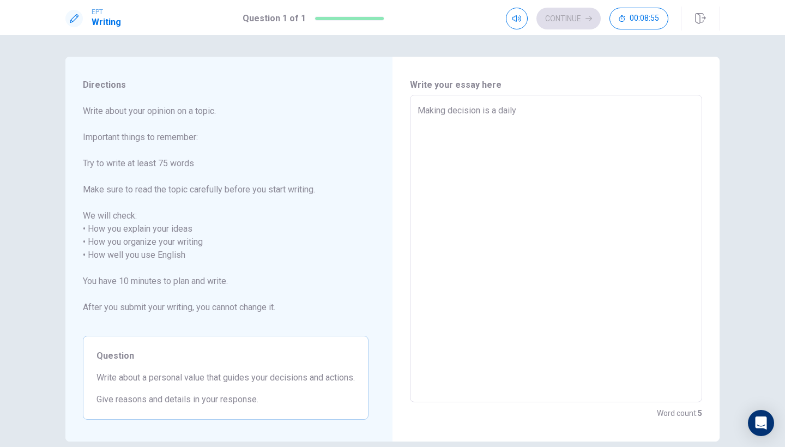
type textarea "Making decision is a daily"
type textarea "x"
type textarea "Making decision is a daily a"
type textarea "x"
type textarea "Making decision is a daily ac"
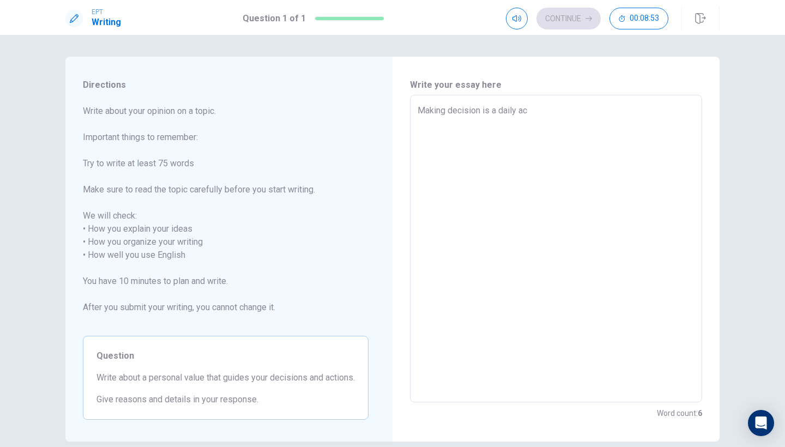
type textarea "x"
type textarea "Making decision is a daily act"
type textarea "x"
type textarea "Making decision is a daily acti"
type textarea "x"
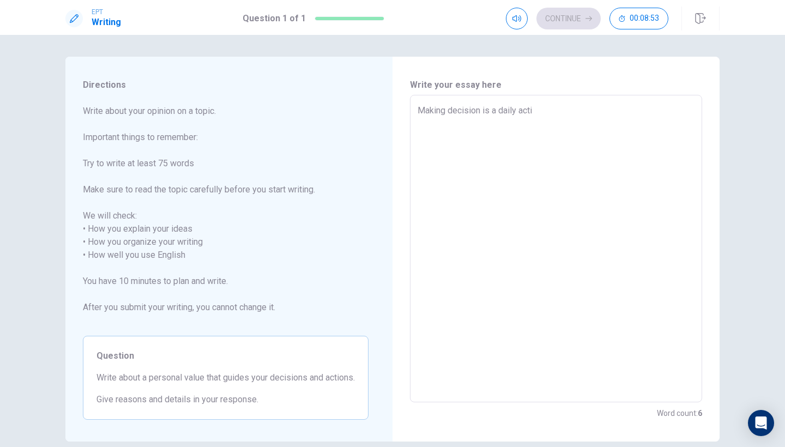
type textarea "Making decision is a daily actio"
type textarea "x"
type textarea "Making decision is a daily acti"
type textarea "x"
type textarea "Making decision is a daily act"
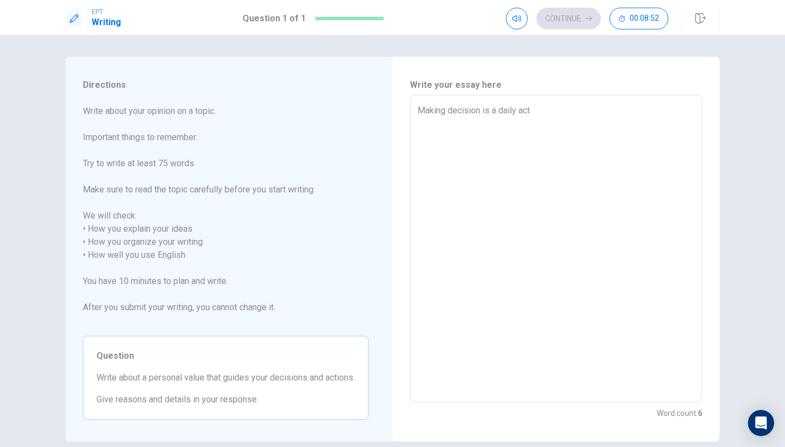
type textarea "x"
type textarea "Making decision is a daily acti"
type textarea "x"
type textarea "Making decision is a daily actif"
type textarea "x"
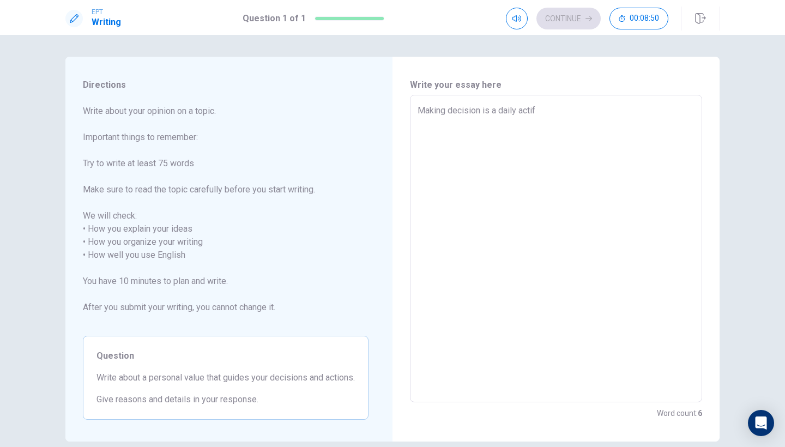
type textarea "Making decision is a daily acti"
type textarea "x"
type textarea "Making decision is a daily activ"
type textarea "x"
type textarea "Making decision is a daily activi"
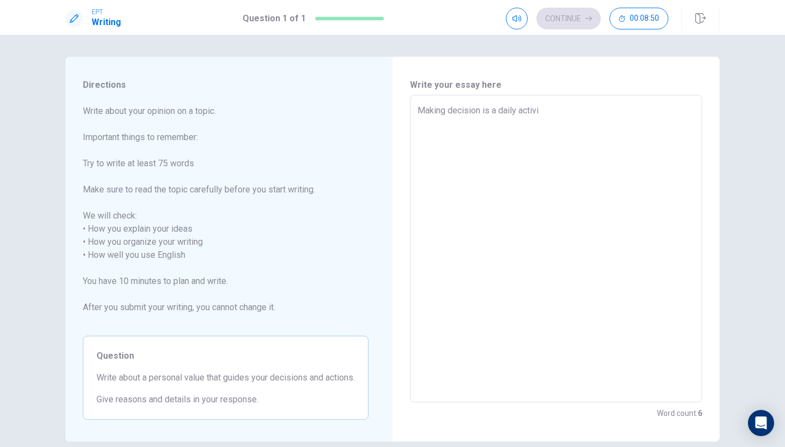
type textarea "x"
type textarea "Making decision is a daily activit"
type textarea "x"
type textarea "Making decision is a daily activity"
type textarea "x"
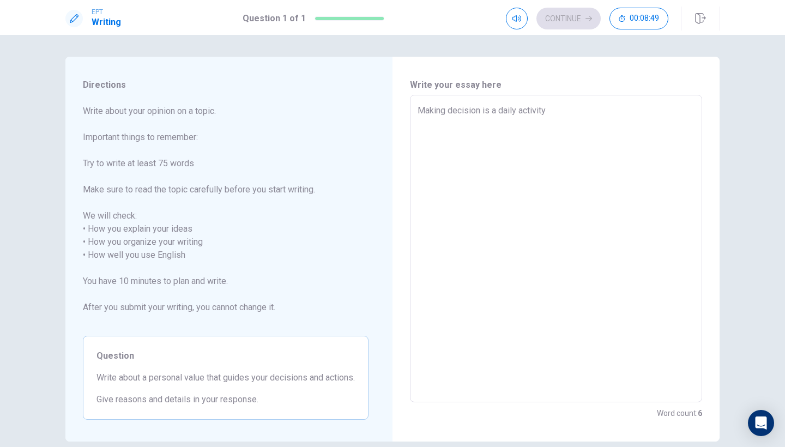
type textarea "Making decision is a daily activity"
type textarea "x"
type textarea "Making decision is a daily activity s"
type textarea "x"
type textarea "Making decision is a daily activity st"
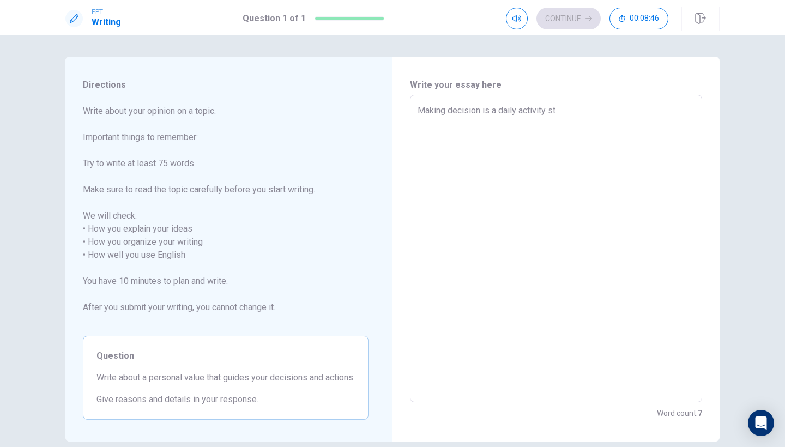
type textarea "x"
type textarea "Making decision is a daily activity sta"
type textarea "x"
type textarea "Making decision is a daily activity star"
type textarea "x"
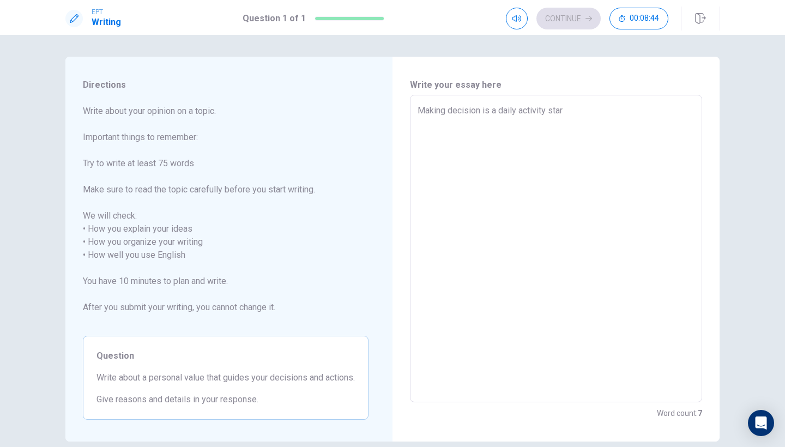
type textarea "Making decision is a daily activity start"
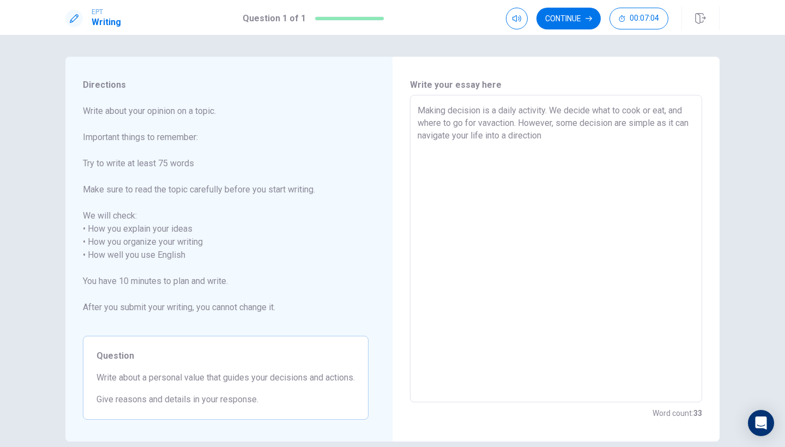
click at [613, 122] on textarea "Making decision is a daily activity. We decide what to cook or eat, and where t…" at bounding box center [556, 249] width 277 height 290
click at [637, 124] on textarea "Making decision is a daily activity. We decide what to cook or eat, and where t…" at bounding box center [556, 249] width 277 height 290
click at [632, 123] on textarea "Making decision is a daily activity. We decide what to cook or eat, and where t…" at bounding box center [556, 249] width 277 height 290
click at [465, 137] on textarea "Making decision is a daily activity. We decide what to cook or eat, and where t…" at bounding box center [556, 249] width 277 height 290
click at [551, 136] on textarea "Making decision is a daily activity. We decide what to cook or eat, and where t…" at bounding box center [556, 249] width 277 height 290
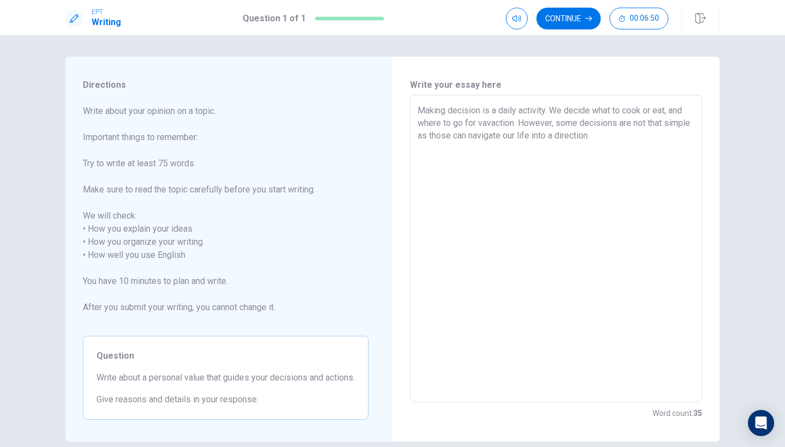
click at [573, 157] on textarea "Making decision is a daily activity. We decide what to cook or eat, and where t…" at bounding box center [556, 249] width 277 height 290
click at [590, 144] on textarea "Making decision is a daily activity. We decide what to cook or eat, and where t…" at bounding box center [556, 249] width 277 height 290
click at [583, 140] on textarea "Making decision is a daily activity. We decide what to cook or eat, and where t…" at bounding box center [556, 249] width 277 height 290
click at [652, 139] on textarea "Making decision is a daily activity. We decide what to cook or eat, and where t…" at bounding box center [556, 249] width 277 height 290
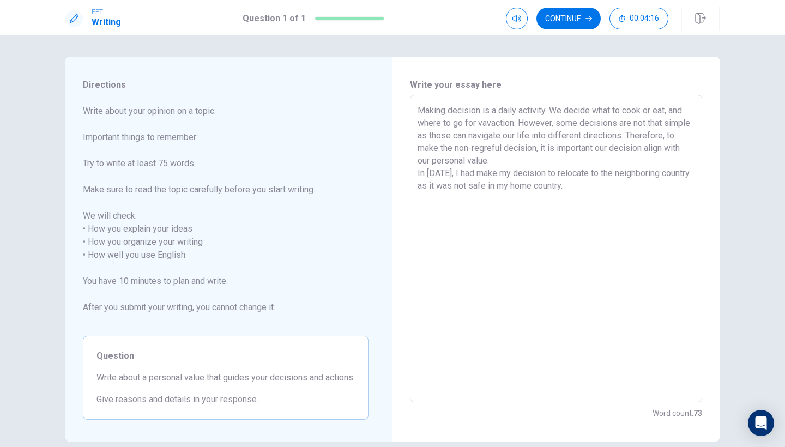
click at [631, 172] on textarea "Making decision is a daily activity. We decide what to cook or eat, and where t…" at bounding box center [556, 249] width 277 height 290
click at [643, 173] on textarea "Making decision is a daily activity. We decide what to cook or eat, and where t…" at bounding box center [556, 249] width 277 height 290
click at [631, 188] on textarea "Making decision is a daily activity. We decide what to cook or eat, and where t…" at bounding box center [556, 249] width 277 height 290
click at [621, 184] on textarea "Making decision is a daily activity. We decide what to cook or eat, and where t…" at bounding box center [556, 249] width 277 height 290
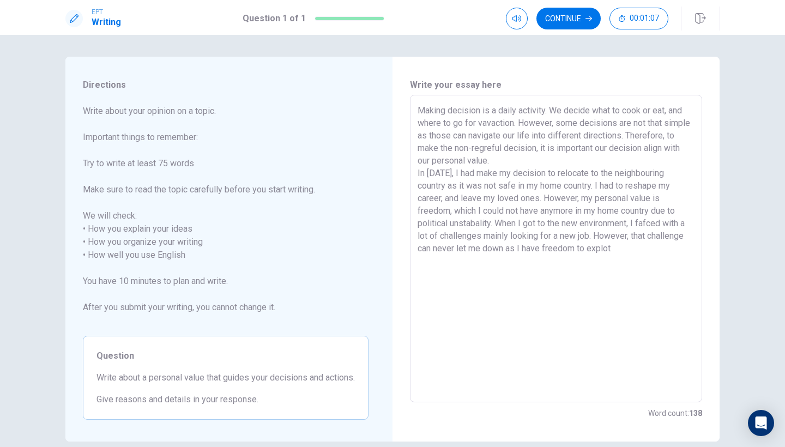
click at [503, 248] on textarea "Making decision is a daily activity. We decide what to cook or eat, and where t…" at bounding box center [556, 249] width 277 height 290
click at [667, 246] on textarea "Making decision is a daily activity. We decide what to cook or eat, and where t…" at bounding box center [556, 249] width 277 height 290
click at [587, 271] on textarea "Making decision is a daily activity. We decide what to cook or eat, and where t…" at bounding box center [556, 249] width 277 height 290
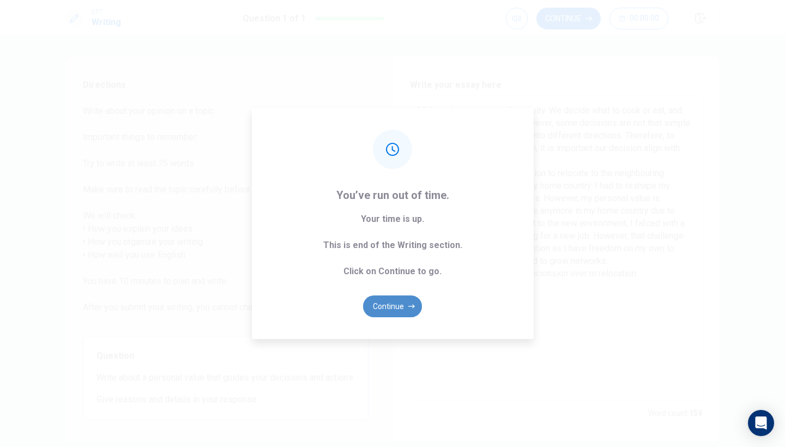
click at [396, 311] on button "Continue" at bounding box center [392, 307] width 59 height 22
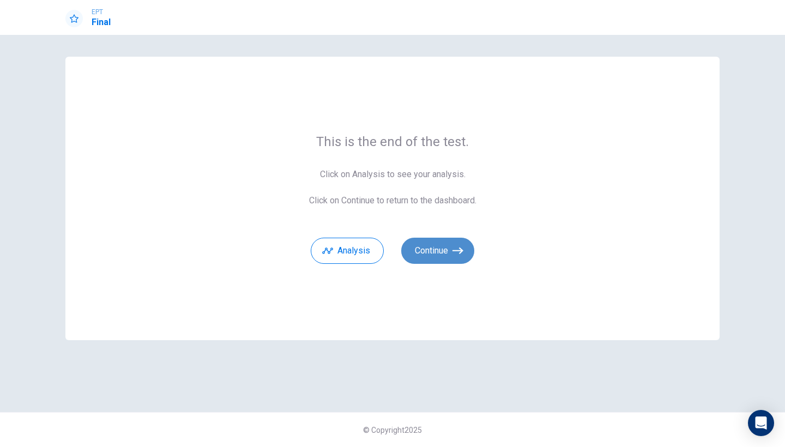
click at [450, 257] on button "Continue" at bounding box center [437, 251] width 73 height 26
